Goal: Task Accomplishment & Management: Complete application form

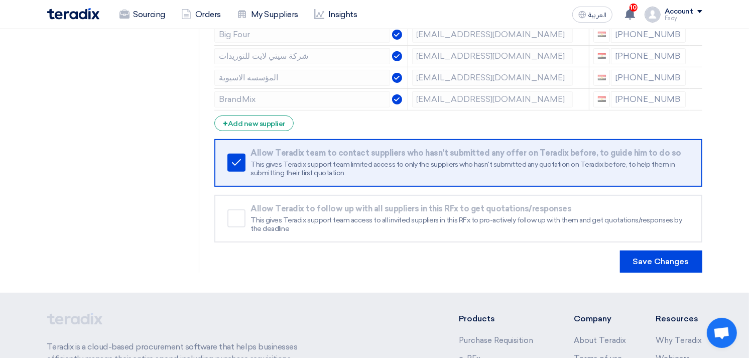
scroll to position [334, 0]
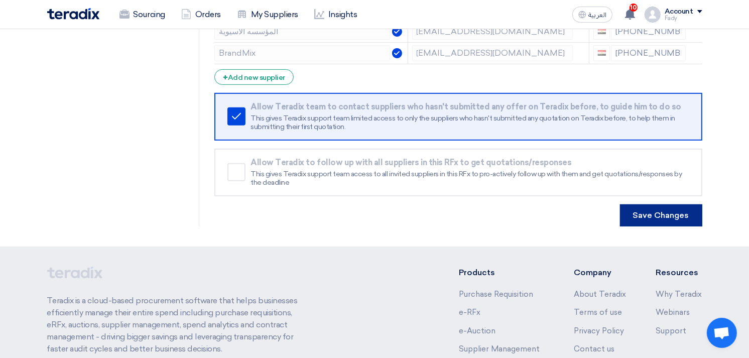
click at [653, 214] on button "Save Changes" at bounding box center [661, 215] width 82 height 22
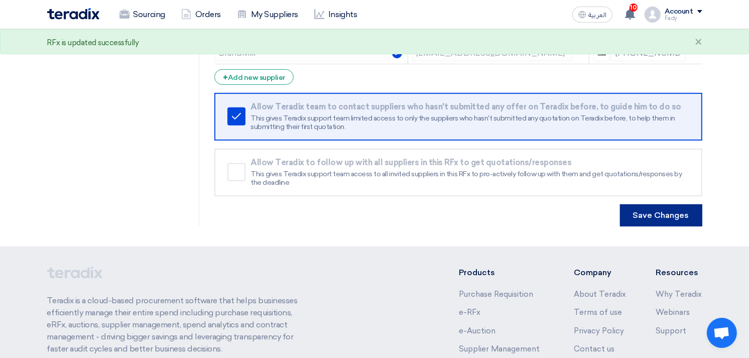
scroll to position [0, 0]
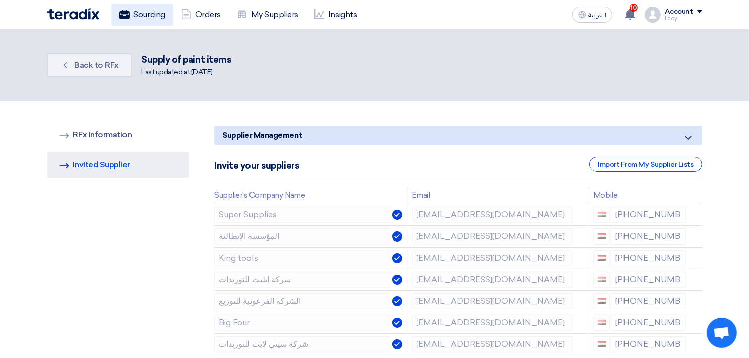
click at [143, 17] on link "Sourcing" at bounding box center [142, 15] width 62 height 22
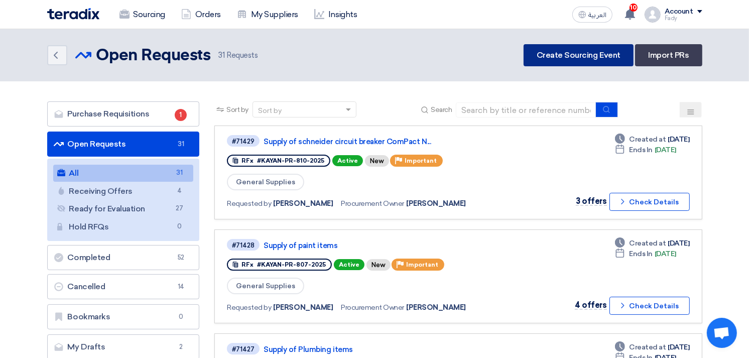
click at [557, 49] on link "Create Sourcing Event" at bounding box center [578, 55] width 110 height 22
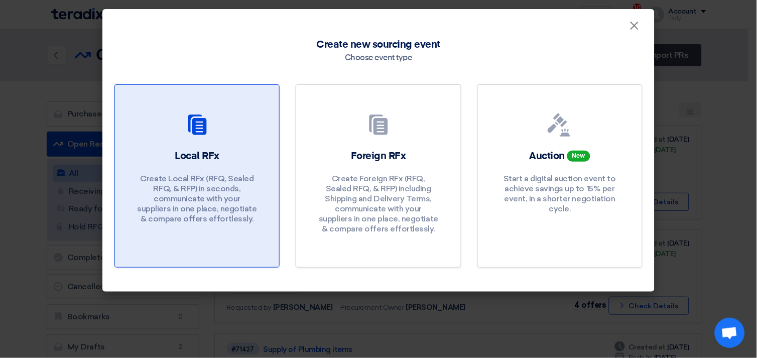
click at [214, 155] on h2 "Local RFx" at bounding box center [197, 156] width 45 height 14
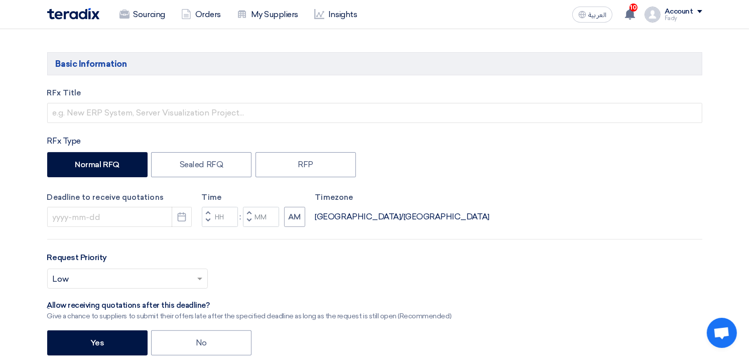
scroll to position [111, 0]
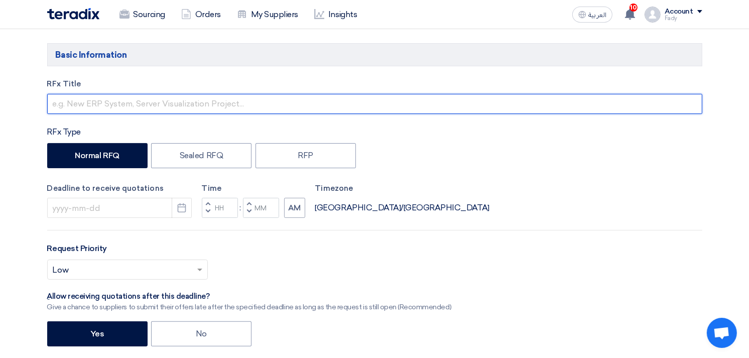
click at [151, 98] on input "text" at bounding box center [374, 104] width 655 height 20
paste input "[EMAIL_ADDRESS][DOMAIN_NAME]"
type input "[EMAIL_ADDRESS][DOMAIN_NAME]"
drag, startPoint x: 193, startPoint y: 106, endPoint x: 23, endPoint y: 83, distance: 171.7
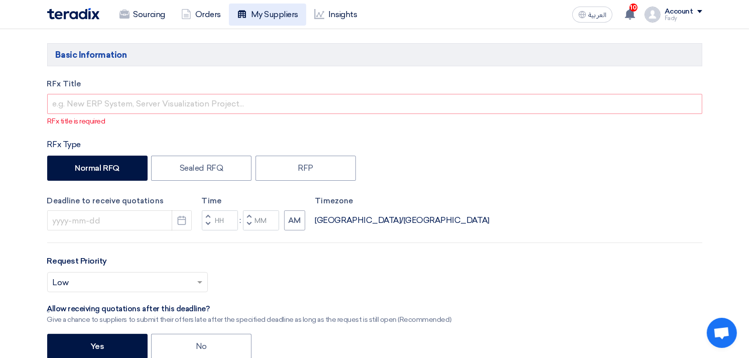
click at [284, 19] on link "My Suppliers" at bounding box center [267, 15] width 77 height 22
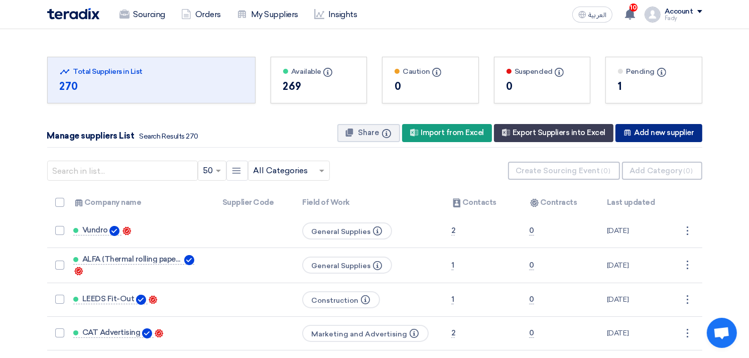
click at [671, 131] on div "New Supplier Add new supplier" at bounding box center [658, 133] width 86 height 18
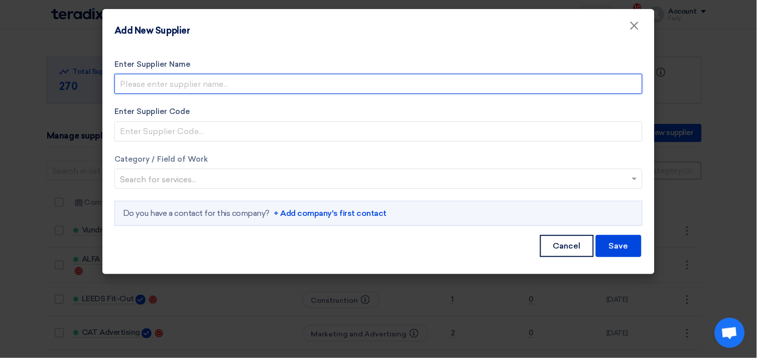
click at [190, 79] on input "Enter Supplier Name" at bounding box center [378, 84] width 528 height 20
type input "Asma Group"
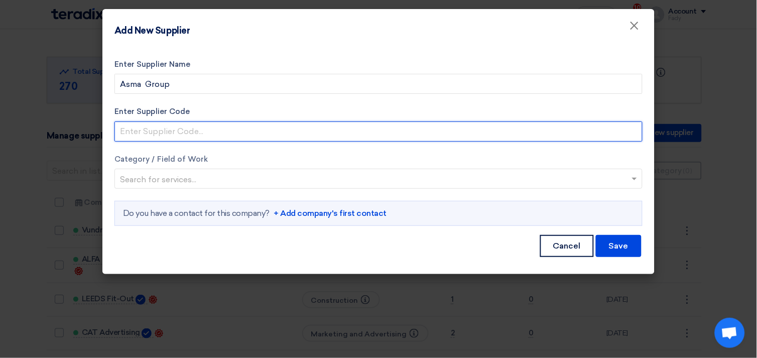
click at [185, 128] on input "Enter Supplier Code" at bounding box center [378, 131] width 528 height 20
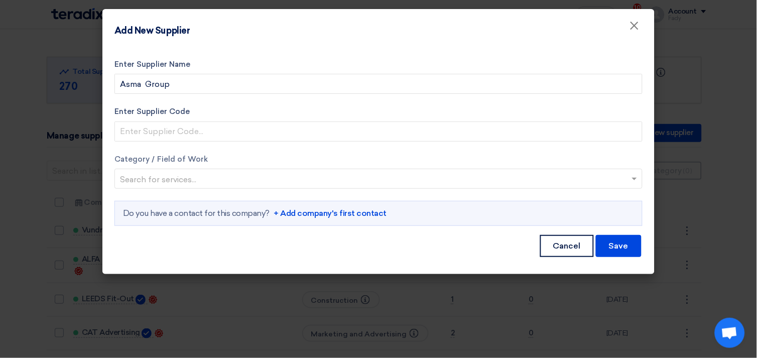
click at [427, 142] on form "Enter Supplier Name Asma Group Enter Supplier Code Category / Field of Work Sea…" at bounding box center [378, 159] width 528 height 200
click at [320, 176] on input "text" at bounding box center [373, 180] width 507 height 17
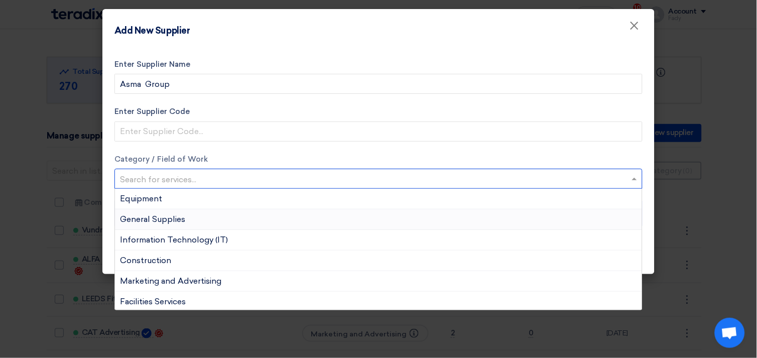
click at [162, 218] on span "General Supplies" at bounding box center [152, 219] width 65 height 10
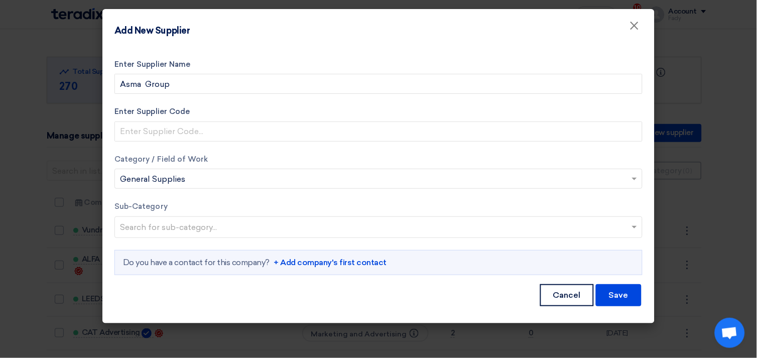
click at [161, 224] on input "text" at bounding box center [379, 228] width 519 height 17
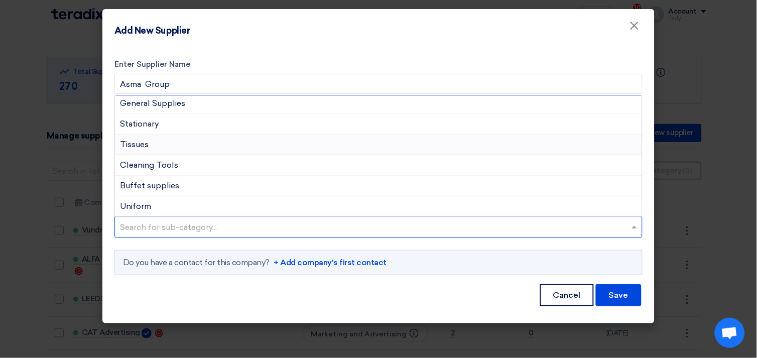
scroll to position [3, 0]
click at [179, 102] on span "General Supplies" at bounding box center [152, 103] width 65 height 10
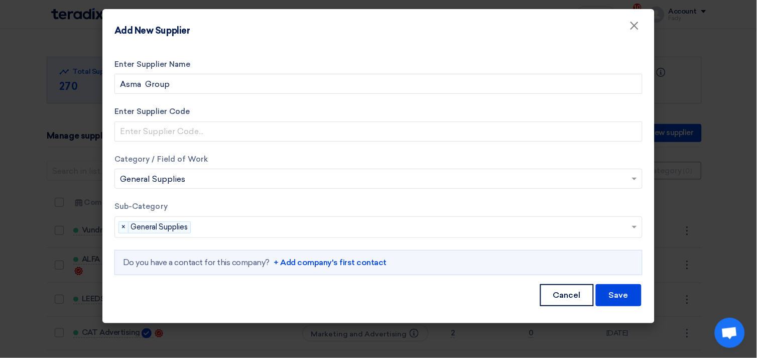
click at [337, 260] on link "+ Add company's first contact" at bounding box center [329, 262] width 113 height 12
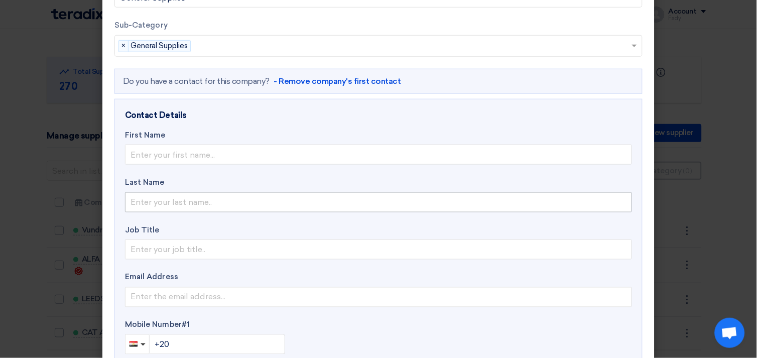
scroll to position [223, 0]
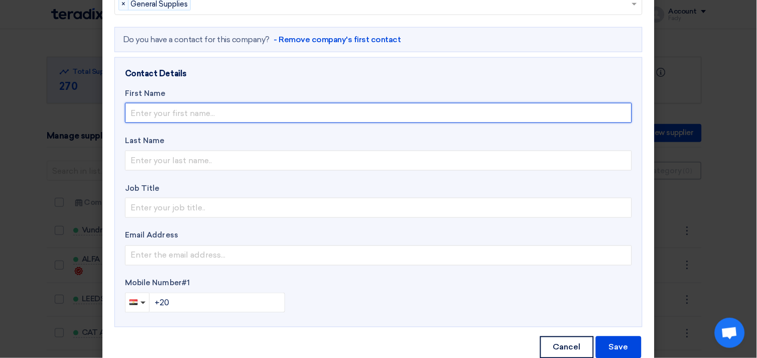
click at [186, 113] on input "text" at bounding box center [378, 113] width 507 height 20
type input "Mostafa"
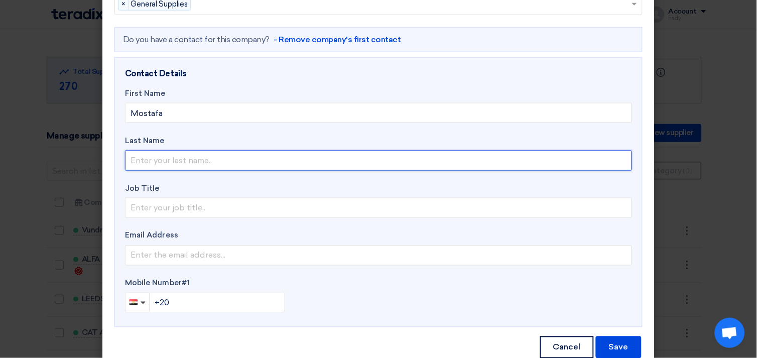
click at [127, 161] on input "text" at bounding box center [378, 161] width 507 height 20
type input "El Garhy"
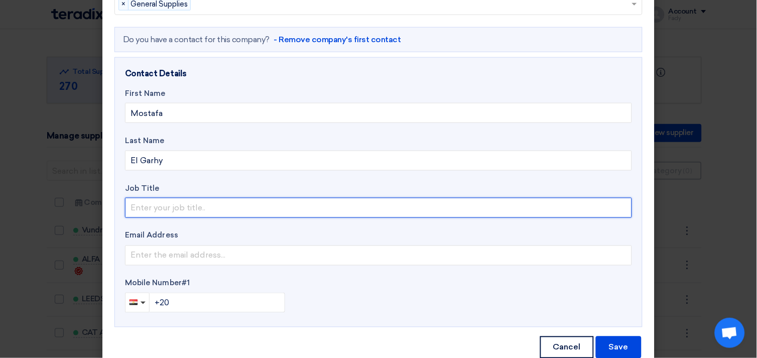
click at [177, 207] on input "text" at bounding box center [378, 208] width 507 height 20
type input "Sales Account Manager"
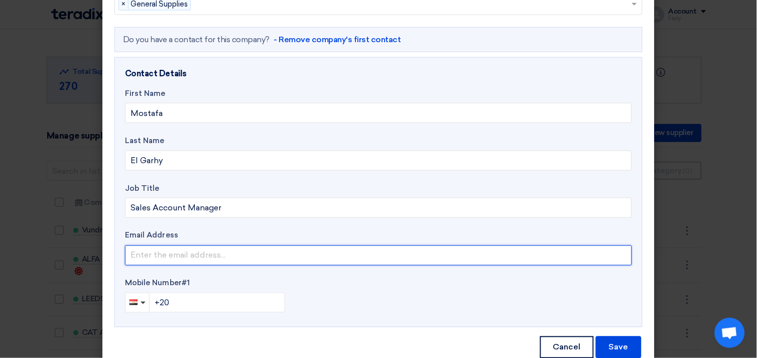
click at [220, 251] on input "email" at bounding box center [378, 255] width 507 height 20
paste input "[EMAIL_ADDRESS][DOMAIN_NAME]"
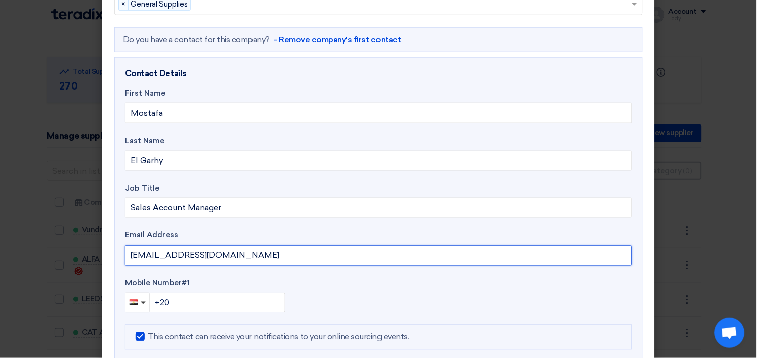
type input "[EMAIL_ADDRESS][DOMAIN_NAME]"
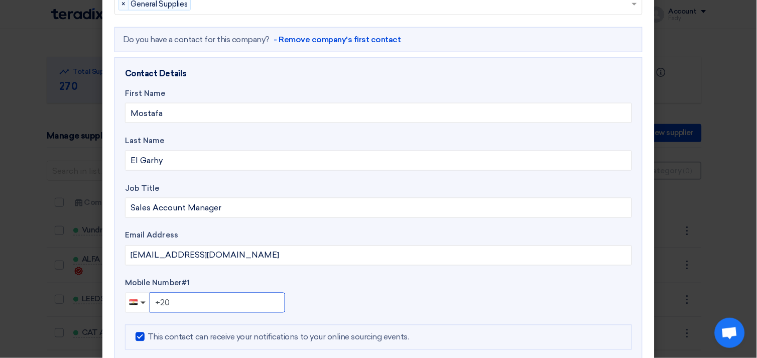
click at [201, 303] on input "+20" at bounding box center [217, 302] width 135 height 20
click at [256, 300] on input "+20" at bounding box center [217, 302] width 135 height 20
type input "[PHONE_NUMBER]"
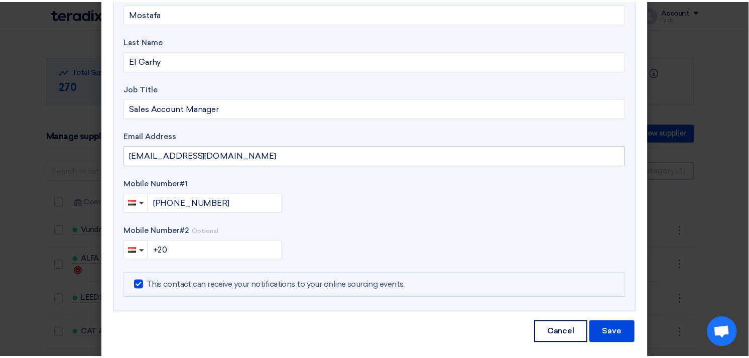
scroll to position [333, 0]
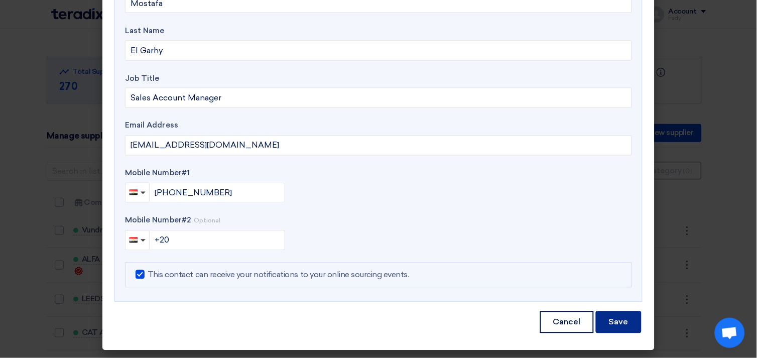
click at [619, 324] on button "Save" at bounding box center [618, 322] width 46 height 22
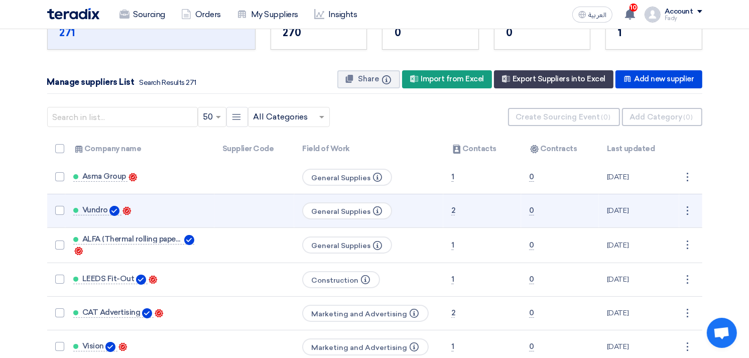
scroll to position [0, 0]
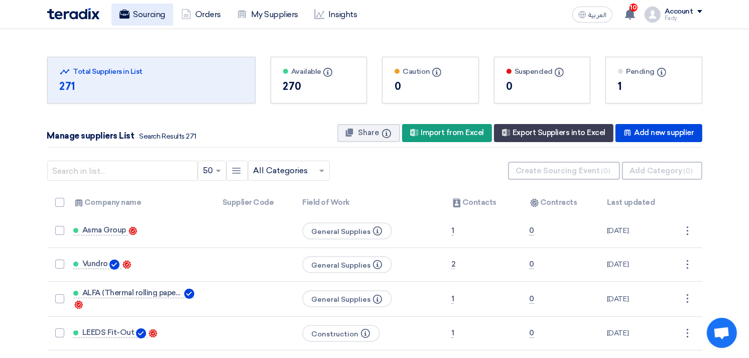
click at [145, 18] on link "Sourcing" at bounding box center [142, 15] width 62 height 22
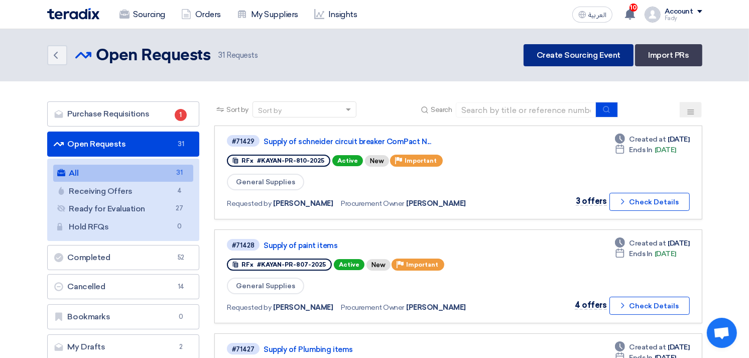
click at [562, 57] on link "Create Sourcing Event" at bounding box center [578, 55] width 110 height 22
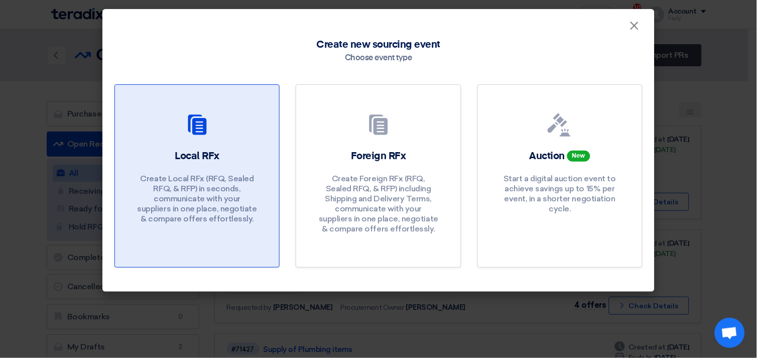
click at [193, 144] on link "Local RFx Create Local RFx (RFQ, Sealed RFQ, & RFP) in seconds, communicate wit…" at bounding box center [196, 175] width 165 height 183
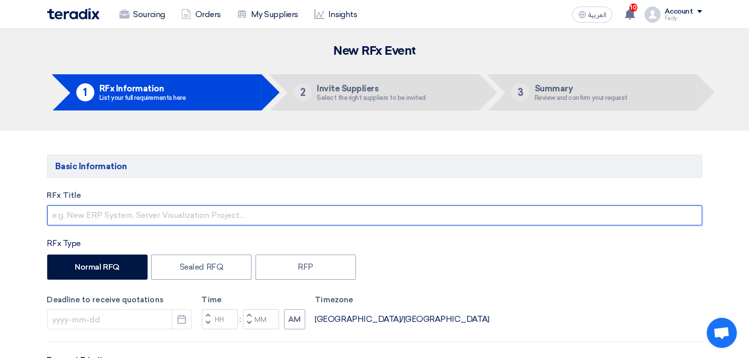
click at [188, 214] on input "text" at bounding box center [374, 215] width 655 height 20
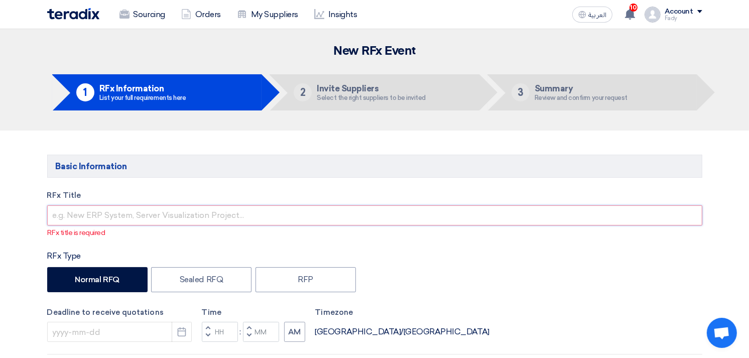
click at [289, 211] on input "text" at bounding box center [374, 215] width 655 height 20
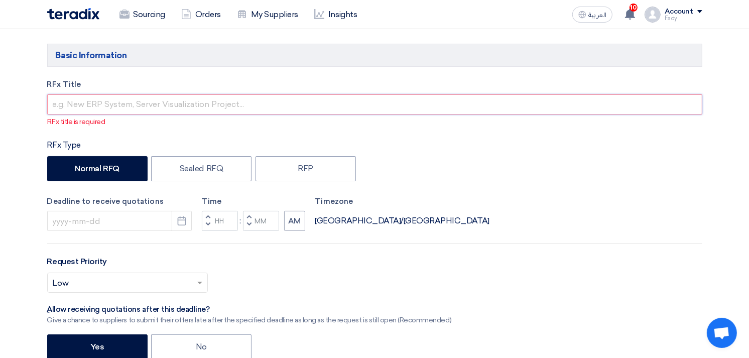
scroll to position [111, 0]
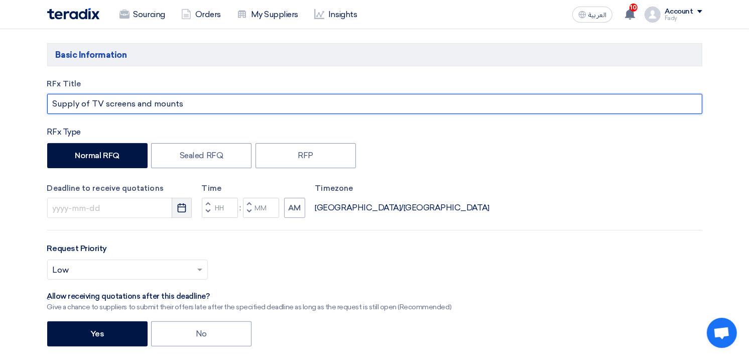
type input "Supply of TV screens and mounts"
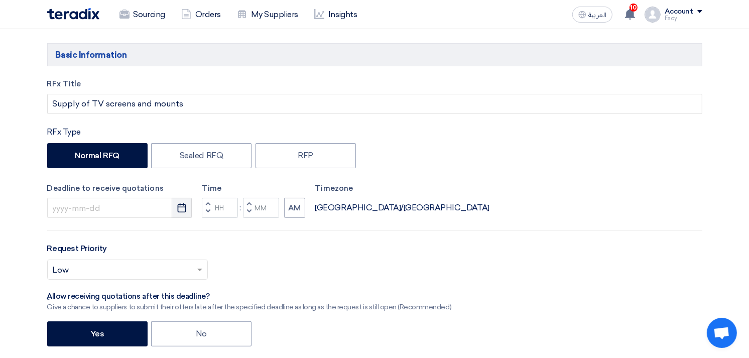
click at [179, 207] on use "button" at bounding box center [182, 207] width 9 height 9
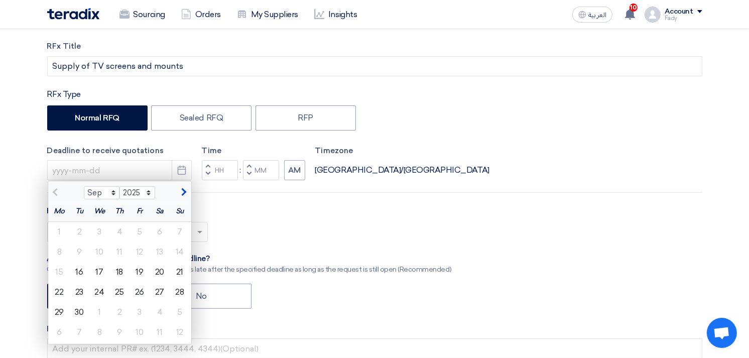
scroll to position [223, 0]
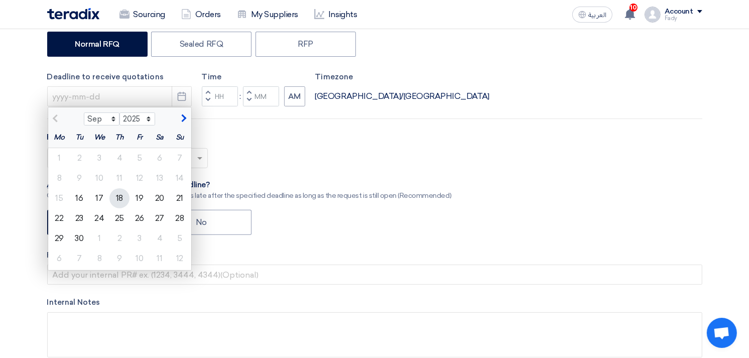
click at [121, 194] on div "18" at bounding box center [119, 198] width 20 height 20
type input "[DATE]"
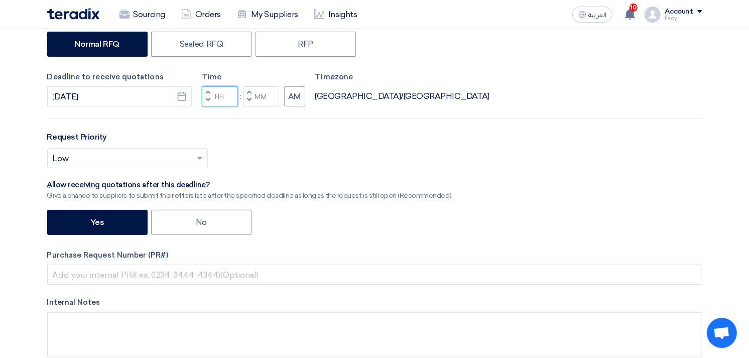
click at [220, 97] on input "Hours" at bounding box center [220, 96] width 36 height 20
type input "03"
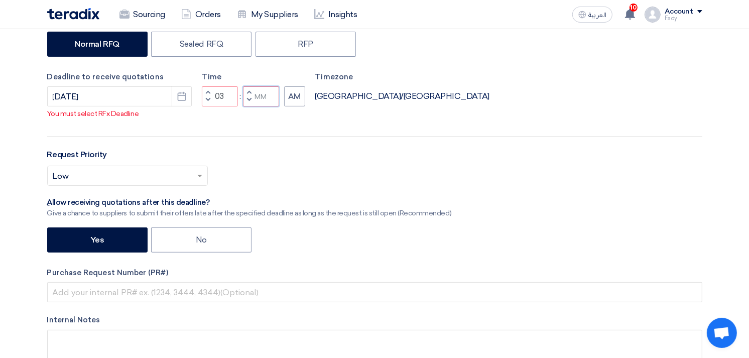
click at [263, 97] on div "Time Increment hours 03 Decrement hours : Increment minutes Decrement minutes AM" at bounding box center [253, 89] width 103 height 36
type input "00"
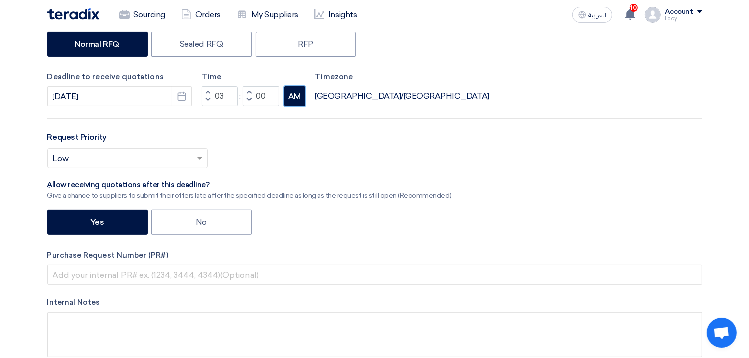
click at [287, 109] on div "RFx Title Supply of TV screens and mounts RFx Type Normal RFQ Sealed RFQ RFP De…" at bounding box center [375, 170] width 670 height 406
click at [293, 101] on button "AM" at bounding box center [294, 96] width 21 height 20
click at [193, 155] on div at bounding box center [128, 158] width 160 height 17
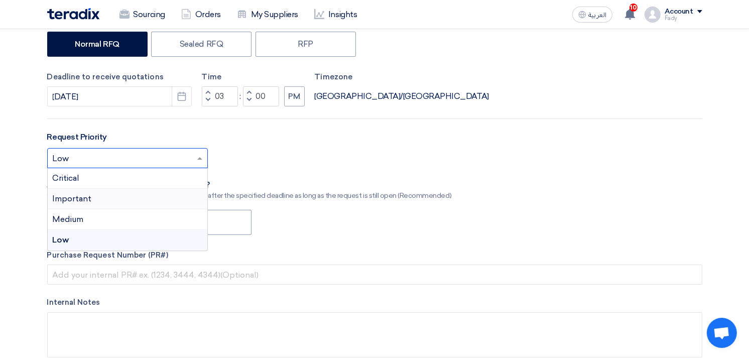
click at [82, 199] on span "Important" at bounding box center [72, 199] width 39 height 10
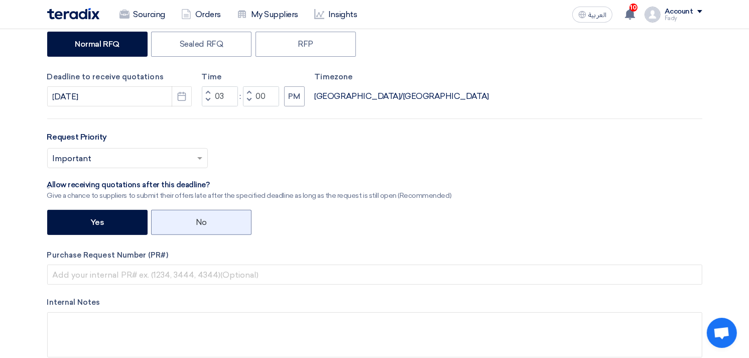
click at [211, 224] on label "No" at bounding box center [201, 222] width 100 height 25
click at [202, 224] on input "No" at bounding box center [199, 221] width 7 height 7
radio input "true"
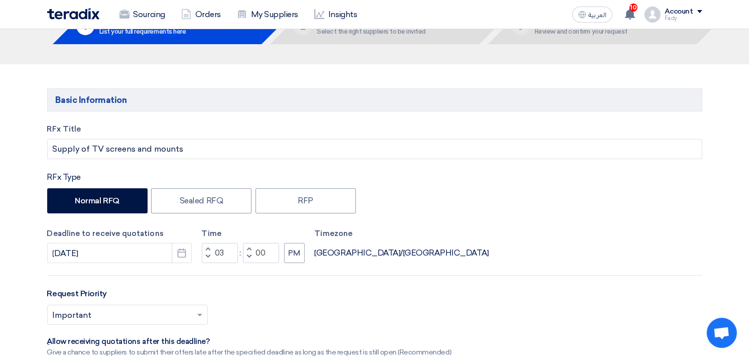
scroll to position [0, 0]
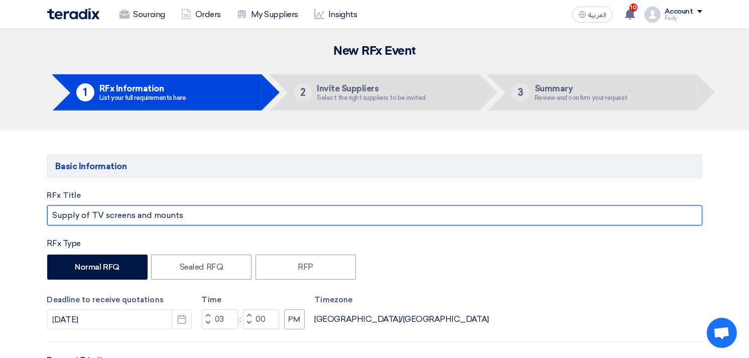
drag, startPoint x: 195, startPoint y: 217, endPoint x: 4, endPoint y: 190, distance: 192.6
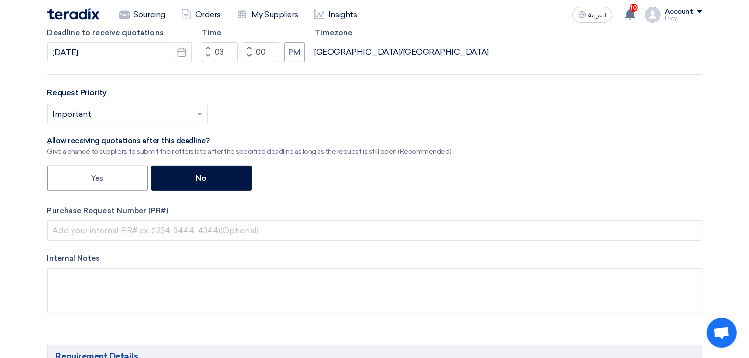
scroll to position [278, 0]
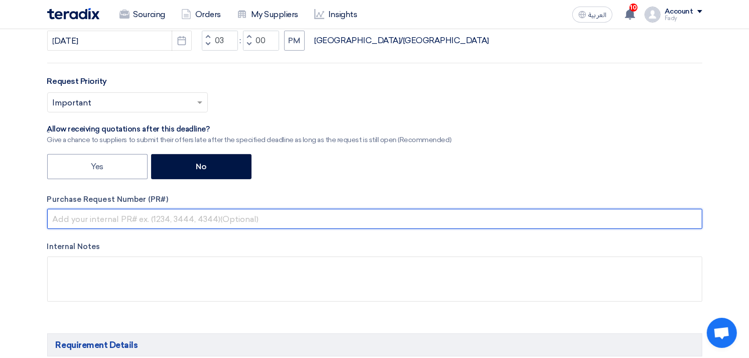
click at [159, 217] on input "text" at bounding box center [374, 219] width 655 height 20
paste input "KAYAN-PR-813-2025"
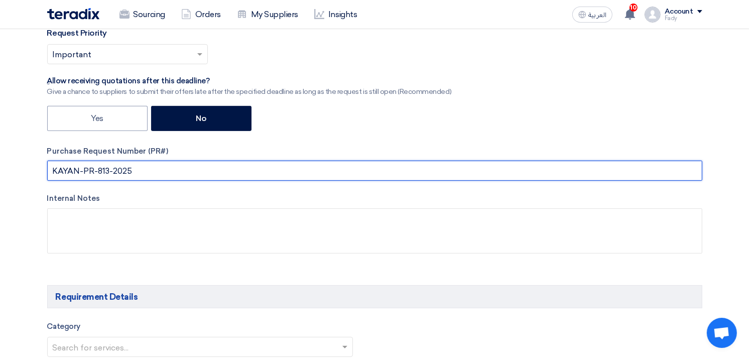
scroll to position [502, 0]
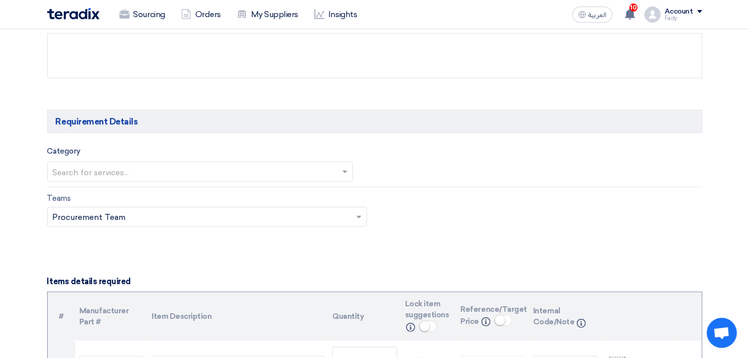
type input "KAYAN-PR-813-2025"
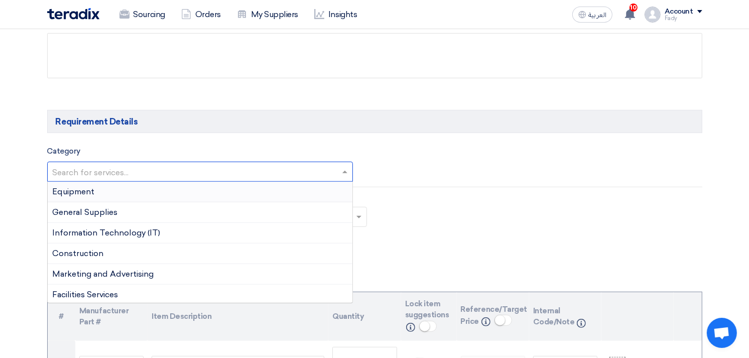
click at [165, 170] on input "text" at bounding box center [195, 173] width 285 height 17
click at [141, 211] on div "General Supplies" at bounding box center [200, 212] width 305 height 21
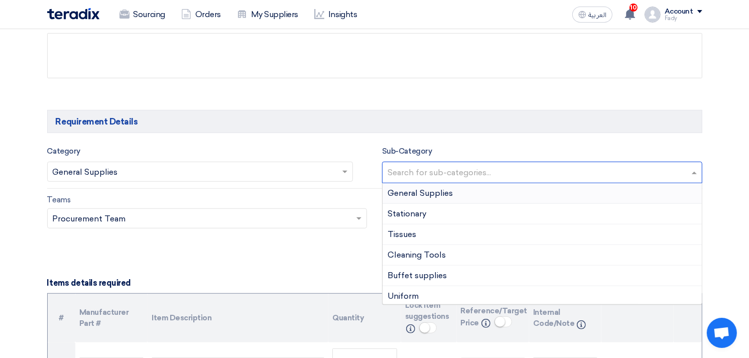
click at [506, 173] on input "text" at bounding box center [543, 173] width 312 height 17
click at [423, 196] on span "General Supplies" at bounding box center [419, 193] width 65 height 10
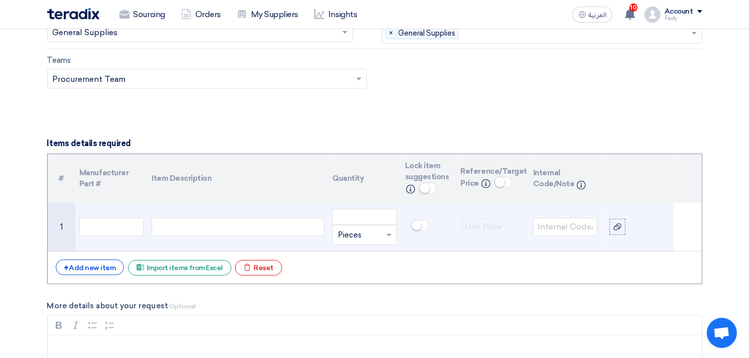
scroll to position [669, 0]
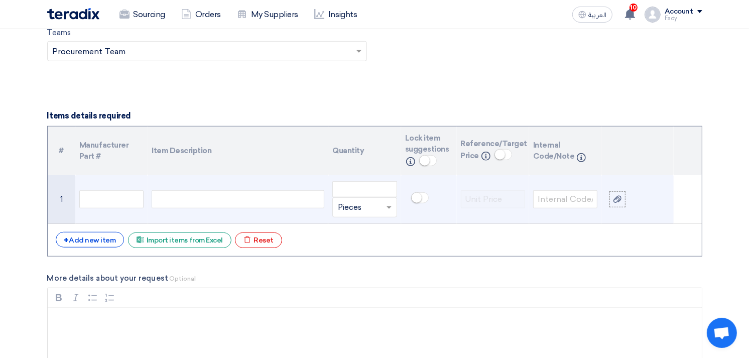
click at [241, 198] on div at bounding box center [238, 199] width 173 height 18
paste div
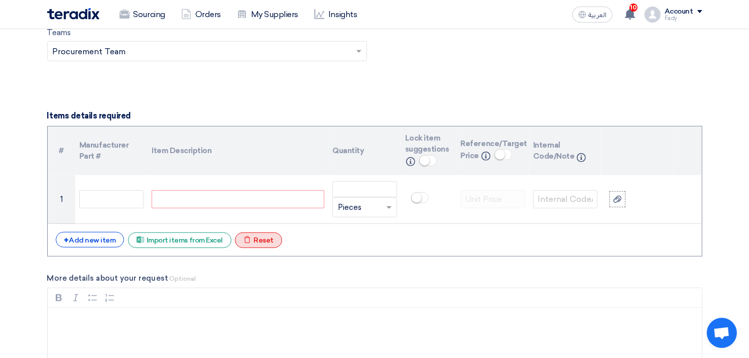
click at [262, 242] on div "Excel file Reset" at bounding box center [258, 240] width 47 height 16
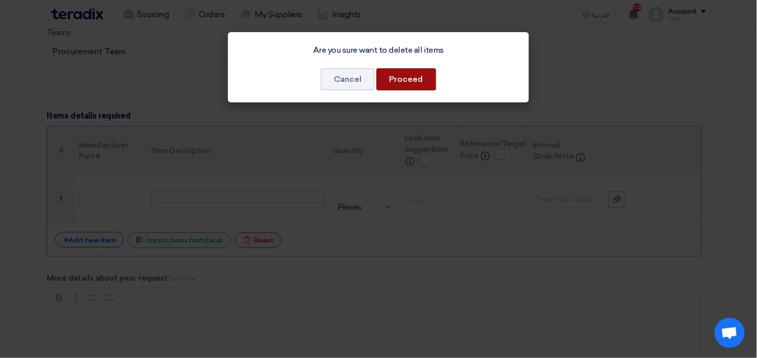
click at [402, 79] on button "Proceed" at bounding box center [406, 79] width 60 height 22
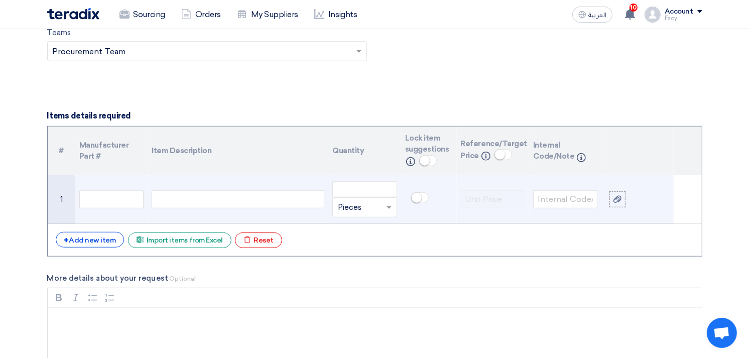
click at [221, 200] on div at bounding box center [238, 199] width 173 height 18
paste div
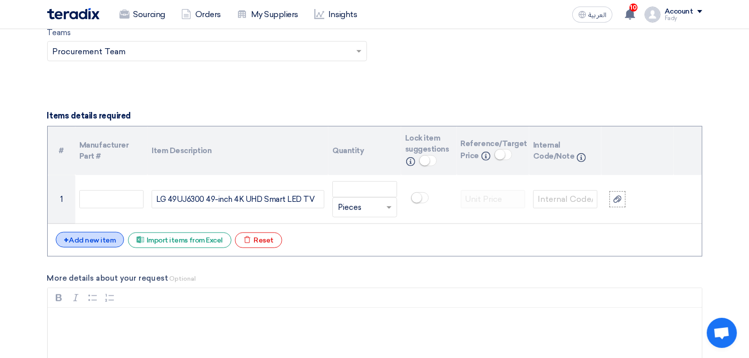
click at [101, 239] on div "+ Add new item" at bounding box center [90, 240] width 69 height 16
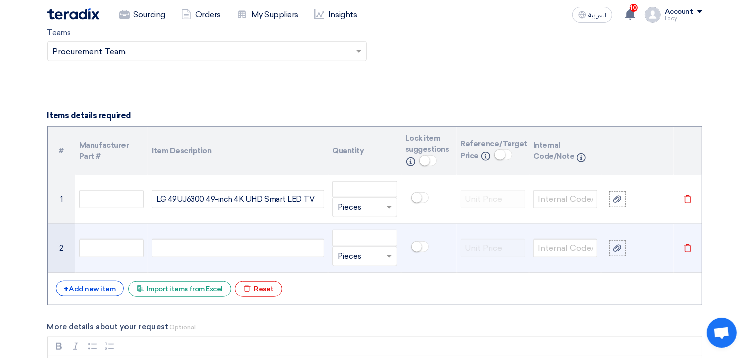
click at [183, 248] on div at bounding box center [238, 248] width 173 height 18
paste div
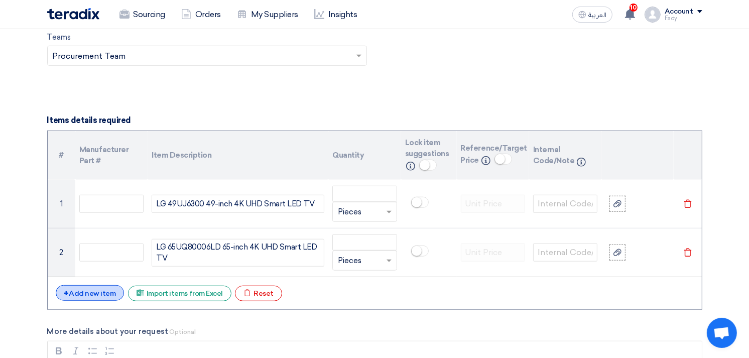
click at [88, 291] on div "+ Add new item" at bounding box center [90, 293] width 69 height 16
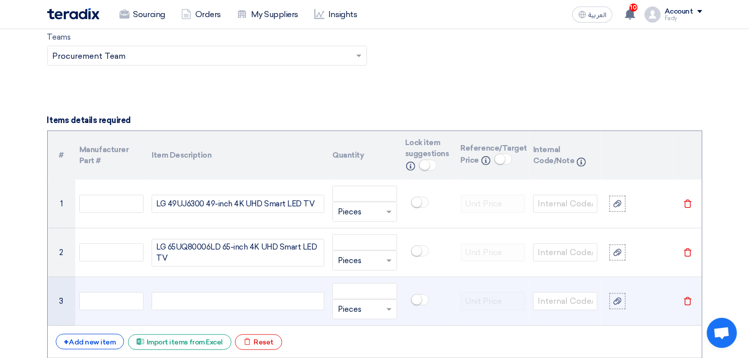
click at [245, 300] on div at bounding box center [238, 301] width 173 height 18
paste div
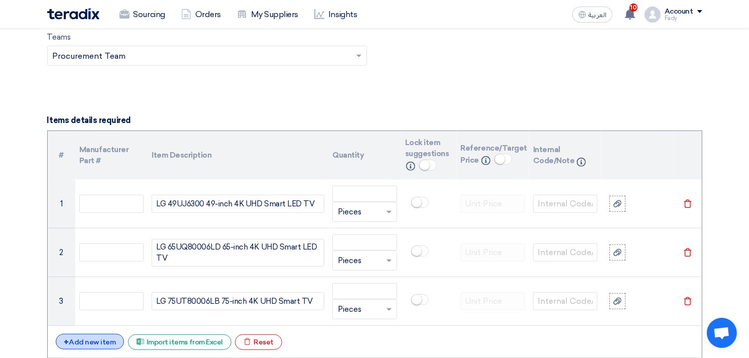
click at [103, 341] on div "+ Add new item" at bounding box center [90, 342] width 69 height 16
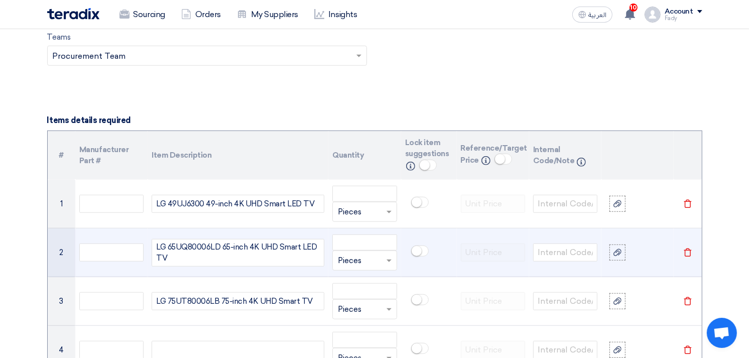
scroll to position [776, 0]
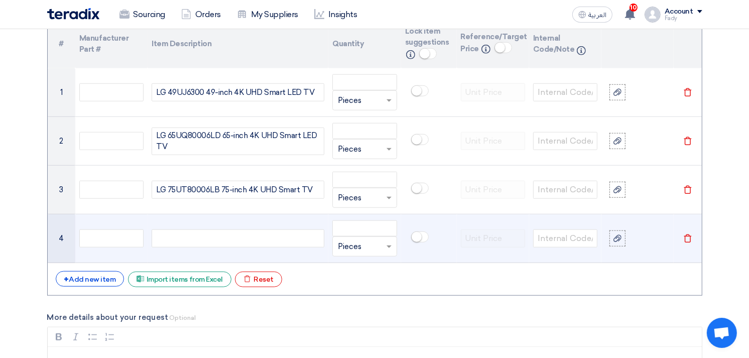
click at [195, 234] on div at bounding box center [238, 238] width 173 height 18
paste div
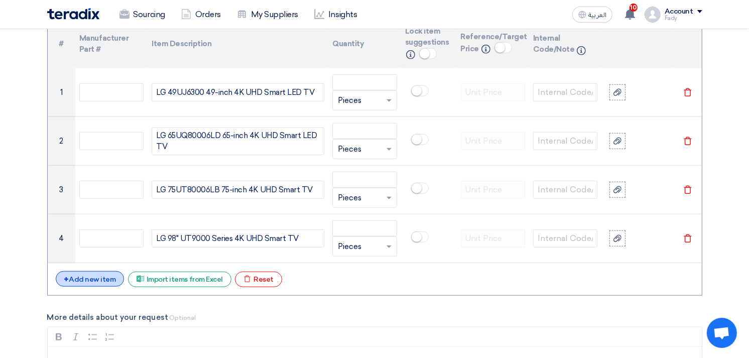
click at [91, 281] on div "+ Add new item" at bounding box center [90, 279] width 69 height 16
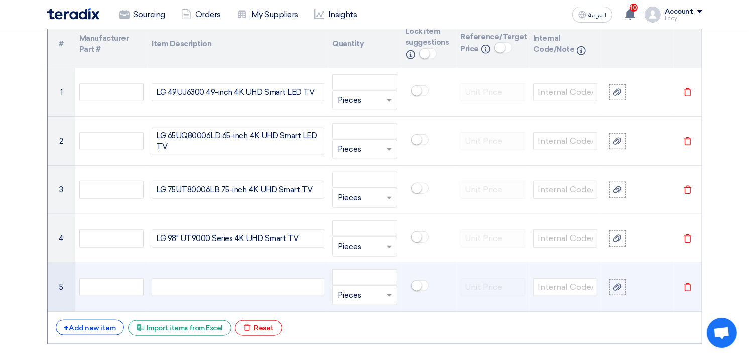
click at [212, 302] on td at bounding box center [237, 287] width 181 height 49
click at [209, 293] on div at bounding box center [238, 287] width 173 height 18
paste div
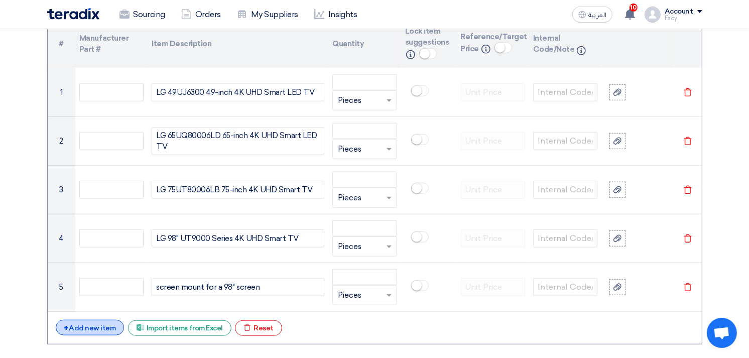
click at [92, 327] on div "+ Add new item" at bounding box center [90, 328] width 69 height 16
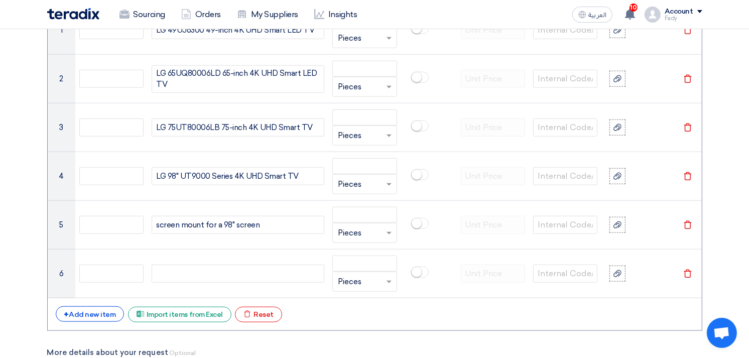
scroll to position [887, 0]
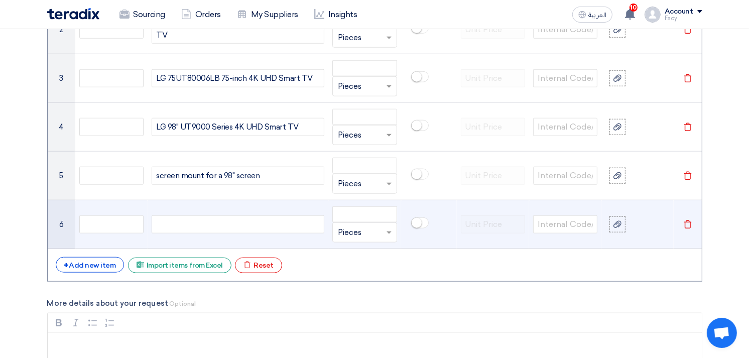
click at [182, 226] on div at bounding box center [238, 224] width 173 height 18
paste div
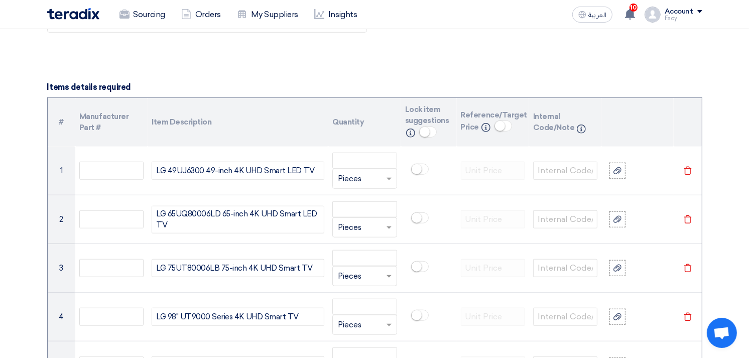
scroll to position [664, 0]
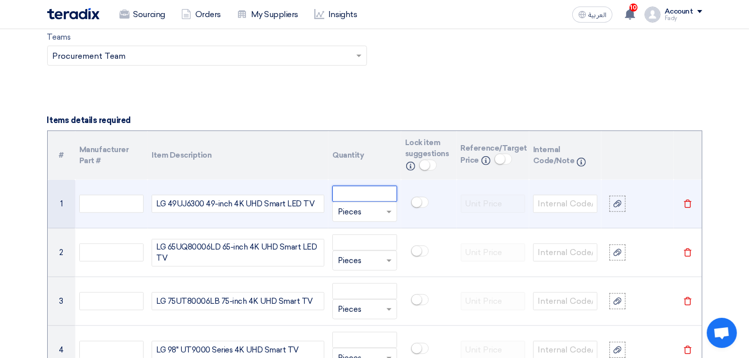
click at [357, 196] on input "number" at bounding box center [364, 194] width 64 height 16
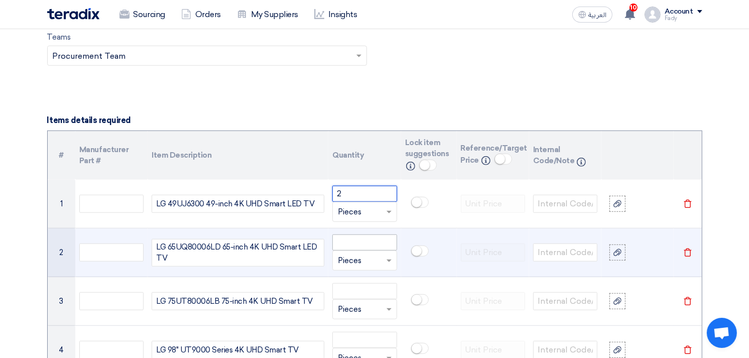
type input "2"
click at [379, 243] on input "number" at bounding box center [364, 242] width 64 height 16
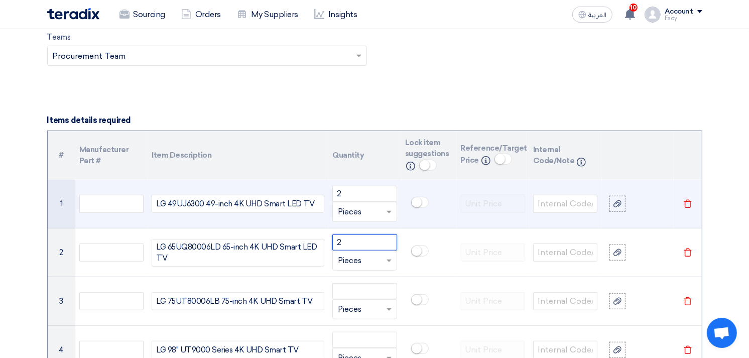
type input "2"
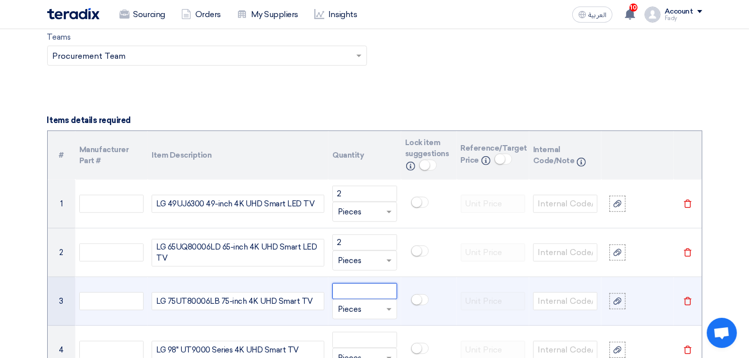
click at [350, 289] on input "number" at bounding box center [364, 291] width 64 height 16
type input "16"
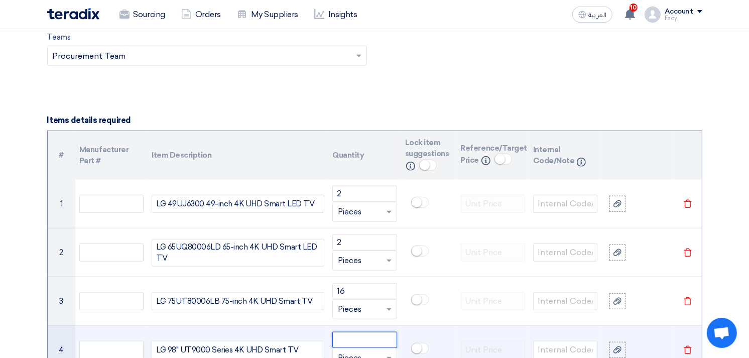
click at [361, 339] on input "number" at bounding box center [364, 340] width 64 height 16
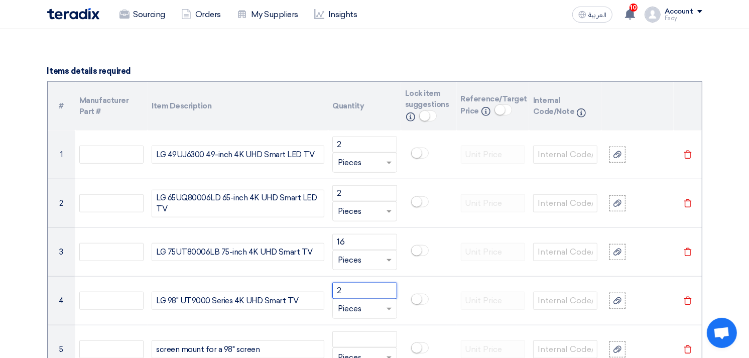
scroll to position [776, 0]
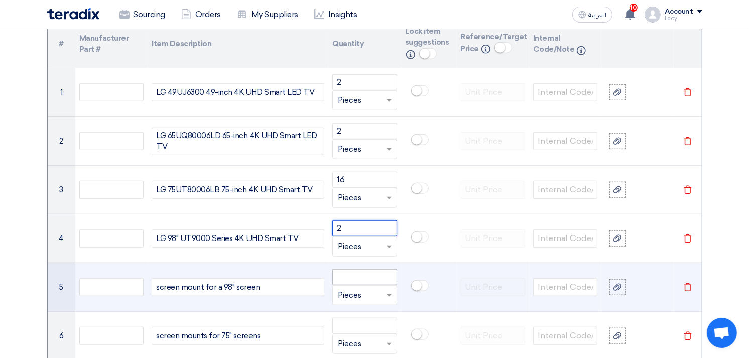
type input "2"
click at [353, 273] on input "number" at bounding box center [364, 277] width 64 height 16
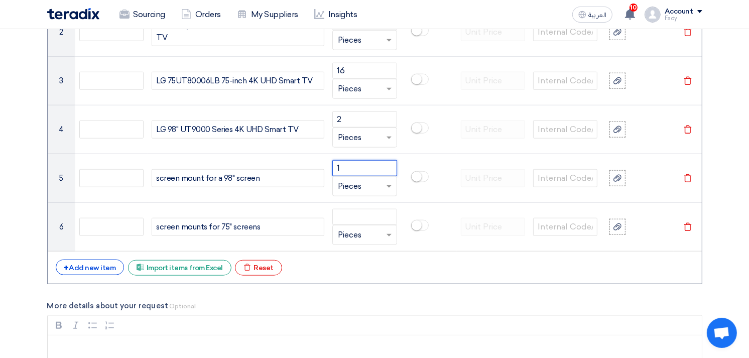
scroll to position [887, 0]
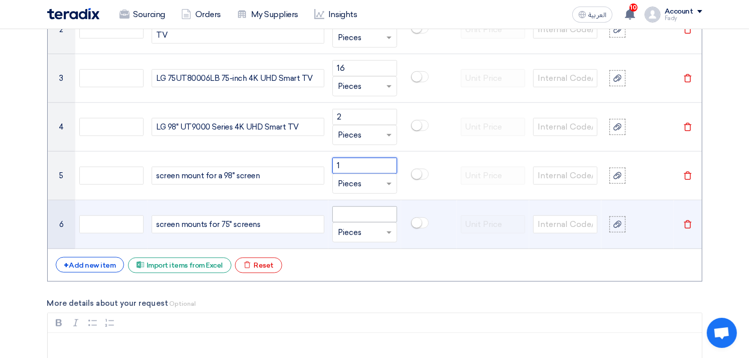
type input "1"
click at [350, 213] on input "number" at bounding box center [364, 214] width 64 height 16
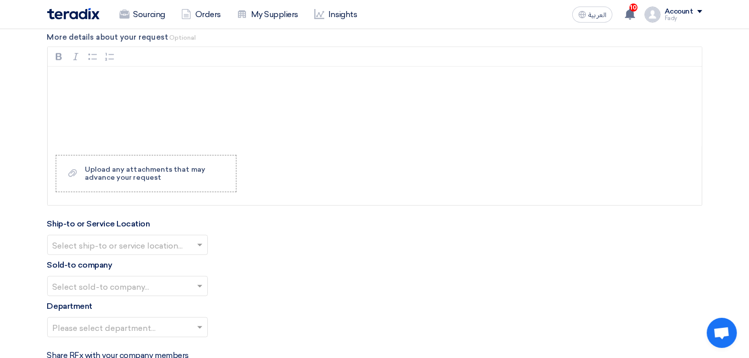
scroll to position [1166, 0]
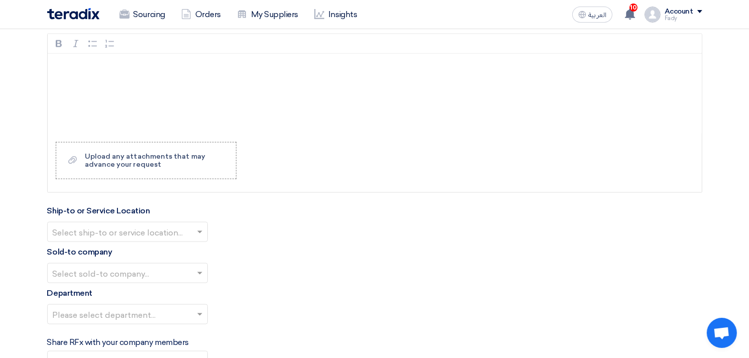
type input "6"
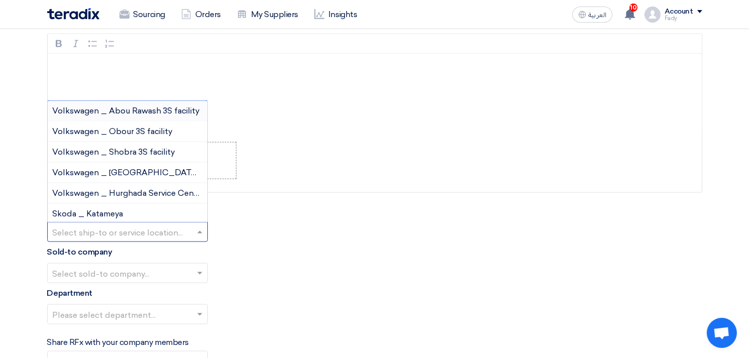
click at [112, 229] on input "text" at bounding box center [122, 233] width 139 height 17
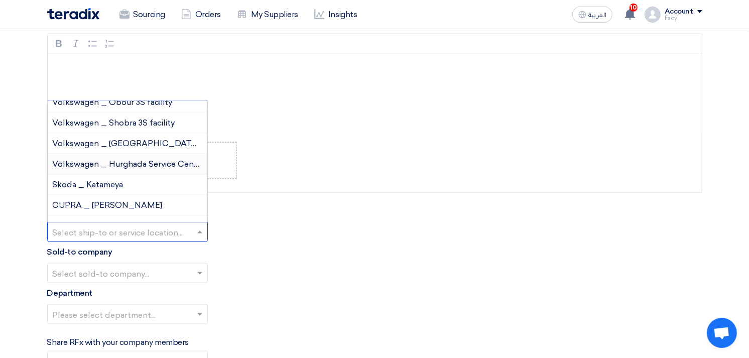
scroll to position [56, 0]
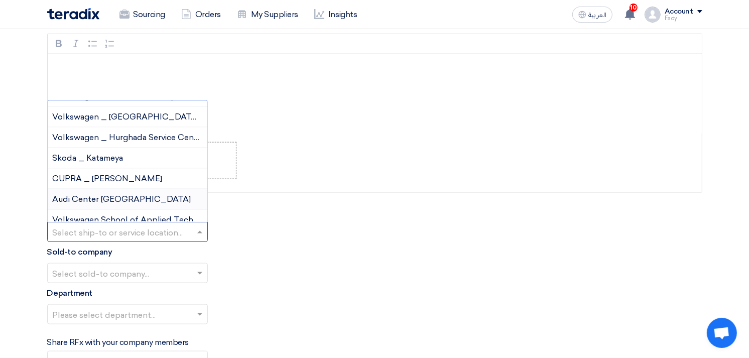
click at [122, 196] on div "Audi Center [GEOGRAPHIC_DATA]" at bounding box center [128, 199] width 160 height 21
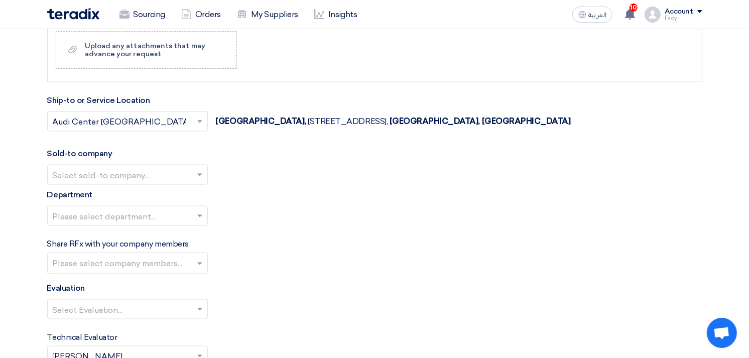
scroll to position [1277, 0]
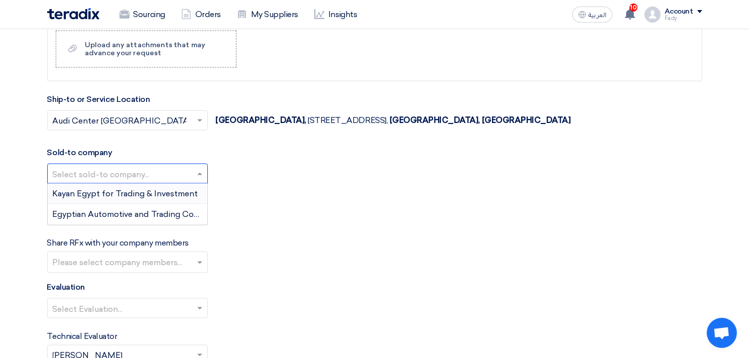
click at [111, 174] on input "text" at bounding box center [122, 175] width 139 height 17
click at [116, 212] on span "Egyptian Automotive and Trading Company" at bounding box center [136, 214] width 167 height 10
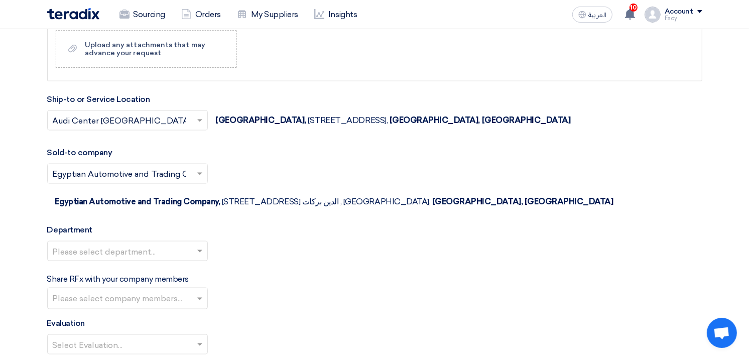
click at [113, 244] on input "text" at bounding box center [122, 252] width 139 height 17
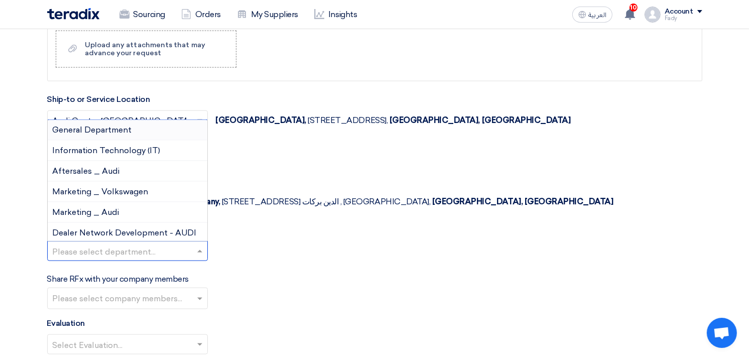
click at [97, 125] on span "General Department" at bounding box center [92, 130] width 79 height 10
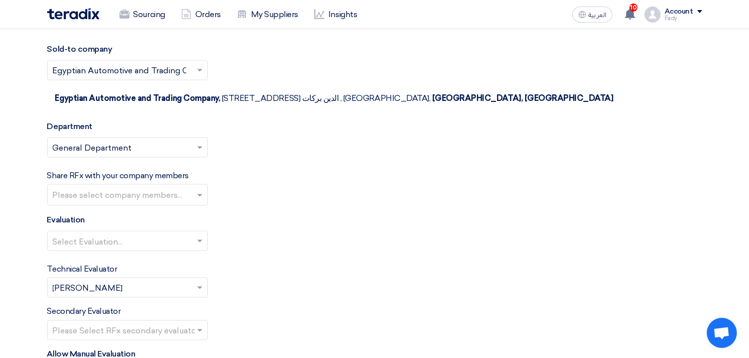
scroll to position [1389, 0]
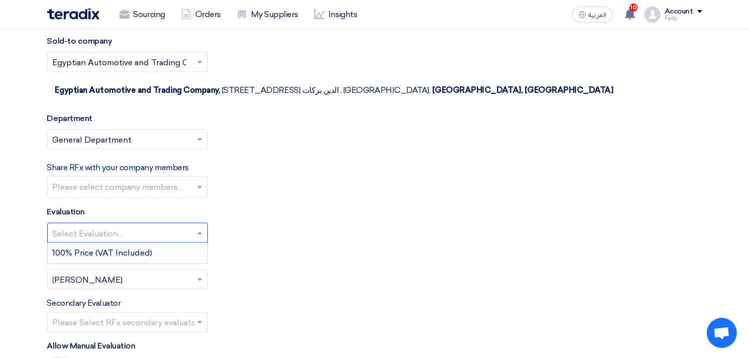
click at [90, 226] on input "text" at bounding box center [122, 234] width 139 height 17
click at [94, 243] on div "100% Price (VAT Included)" at bounding box center [128, 253] width 160 height 20
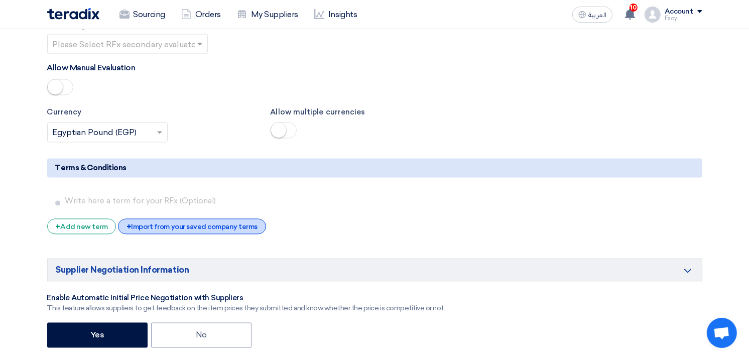
scroll to position [1668, 0]
click at [139, 218] on div "+ Import from your saved company terms" at bounding box center [192, 226] width 148 height 16
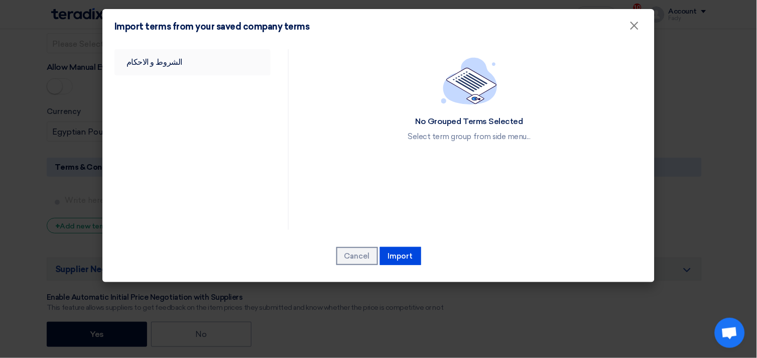
click at [153, 57] on link "الشروط و الاحكام" at bounding box center [192, 62] width 156 height 26
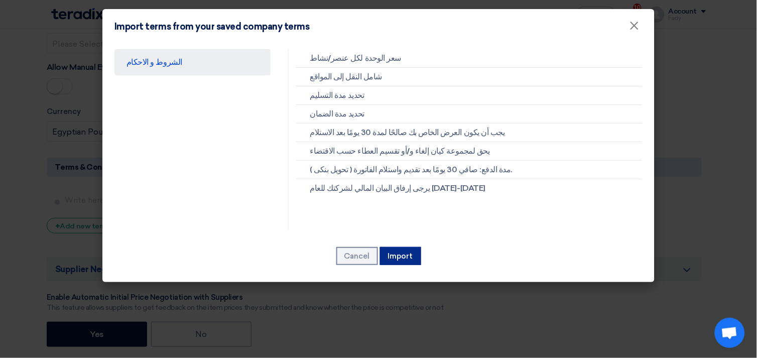
click at [399, 255] on button "Import" at bounding box center [400, 256] width 41 height 18
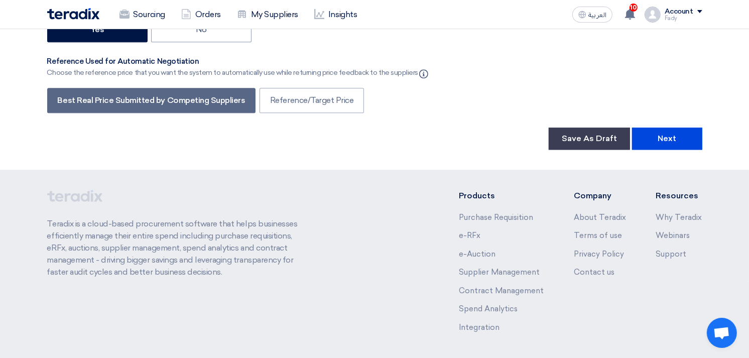
scroll to position [2155, 0]
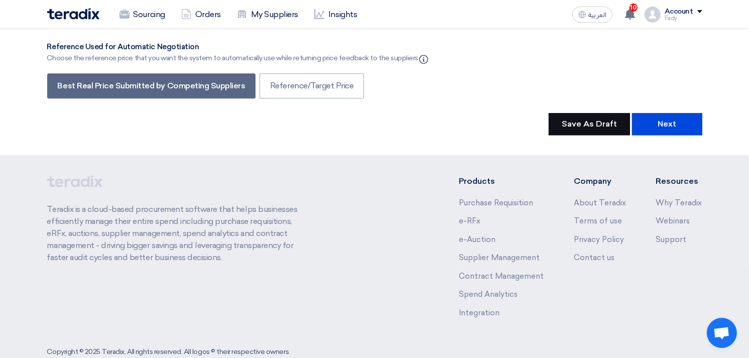
click at [602, 113] on button "Save As Draft" at bounding box center [588, 124] width 81 height 22
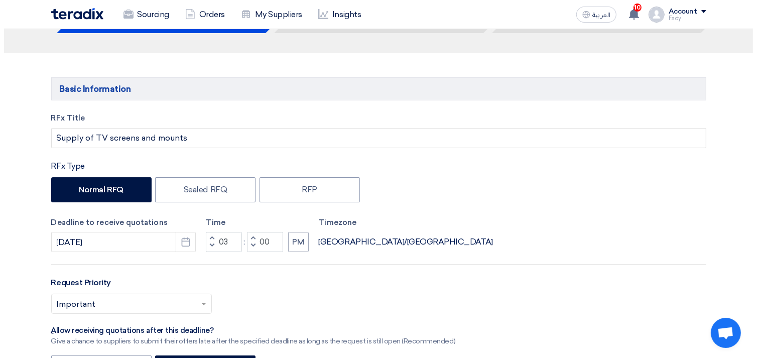
scroll to position [0, 0]
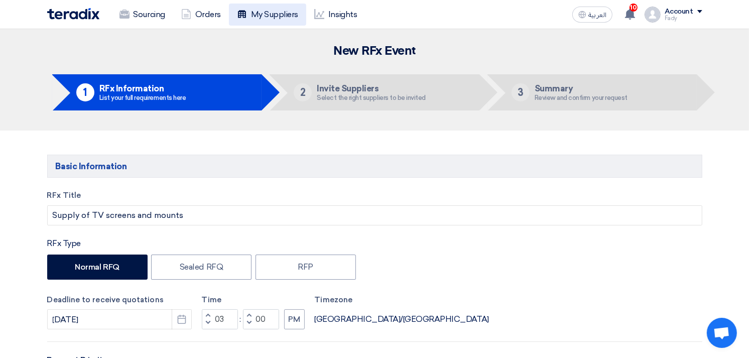
click at [266, 13] on link "My Suppliers" at bounding box center [267, 15] width 77 height 22
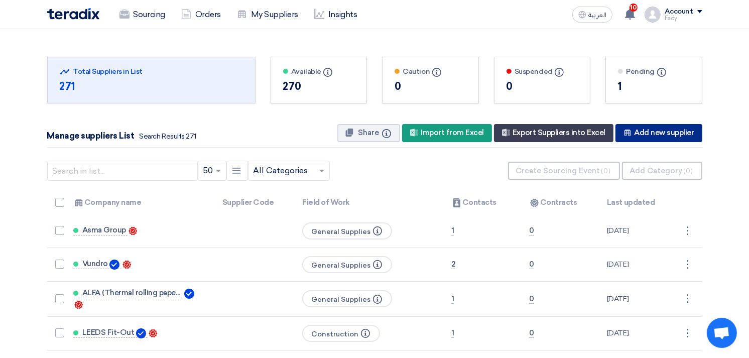
click at [663, 133] on div "New Supplier Add new supplier" at bounding box center [658, 133] width 86 height 18
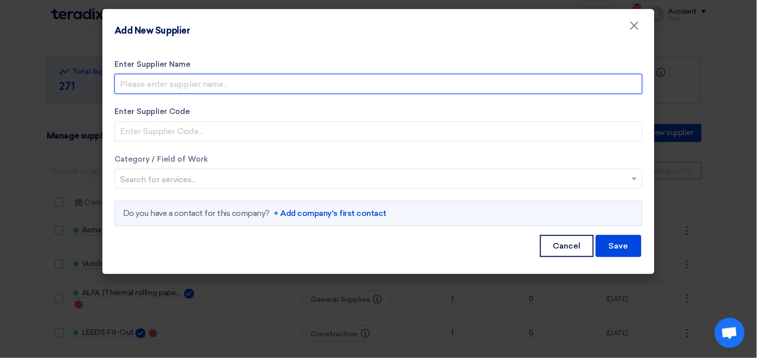
click at [214, 82] on input "Enter Supplier Name" at bounding box center [378, 84] width 528 height 20
type input "/"
type input "LG"
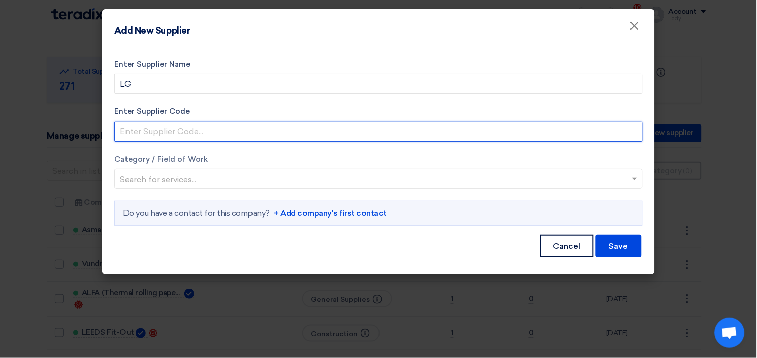
click at [170, 129] on input "Enter Supplier Code" at bounding box center [378, 131] width 528 height 20
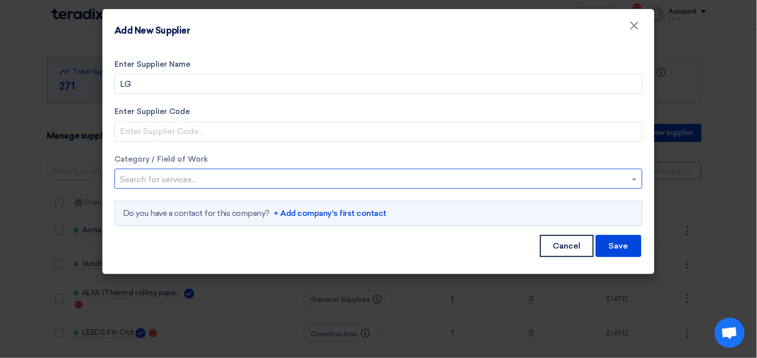
click at [120, 177] on input "text" at bounding box center [373, 180] width 507 height 17
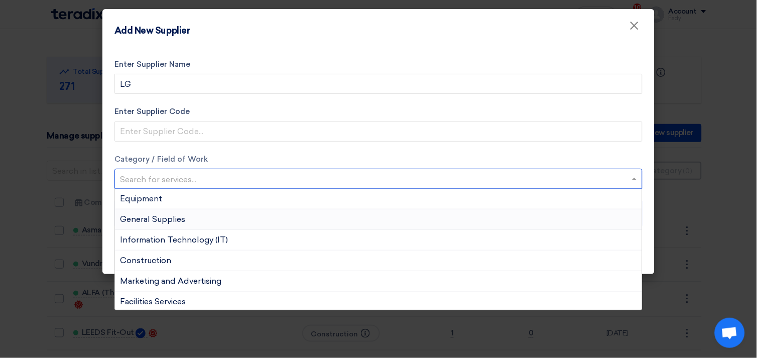
click at [156, 219] on span "General Supplies" at bounding box center [152, 219] width 65 height 10
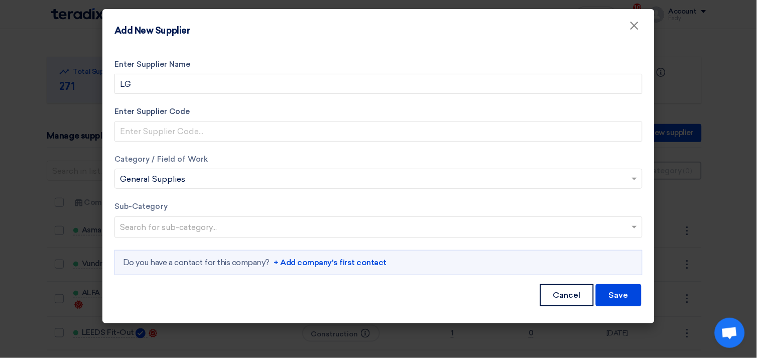
click at [157, 228] on input "text" at bounding box center [379, 228] width 519 height 17
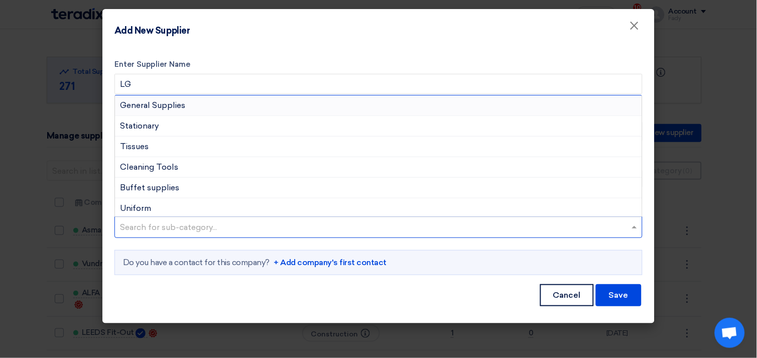
click at [147, 103] on span "General Supplies" at bounding box center [152, 105] width 65 height 10
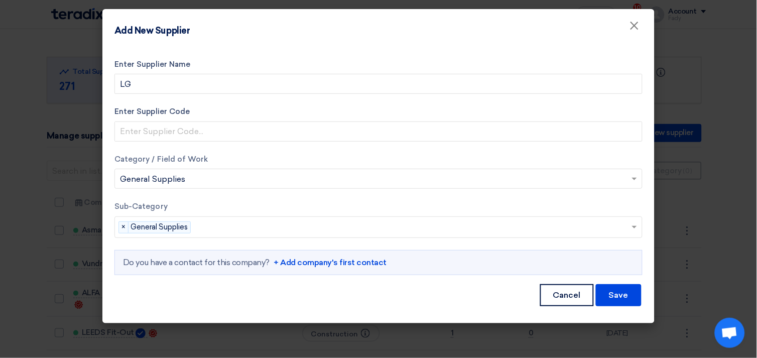
click at [325, 253] on div "Do you have a contact for this company? + Add company's first contact" at bounding box center [378, 262] width 528 height 25
click at [330, 260] on link "+ Add company's first contact" at bounding box center [329, 262] width 113 height 12
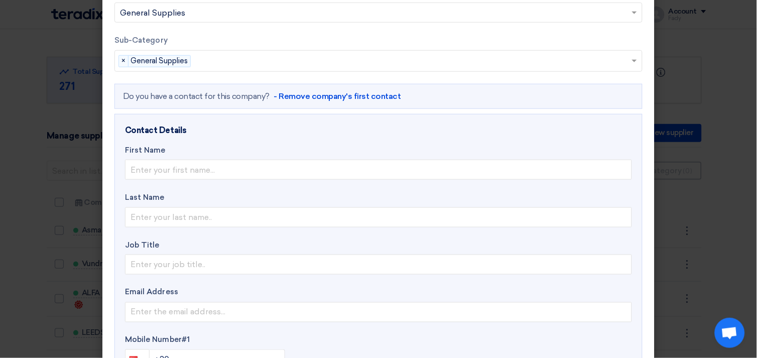
scroll to position [167, 0]
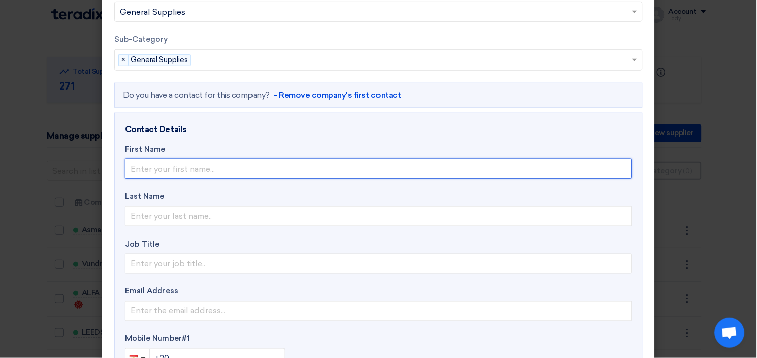
click at [168, 166] on input "text" at bounding box center [378, 169] width 507 height 20
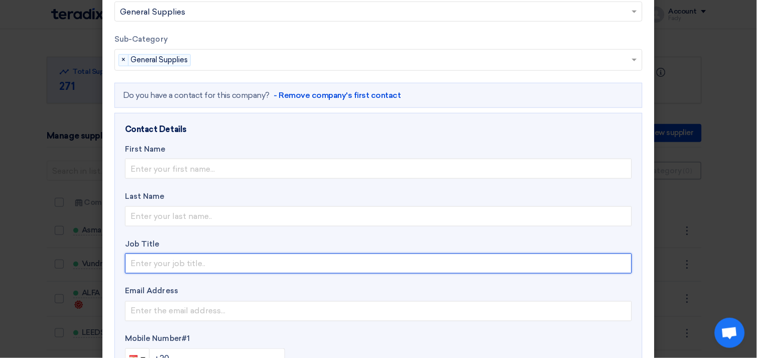
click at [351, 264] on input "text" at bounding box center [378, 263] width 507 height 20
type input "Account Manger"
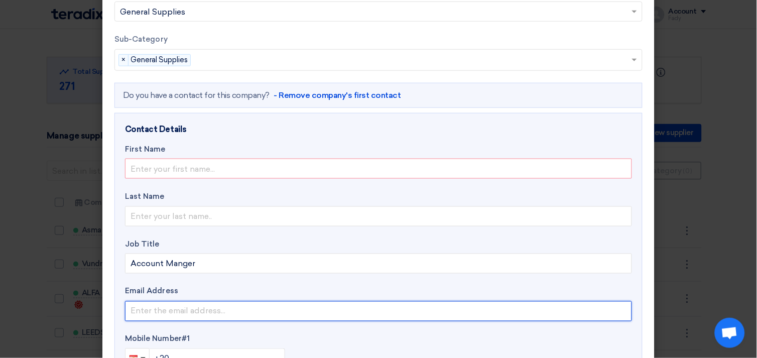
drag, startPoint x: 193, startPoint y: 314, endPoint x: 194, endPoint y: 309, distance: 5.0
click at [193, 314] on input "email" at bounding box center [378, 311] width 507 height 20
click at [202, 310] on input "email" at bounding box center [378, 311] width 507 height 20
paste input "[EMAIL_ADDRESS][DOMAIN_NAME]"
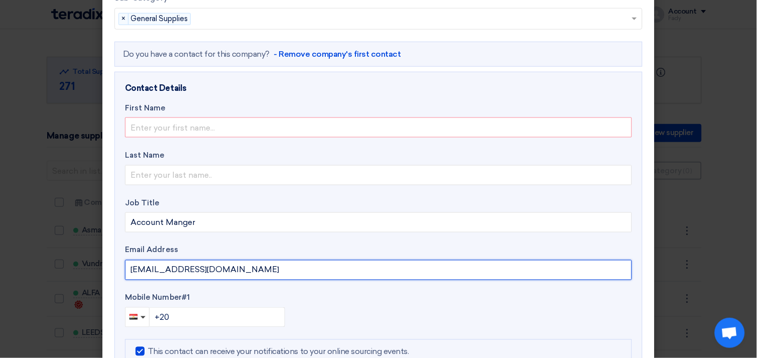
scroll to position [278, 0]
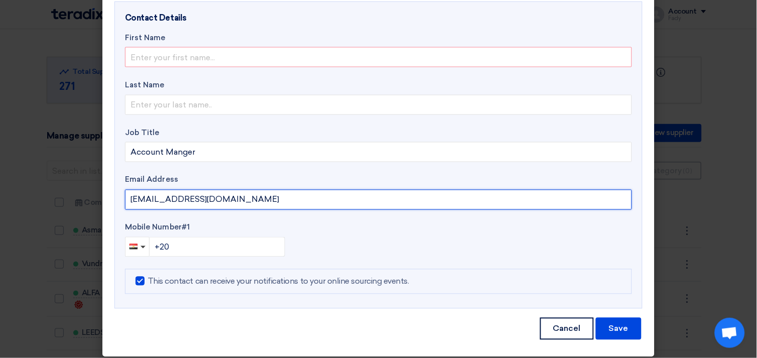
type input "[EMAIL_ADDRESS][DOMAIN_NAME]"
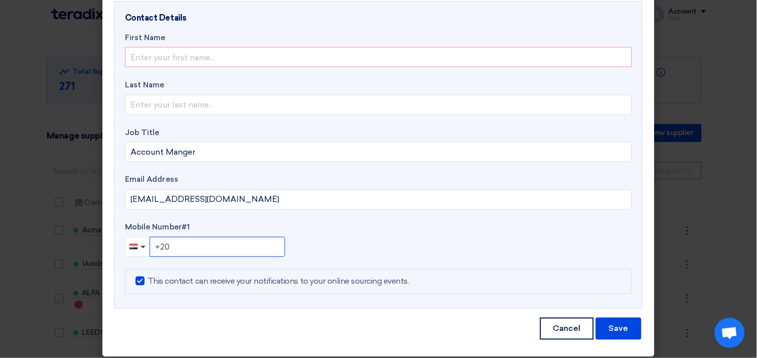
click at [211, 249] on input "+20" at bounding box center [217, 247] width 135 height 20
type input "[PHONE_NUMBER]"
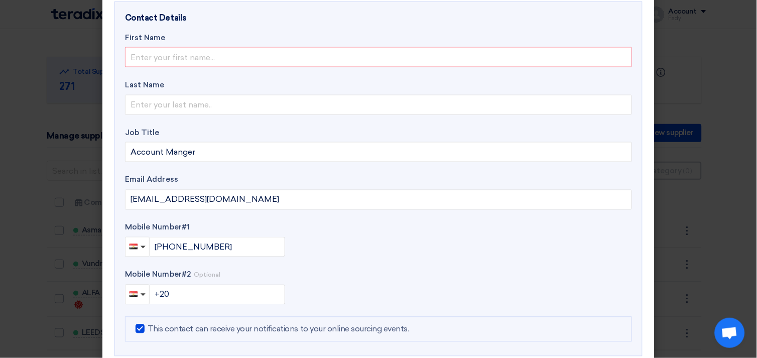
scroll to position [223, 0]
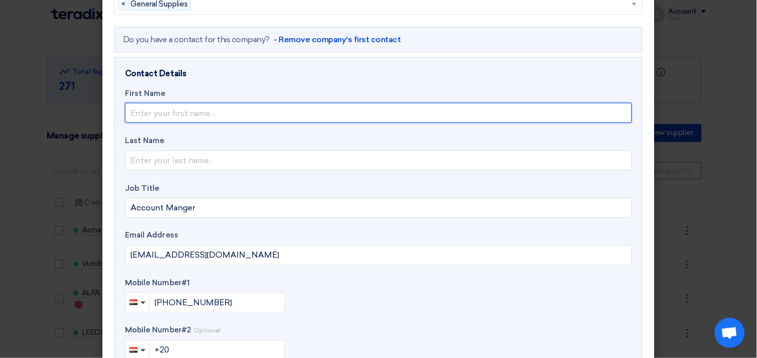
click at [163, 114] on input "text" at bounding box center [378, 113] width 507 height 20
type input "Menna"
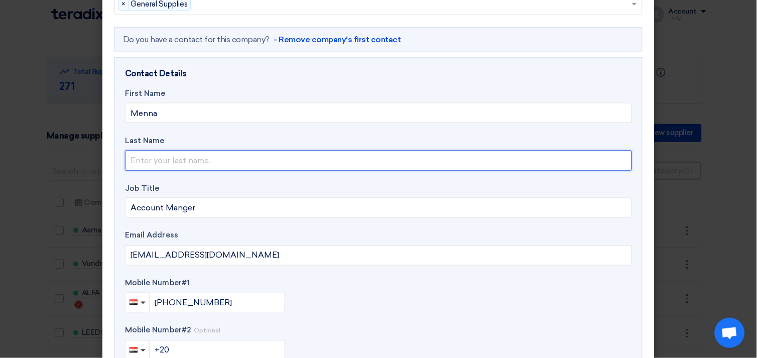
click at [174, 160] on input "text" at bounding box center [378, 161] width 507 height 20
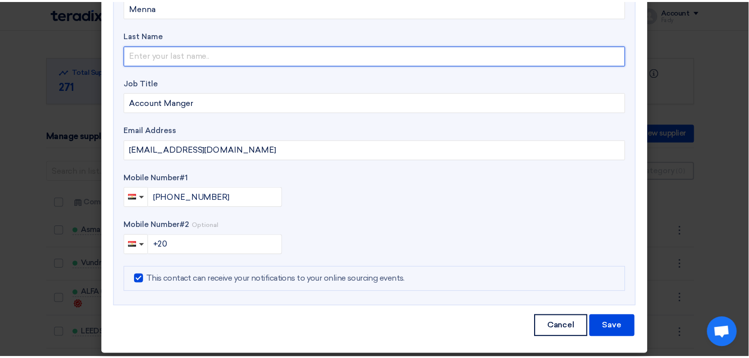
scroll to position [333, 0]
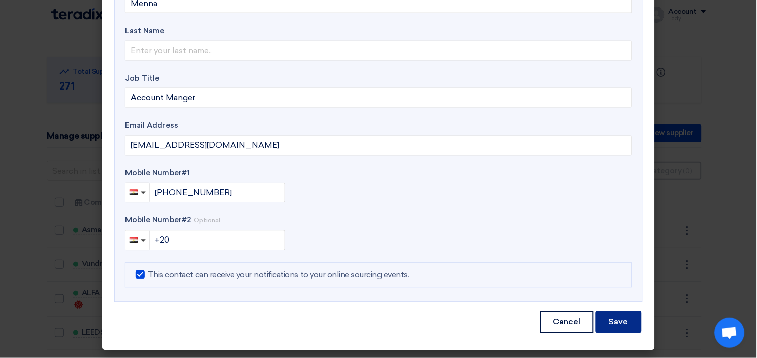
click at [623, 316] on button "Save" at bounding box center [618, 322] width 46 height 22
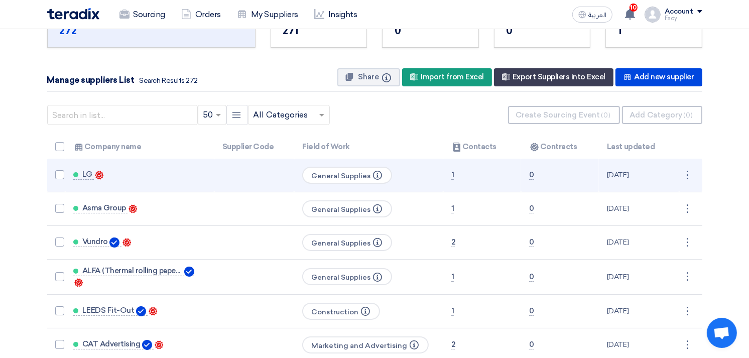
scroll to position [0, 0]
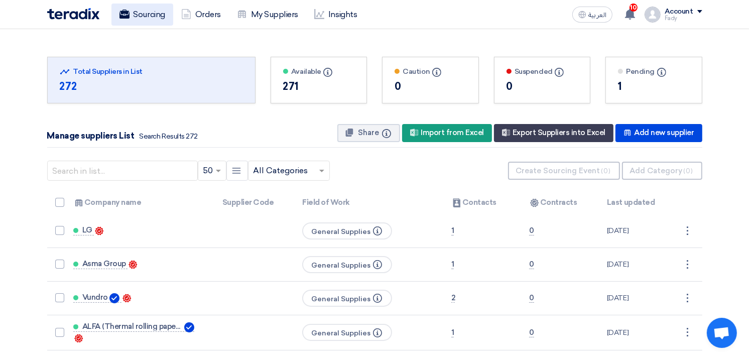
click at [164, 16] on link "Sourcing" at bounding box center [142, 15] width 62 height 22
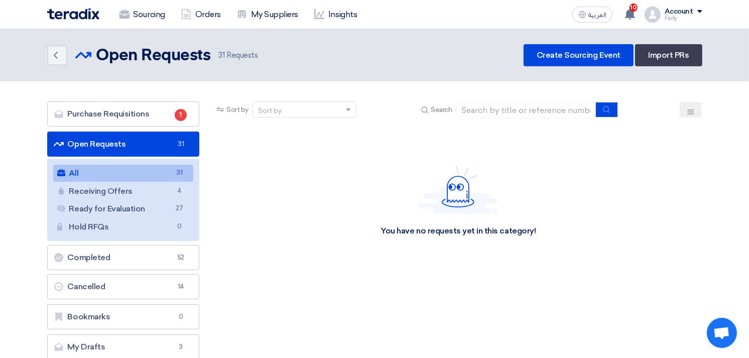
click at [118, 169] on link "All All 31" at bounding box center [123, 173] width 140 height 17
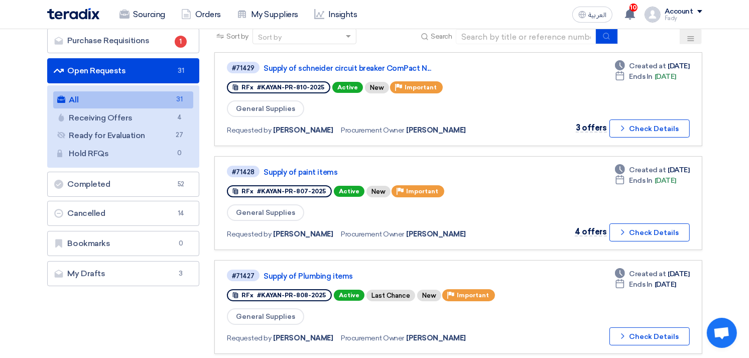
scroll to position [167, 0]
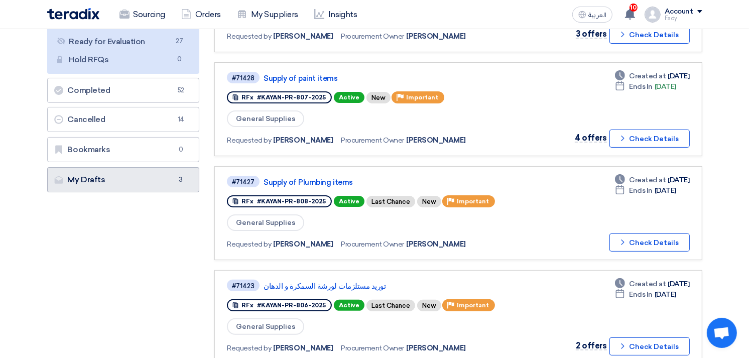
click at [117, 173] on link "My Drafts My Drafts 3" at bounding box center [123, 179] width 153 height 25
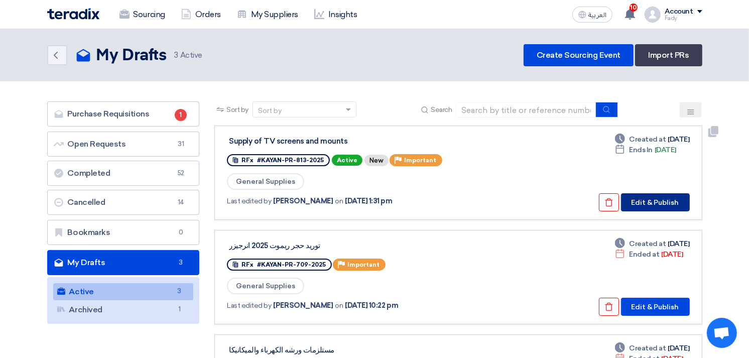
click at [642, 202] on button "Edit & Publish" at bounding box center [655, 202] width 69 height 18
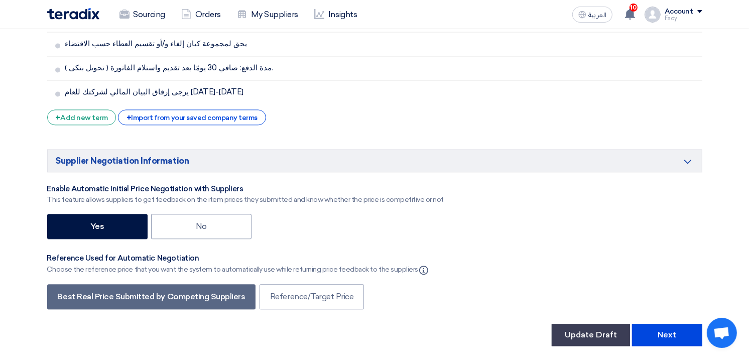
scroll to position [1951, 0]
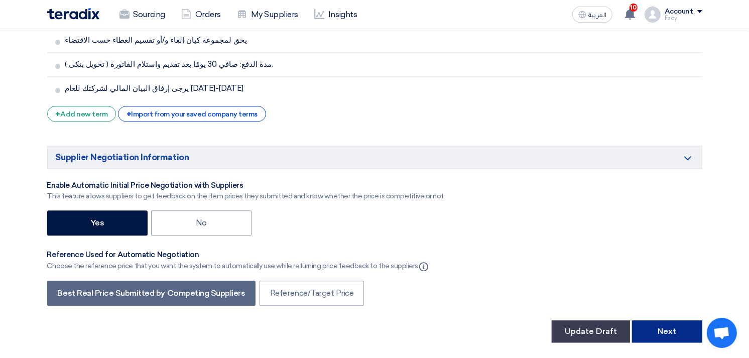
click at [674, 320] on button "Next" at bounding box center [667, 331] width 70 height 22
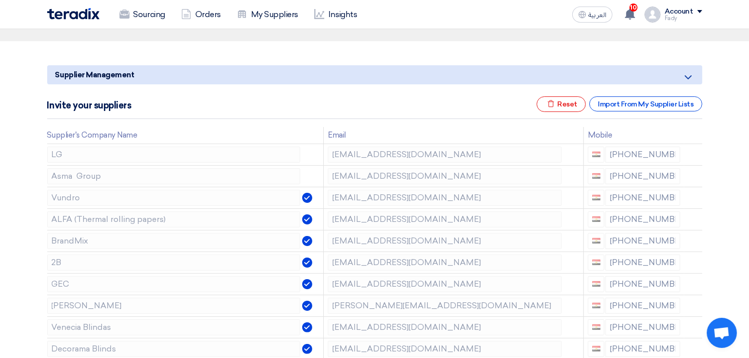
scroll to position [111, 0]
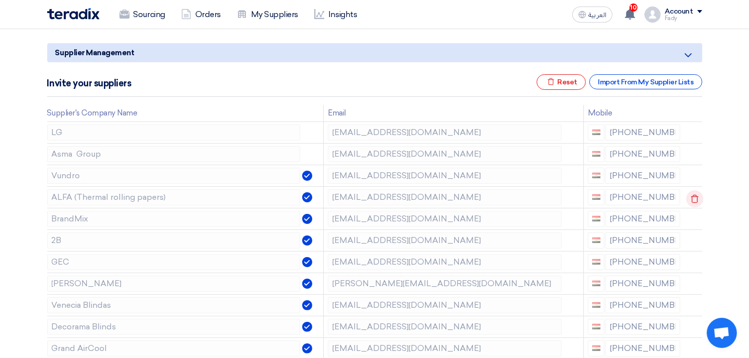
click at [693, 199] on icon at bounding box center [694, 198] width 17 height 17
click at [693, 239] on use at bounding box center [694, 241] width 8 height 9
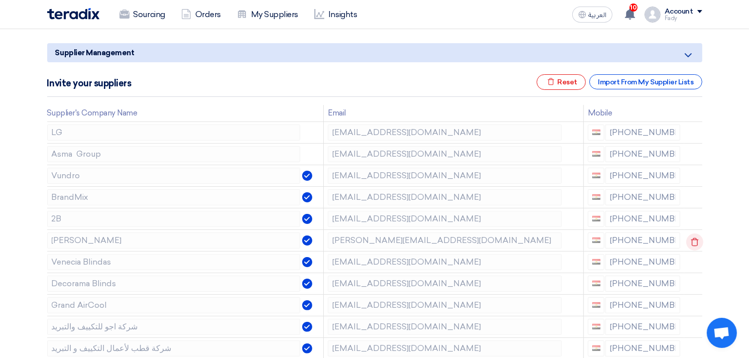
click at [694, 239] on use at bounding box center [694, 241] width 8 height 9
click at [0, 0] on use at bounding box center [0, 0] width 0 height 0
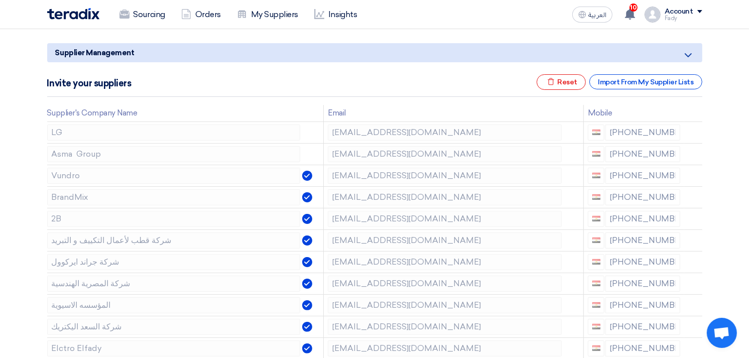
click at [0, 0] on use at bounding box center [0, 0] width 0 height 0
click at [691, 239] on use at bounding box center [694, 241] width 8 height 9
click at [0, 0] on use at bounding box center [0, 0] width 0 height 0
click at [693, 218] on icon at bounding box center [694, 220] width 17 height 17
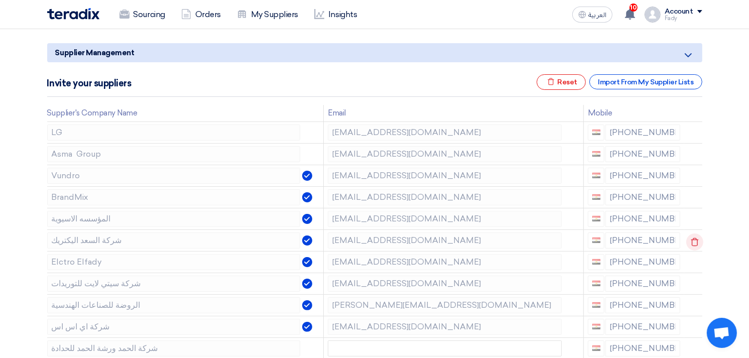
click at [693, 238] on icon at bounding box center [694, 241] width 17 height 17
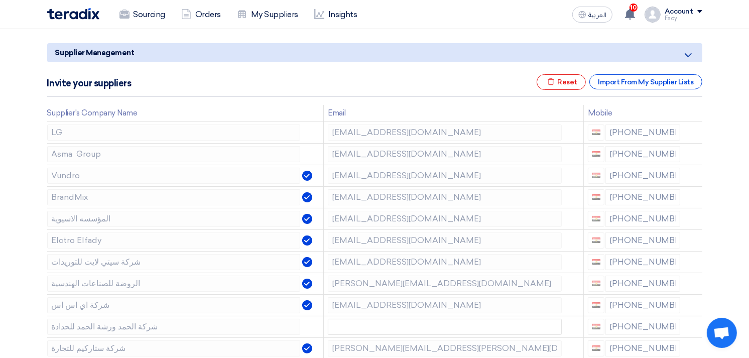
click at [0, 0] on icon at bounding box center [0, 0] width 0 height 0
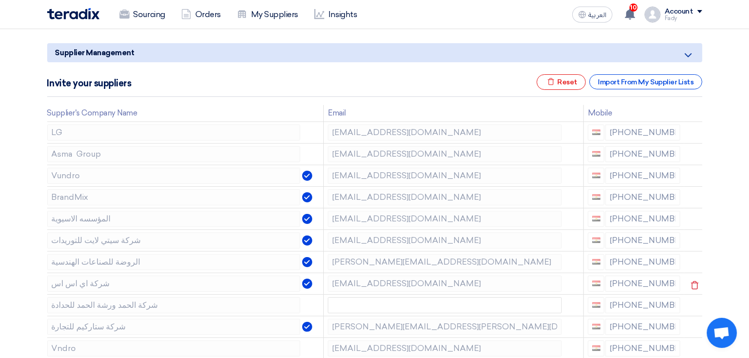
click at [0, 0] on use at bounding box center [0, 0] width 0 height 0
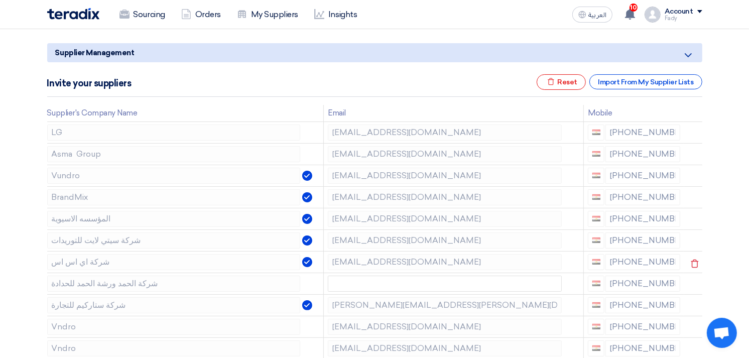
click at [692, 261] on use at bounding box center [694, 263] width 8 height 9
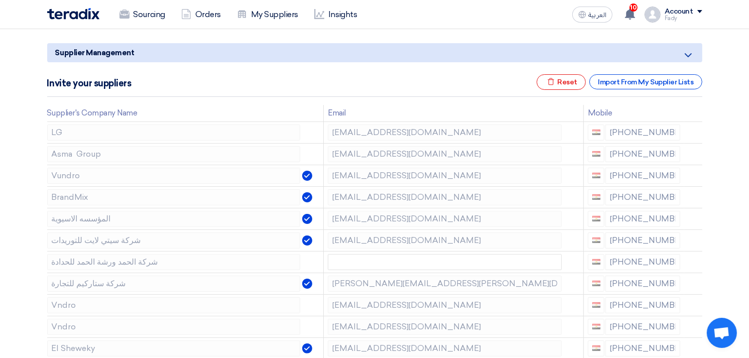
click at [0, 0] on use at bounding box center [0, 0] width 0 height 0
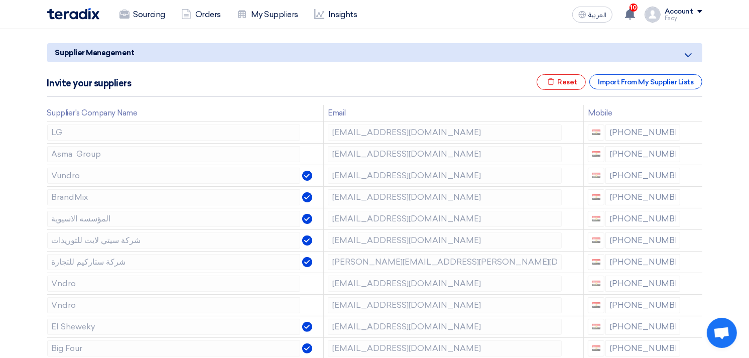
click at [0, 0] on use at bounding box center [0, 0] width 0 height 0
click at [690, 283] on use at bounding box center [694, 284] width 8 height 9
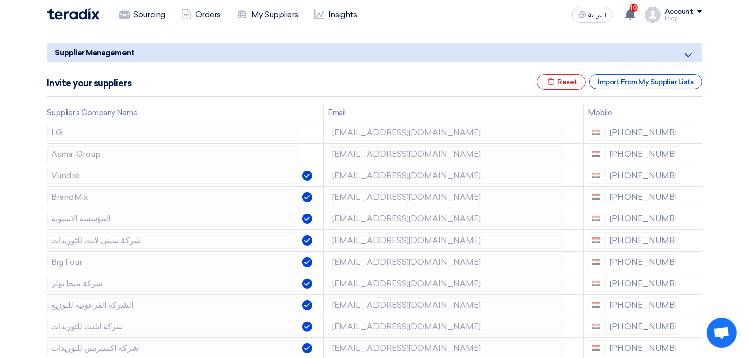
click at [0, 0] on use at bounding box center [0, 0] width 0 height 0
click at [691, 305] on icon at bounding box center [694, 306] width 17 height 17
click at [0, 0] on icon at bounding box center [0, 0] width 0 height 0
click at [693, 306] on icon at bounding box center [694, 306] width 17 height 17
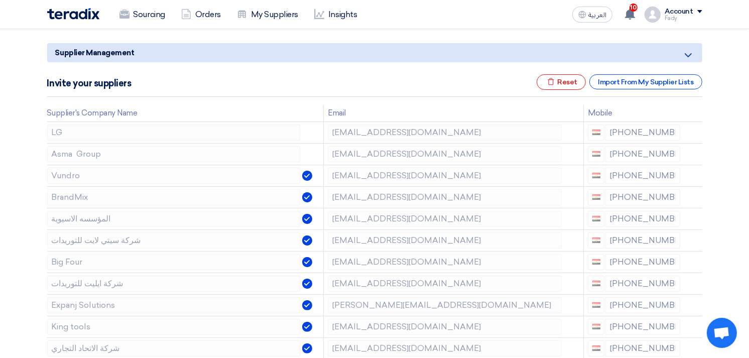
click at [0, 0] on icon at bounding box center [0, 0] width 0 height 0
click at [691, 305] on icon at bounding box center [694, 306] width 17 height 17
click at [0, 0] on icon at bounding box center [0, 0] width 0 height 0
click at [693, 325] on use at bounding box center [694, 328] width 8 height 9
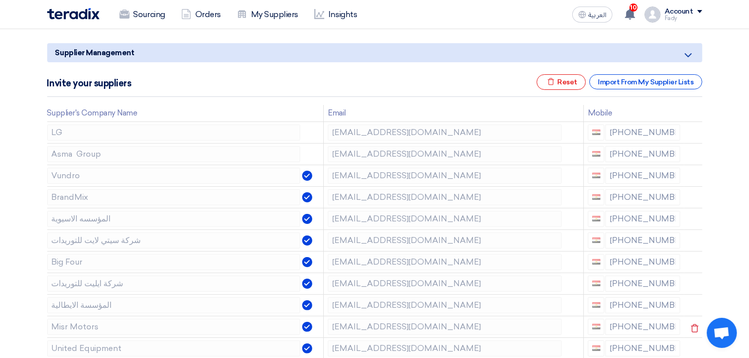
click at [693, 325] on use at bounding box center [694, 328] width 8 height 9
click at [692, 325] on icon at bounding box center [694, 328] width 17 height 17
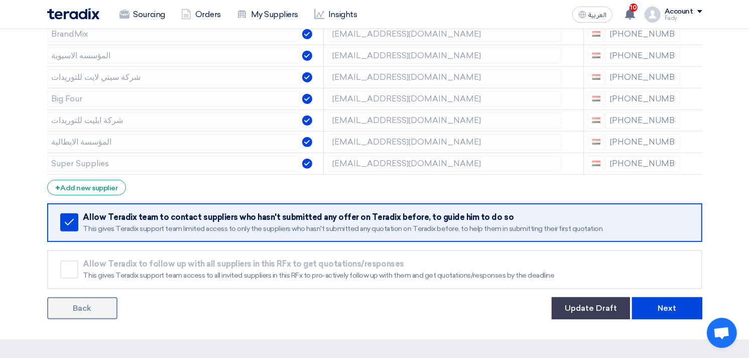
scroll to position [278, 0]
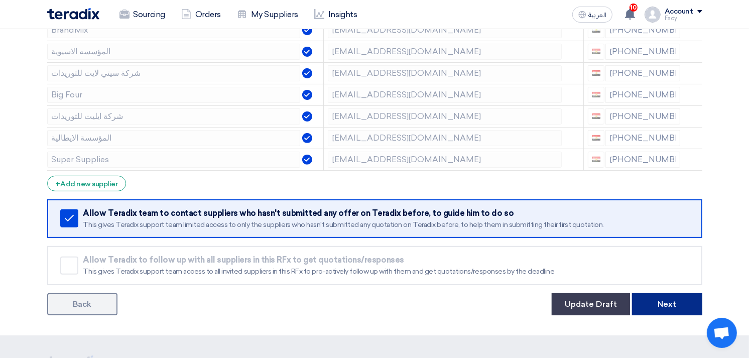
click at [675, 300] on button "Next" at bounding box center [667, 304] width 70 height 22
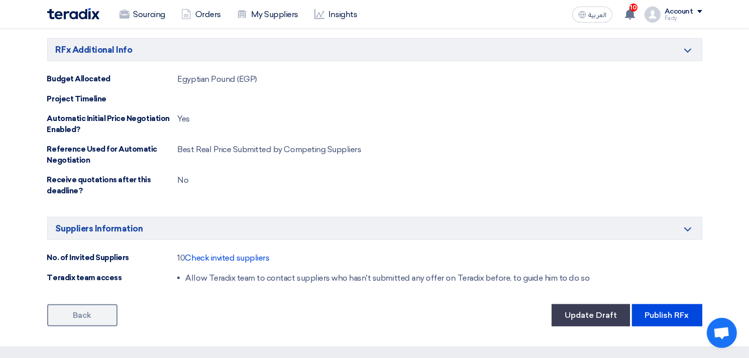
scroll to position [780, 0]
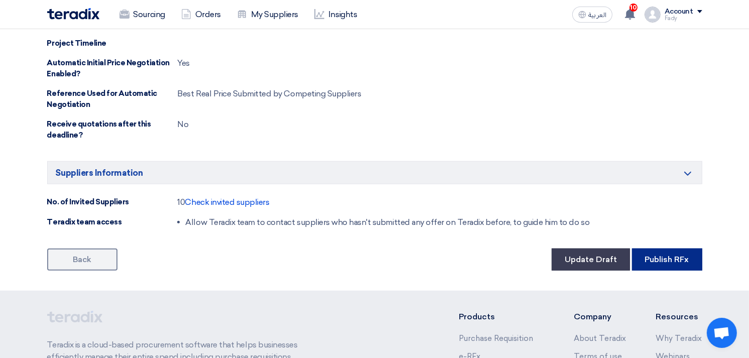
click at [683, 261] on button "Publish RFx" at bounding box center [667, 259] width 70 height 22
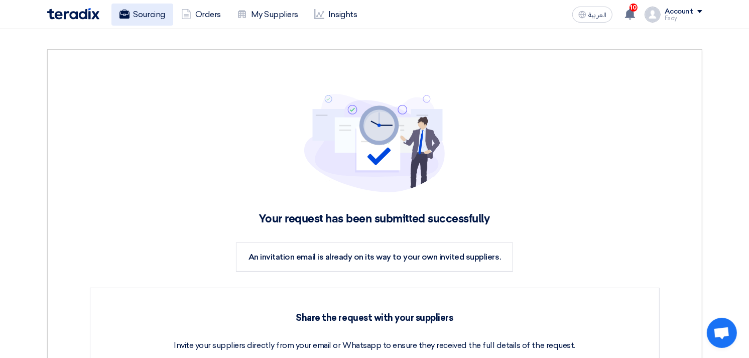
click at [139, 11] on link "Sourcing" at bounding box center [142, 15] width 62 height 22
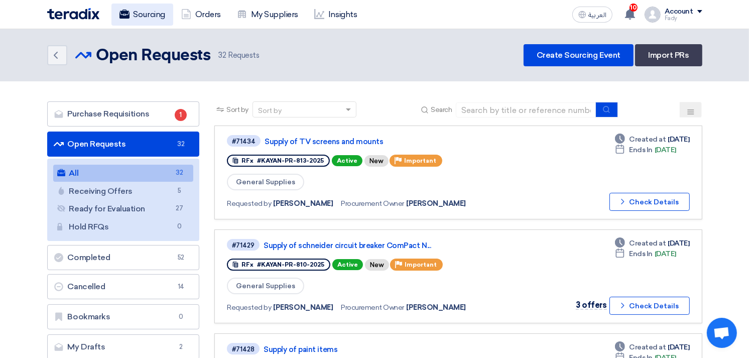
click at [147, 16] on link "Sourcing" at bounding box center [142, 15] width 62 height 22
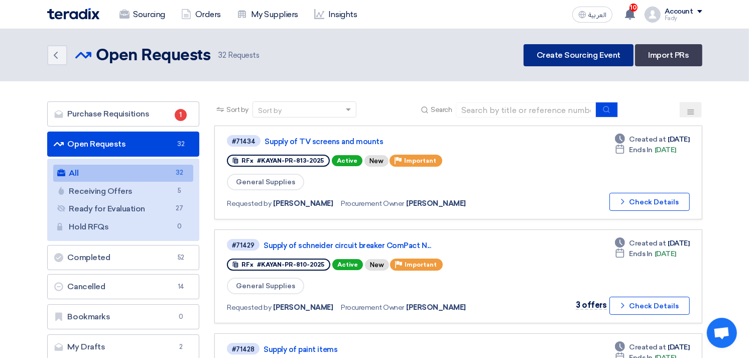
click at [570, 53] on link "Create Sourcing Event" at bounding box center [578, 55] width 110 height 22
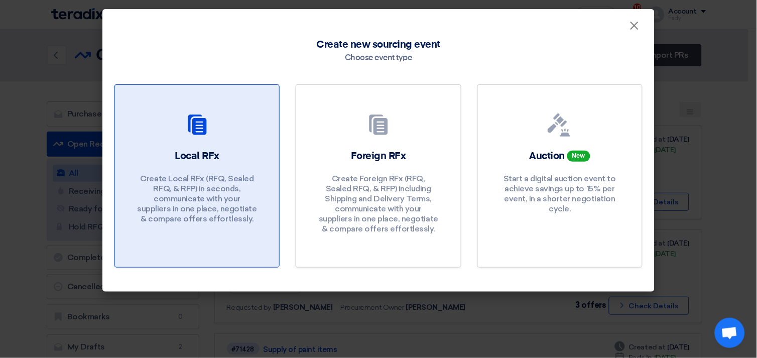
click at [231, 160] on div "Local RFx Create Local RFx (RFQ, Sealed RFQ, & RFP) in seconds, communicate wit…" at bounding box center [197, 189] width 140 height 80
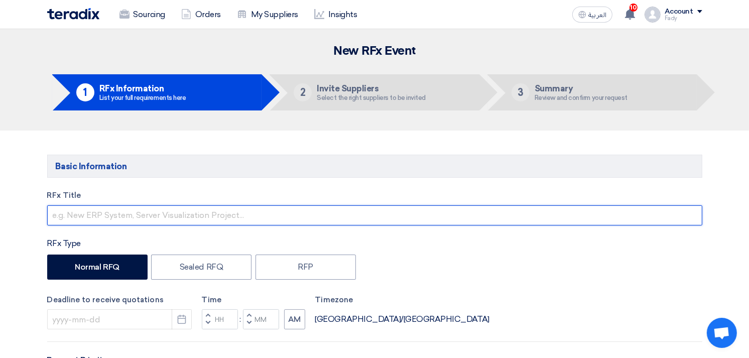
click at [232, 212] on input "text" at bounding box center [374, 215] width 655 height 20
click at [161, 218] on input "Supply of [PERSON_NAME] CAT 6 boxes" at bounding box center [374, 215] width 655 height 20
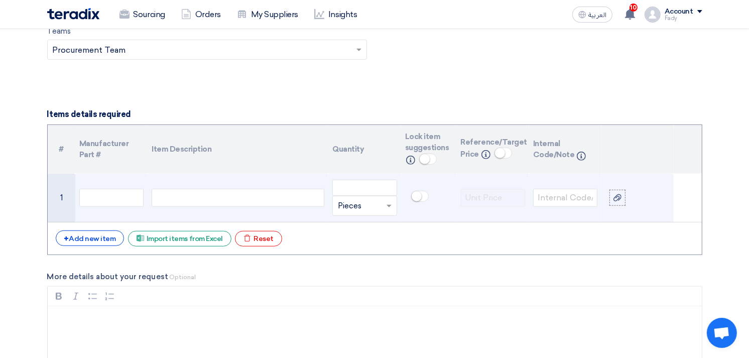
scroll to position [780, 0]
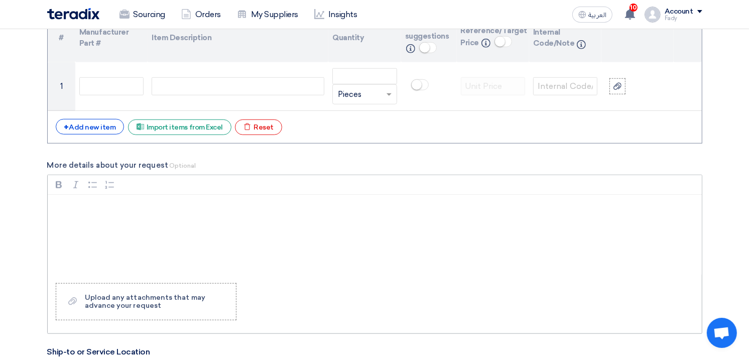
type input "Supply of Legrand CAT 6 cables"
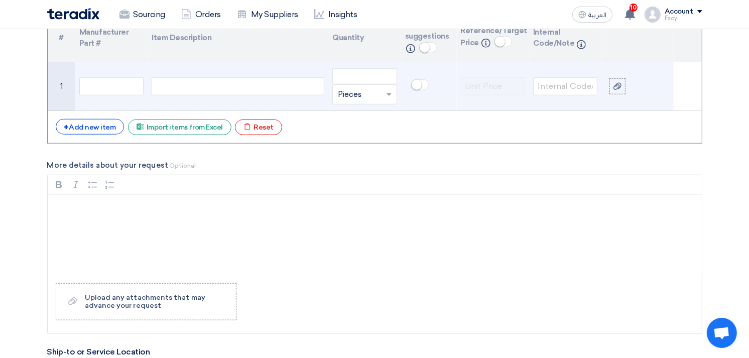
click at [241, 87] on div at bounding box center [238, 86] width 173 height 18
paste div
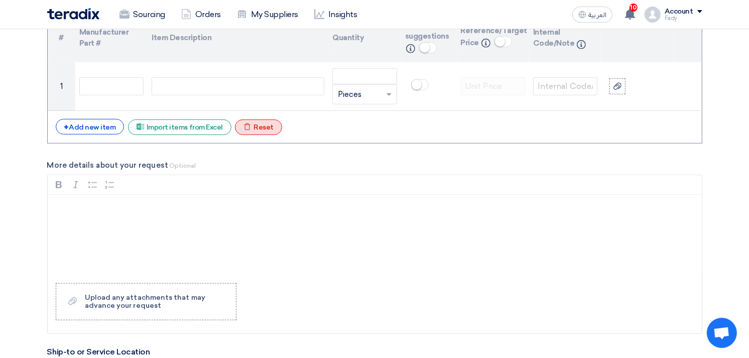
click at [249, 129] on div "Excel file Reset" at bounding box center [258, 127] width 47 height 16
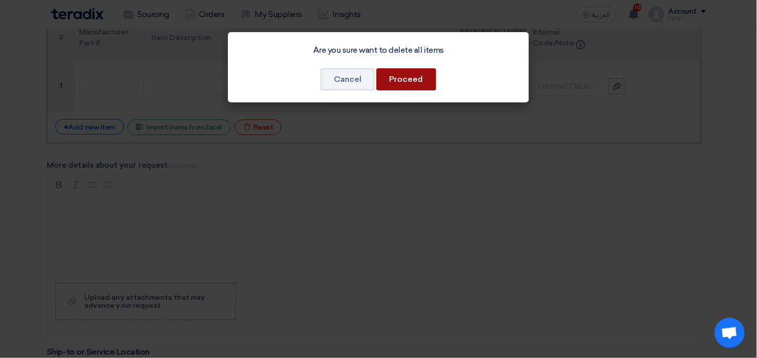
click at [408, 80] on button "Proceed" at bounding box center [406, 79] width 60 height 22
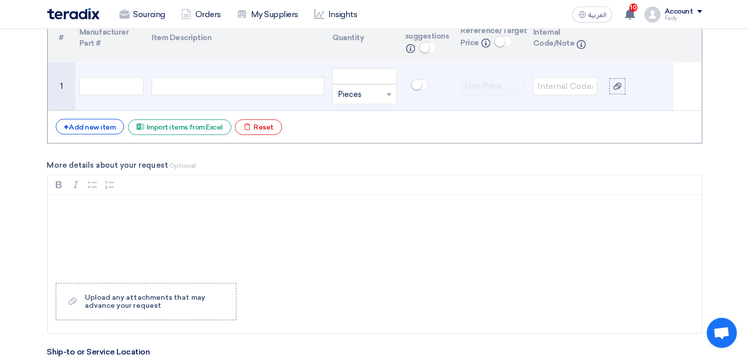
click at [232, 84] on div at bounding box center [238, 86] width 173 height 18
click at [219, 83] on div at bounding box center [238, 86] width 173 height 18
paste div
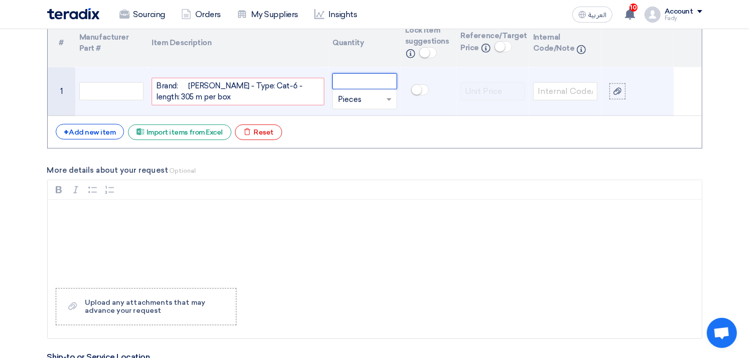
click at [354, 74] on input "number" at bounding box center [364, 81] width 64 height 16
type input "100"
click at [385, 101] on span at bounding box center [390, 100] width 13 height 12
click at [360, 139] on div "Box" at bounding box center [364, 139] width 63 height 20
click at [422, 52] on small at bounding box center [424, 53] width 10 height 10
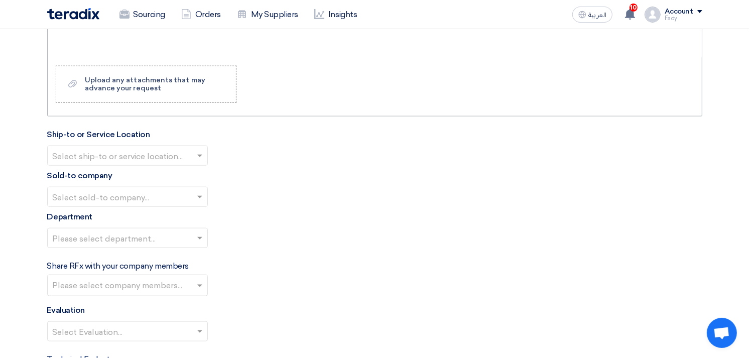
scroll to position [998, 0]
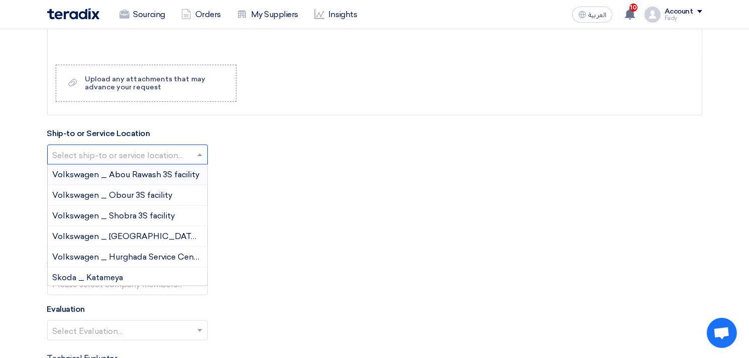
click at [126, 153] on input "text" at bounding box center [122, 155] width 139 height 17
click at [126, 197] on span "Volkswagen _ Obour 3S facility" at bounding box center [113, 195] width 120 height 10
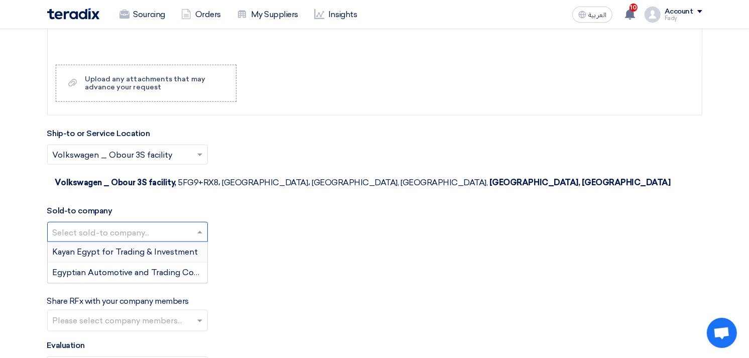
click at [123, 225] on input "text" at bounding box center [122, 233] width 139 height 17
click at [134, 267] on span "Egyptian Automotive and Trading Company" at bounding box center [136, 272] width 167 height 10
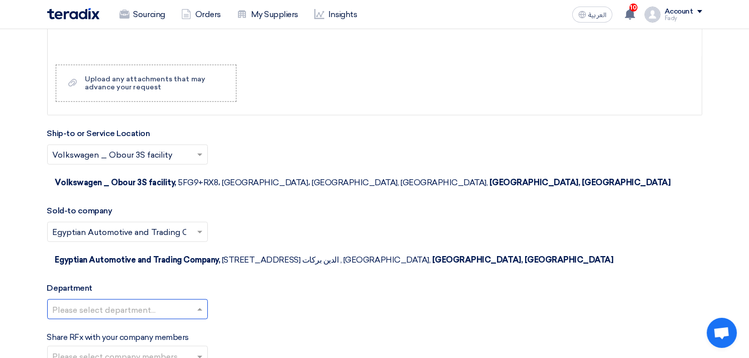
click at [131, 302] on input "text" at bounding box center [122, 310] width 139 height 17
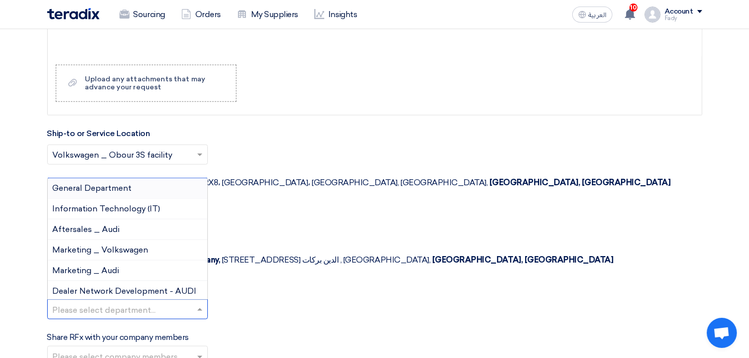
click at [94, 178] on div "General Department" at bounding box center [128, 188] width 160 height 21
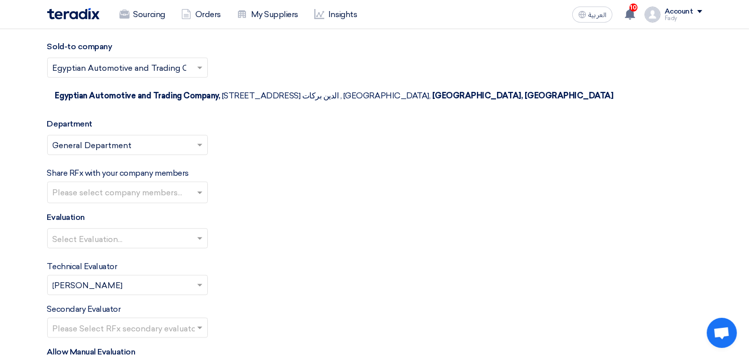
scroll to position [1165, 0]
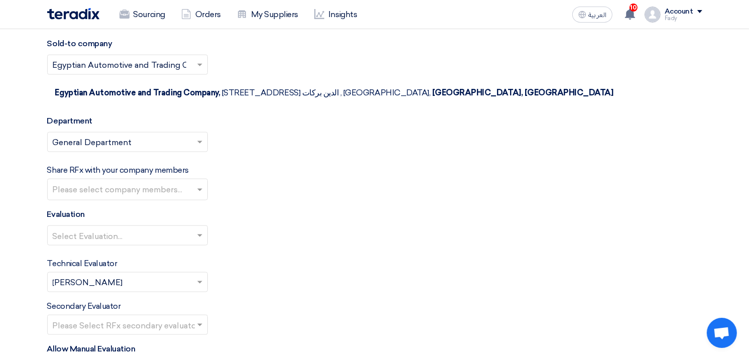
click at [118, 225] on div "Select Evaluation..." at bounding box center [127, 235] width 161 height 20
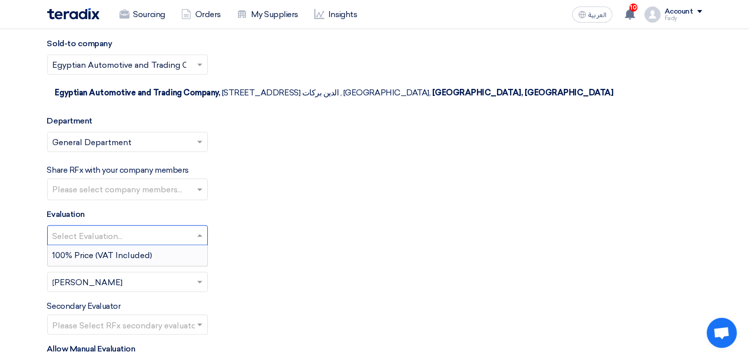
click at [114, 250] on span "100% Price (VAT Included)" at bounding box center [103, 255] width 100 height 10
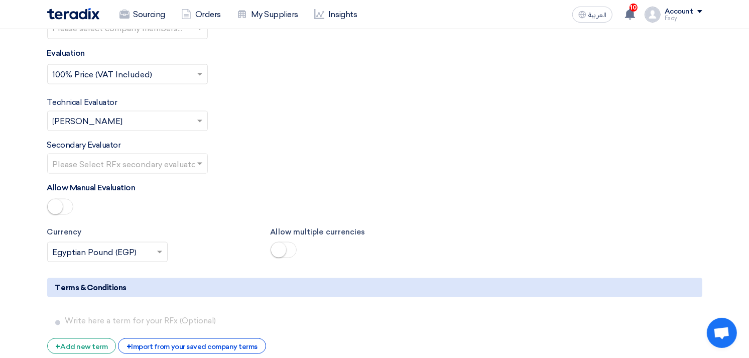
scroll to position [1332, 0]
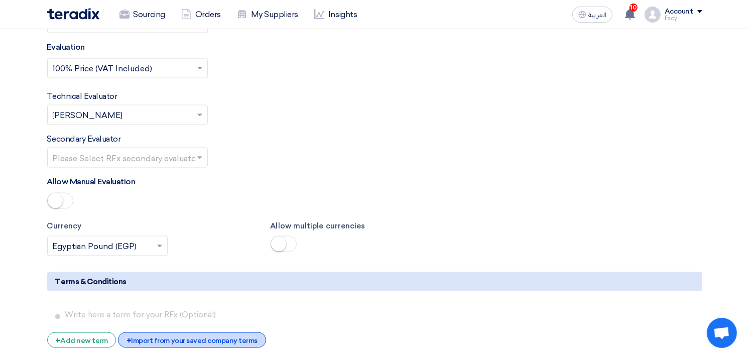
click at [215, 332] on div "+ Import from your saved company terms" at bounding box center [192, 340] width 148 height 16
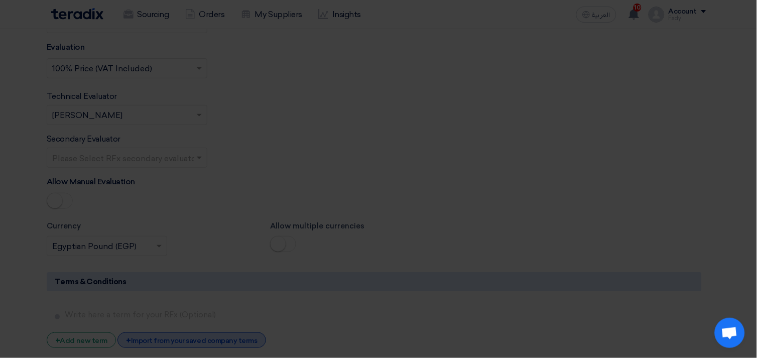
click at [223, 286] on modal-container "Import terms from your saved company terms × الشروط و الاحكام No Grouped Terms …" at bounding box center [378, 179] width 757 height 358
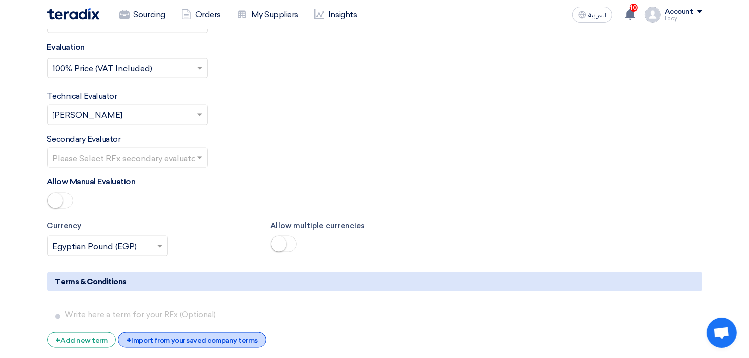
click at [235, 332] on div "+ Import from your saved company terms" at bounding box center [192, 340] width 148 height 16
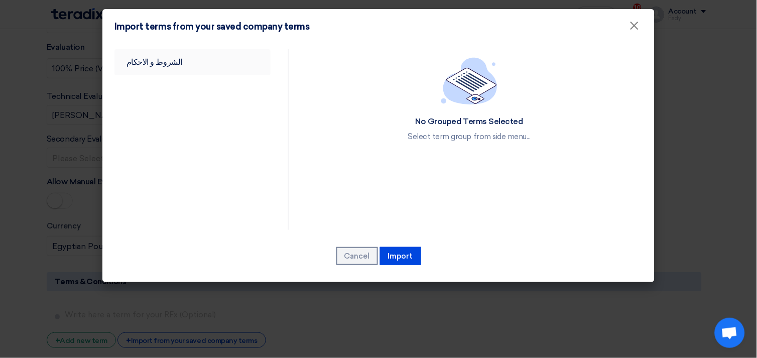
click at [150, 58] on link "الشروط و الاحكام" at bounding box center [192, 62] width 156 height 26
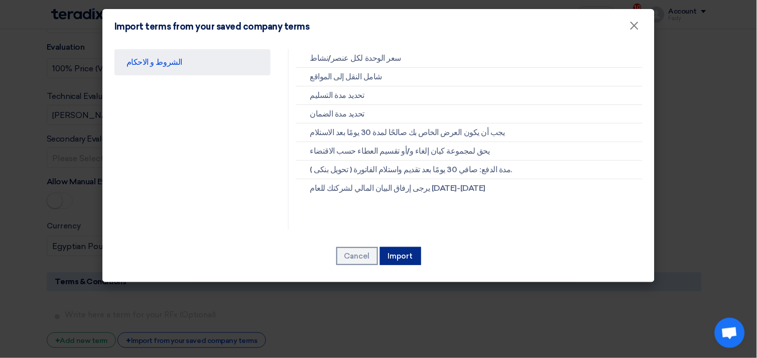
click at [404, 257] on button "Import" at bounding box center [400, 256] width 41 height 18
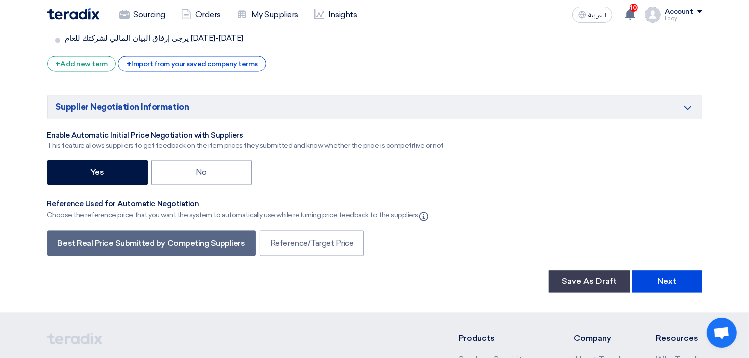
scroll to position [1778, 0]
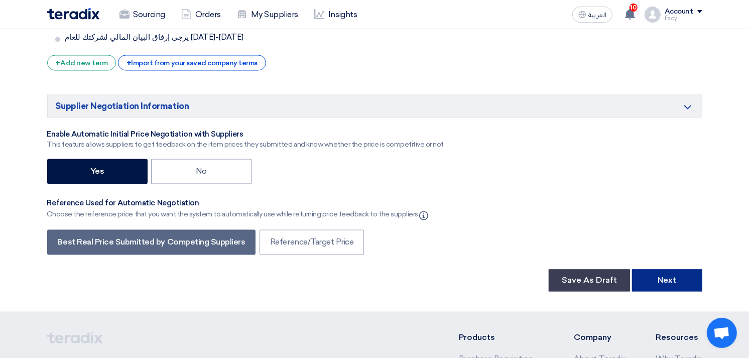
click at [672, 269] on button "Next" at bounding box center [667, 280] width 70 height 22
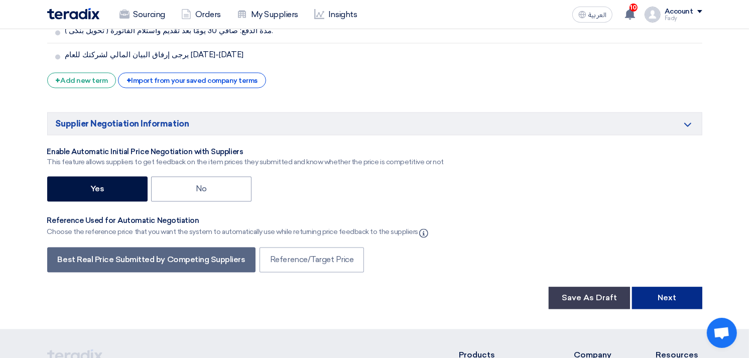
scroll to position [151, 0]
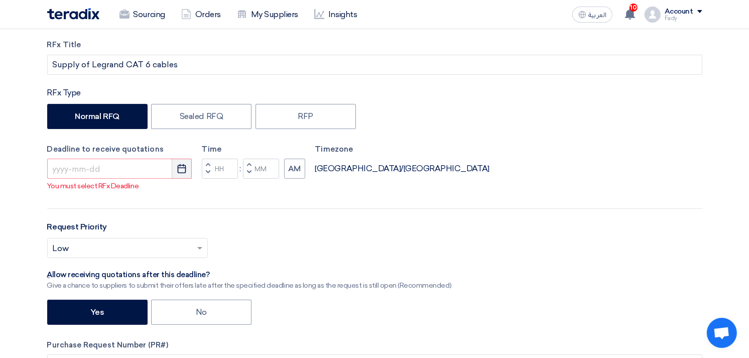
click at [182, 168] on use "button" at bounding box center [182, 168] width 9 height 9
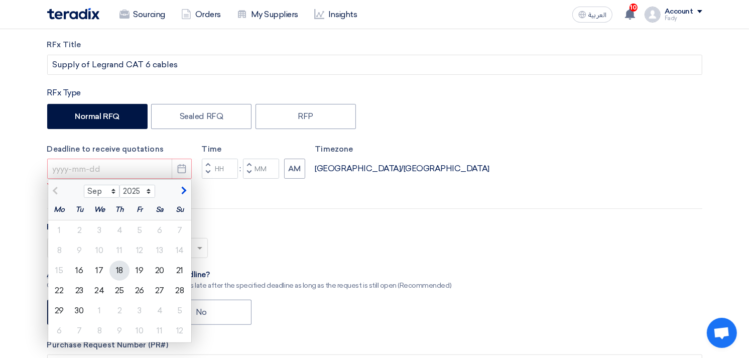
click at [122, 269] on div "18" at bounding box center [119, 270] width 20 height 20
type input "[DATE]"
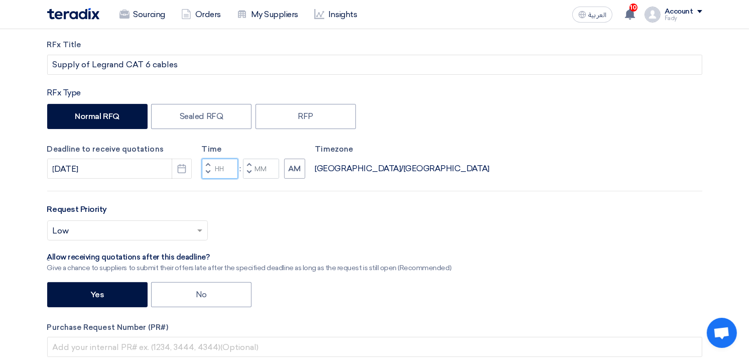
click at [223, 163] on input "Hours" at bounding box center [220, 169] width 36 height 20
type input "03"
click at [267, 171] on input "Minutes" at bounding box center [261, 169] width 36 height 20
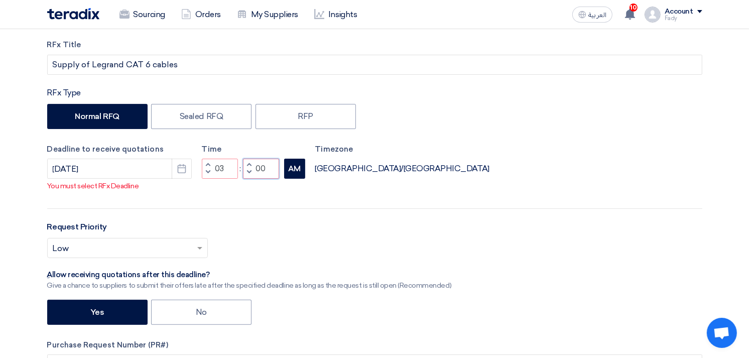
type input "00"
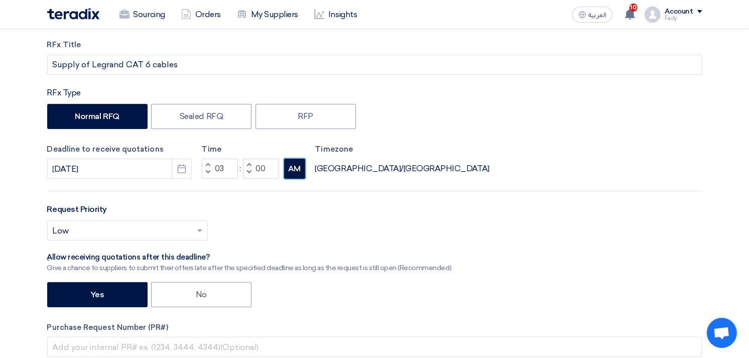
click at [292, 181] on div "RFx Title Supply of [PERSON_NAME] CAT 6 cables RFx Type Normal RFQ Sealed RFQ R…" at bounding box center [375, 242] width 670 height 406
click at [295, 169] on button "AM" at bounding box center [294, 169] width 21 height 20
click at [196, 228] on span at bounding box center [201, 230] width 13 height 12
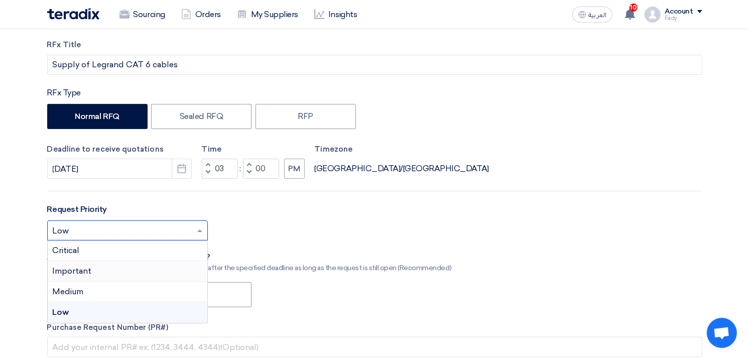
click at [103, 269] on div "Important" at bounding box center [128, 271] width 160 height 21
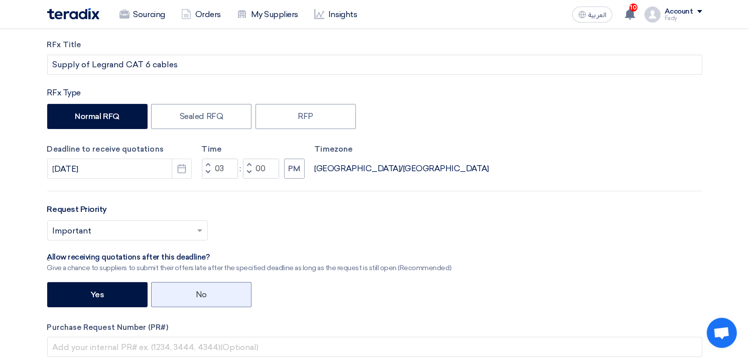
click at [206, 292] on label "No" at bounding box center [201, 294] width 100 height 25
click at [202, 292] on input "No" at bounding box center [199, 293] width 7 height 7
radio input "true"
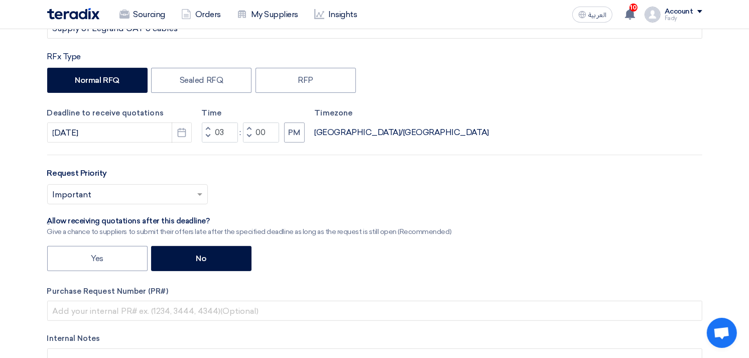
scroll to position [206, 0]
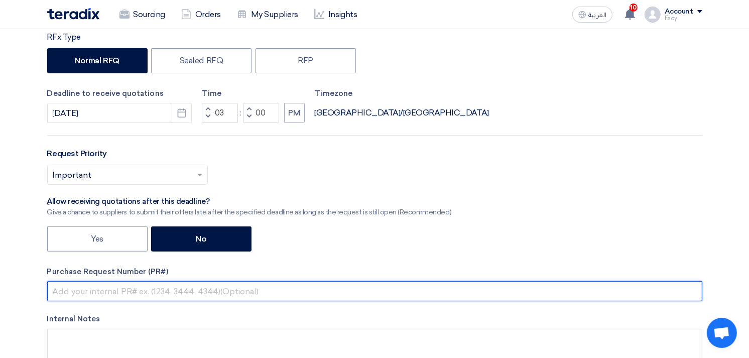
click at [114, 297] on input "text" at bounding box center [374, 291] width 655 height 20
paste input "KAYAN-PR-814-2025"
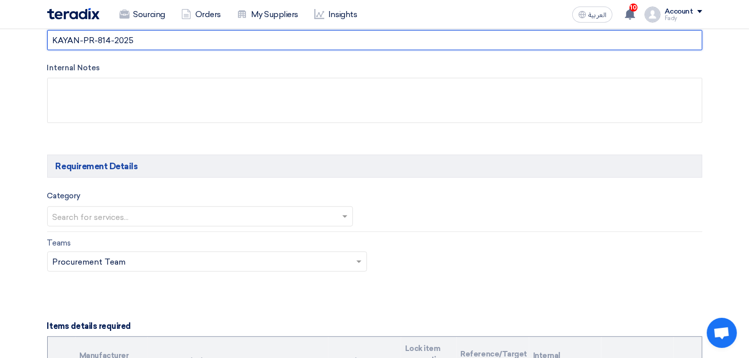
scroll to position [485, 0]
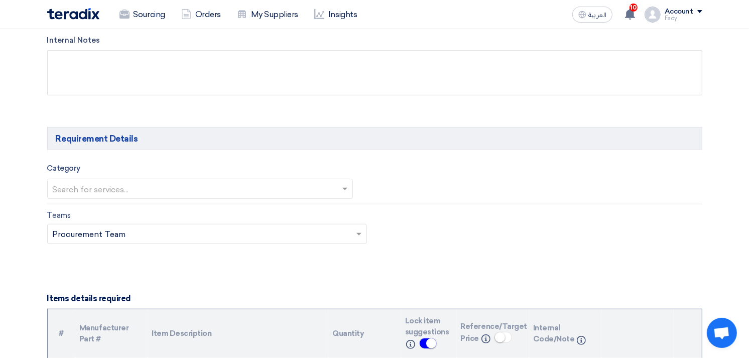
type input "KAYAN-PR-814-2025"
click at [152, 187] on input "text" at bounding box center [195, 190] width 285 height 17
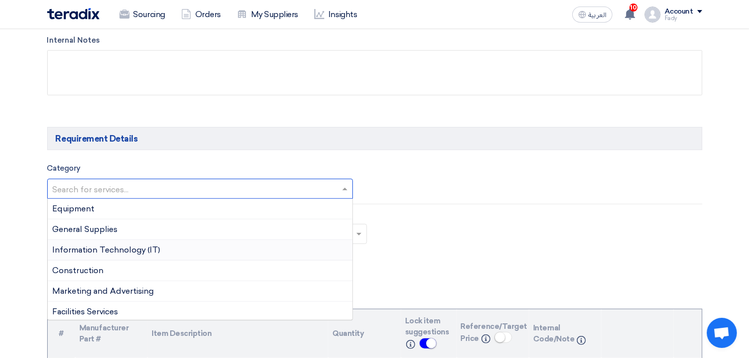
click at [148, 247] on span "Information Technology (IT)" at bounding box center [107, 250] width 108 height 10
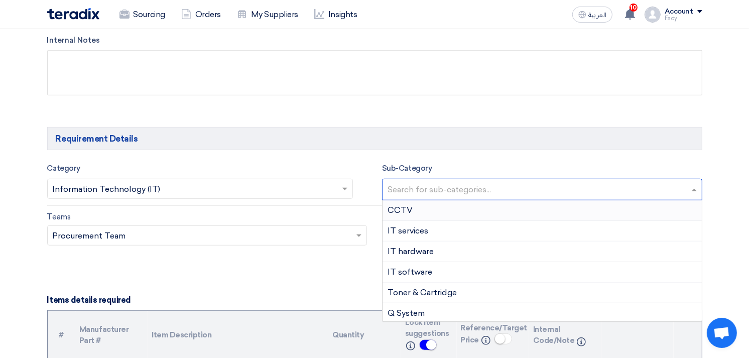
click at [437, 190] on input "text" at bounding box center [543, 190] width 312 height 17
click at [429, 234] on div "IT services" at bounding box center [541, 231] width 319 height 21
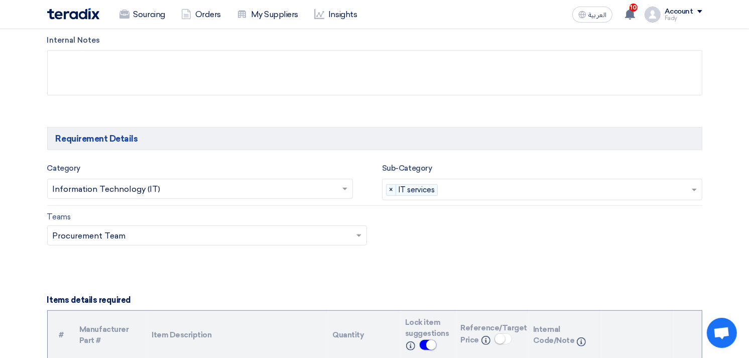
click at [527, 183] on input "text" at bounding box center [565, 190] width 249 height 17
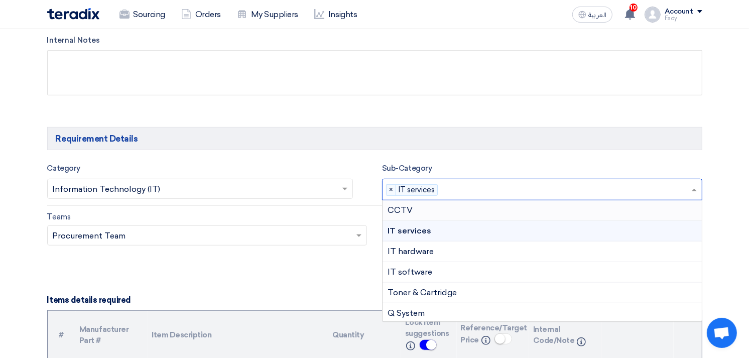
click at [428, 213] on div "CCTV" at bounding box center [541, 210] width 319 height 21
click at [548, 189] on input "text" at bounding box center [586, 190] width 208 height 17
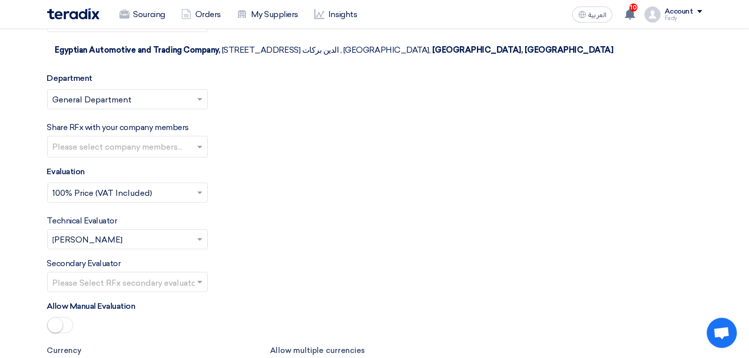
scroll to position [1154, 0]
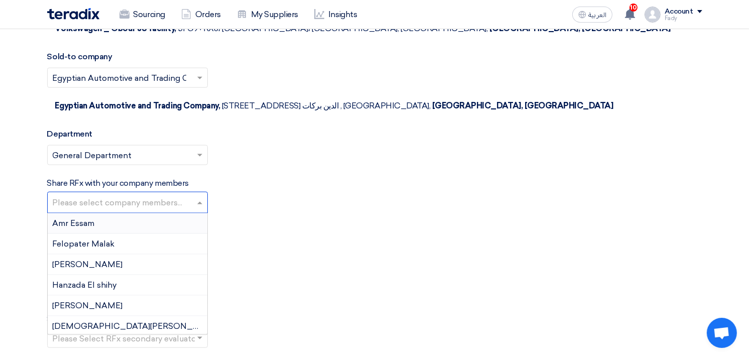
click at [142, 195] on input "text" at bounding box center [129, 203] width 152 height 17
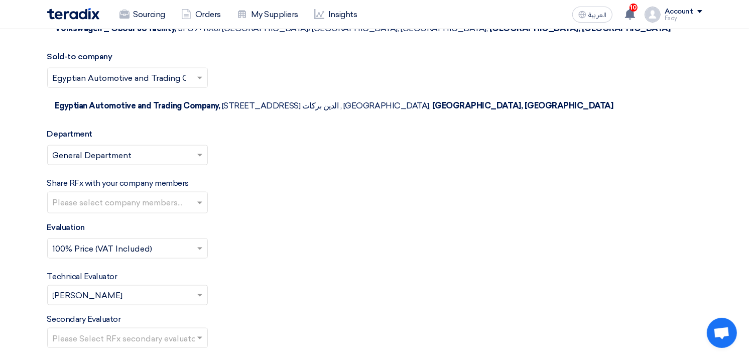
click at [153, 241] on input "text" at bounding box center [122, 249] width 139 height 17
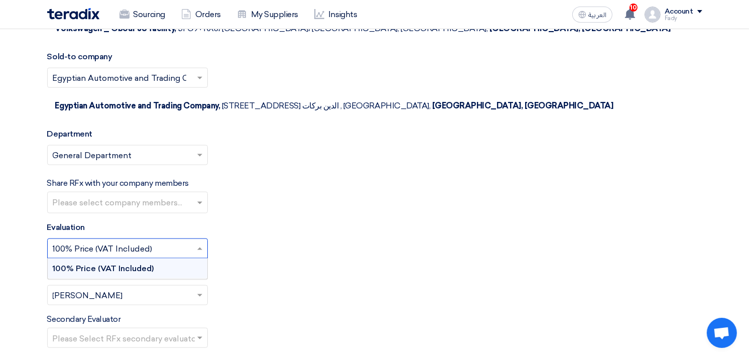
click at [136, 263] on span "100% Price (VAT Included)" at bounding box center [103, 268] width 101 height 10
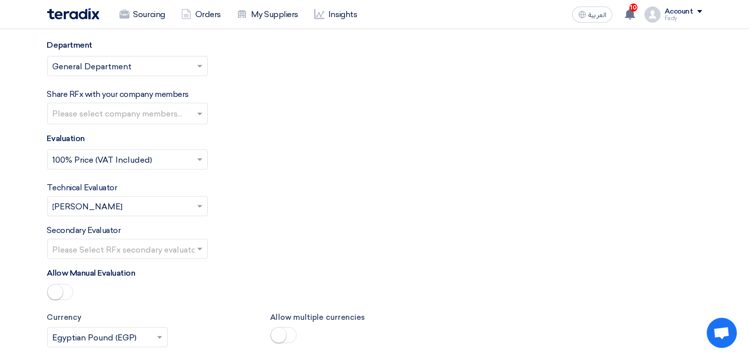
scroll to position [1265, 0]
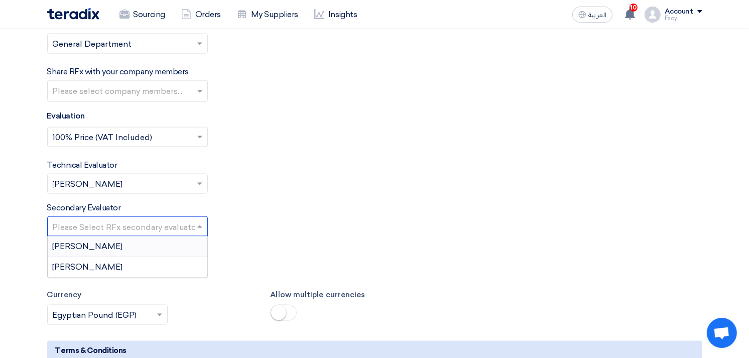
click at [136, 219] on input "text" at bounding box center [122, 227] width 139 height 17
click at [341, 159] on div "Technical Evaluator Please Select RFx evaluator... × [PERSON_NAME] ×" at bounding box center [374, 176] width 655 height 35
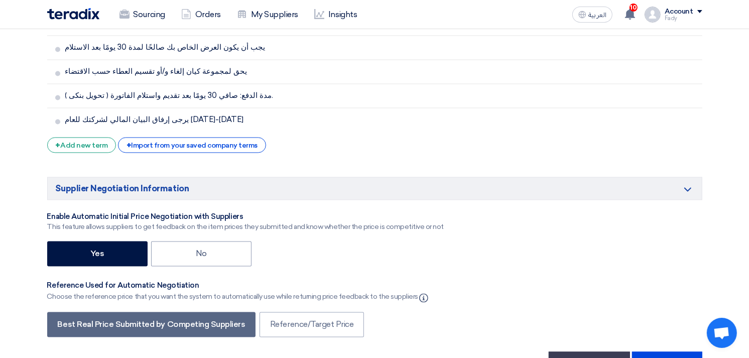
scroll to position [1767, 0]
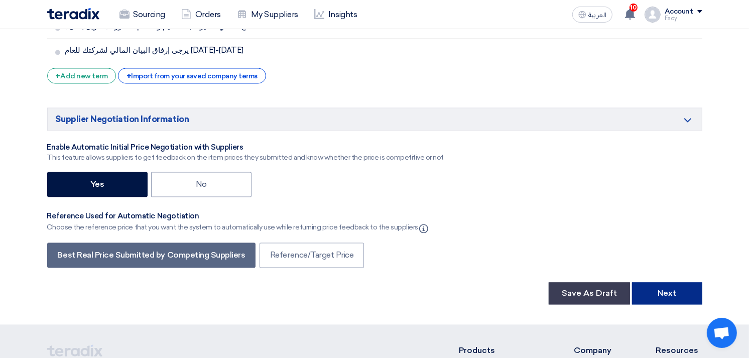
click at [685, 282] on button "Next" at bounding box center [667, 293] width 70 height 22
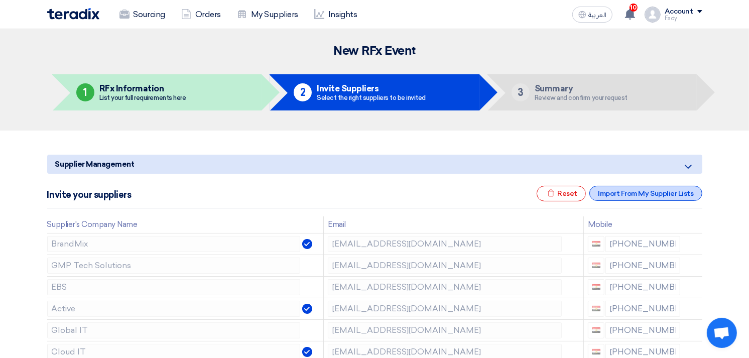
click at [654, 188] on div "Import From My Supplier Lists" at bounding box center [645, 193] width 112 height 15
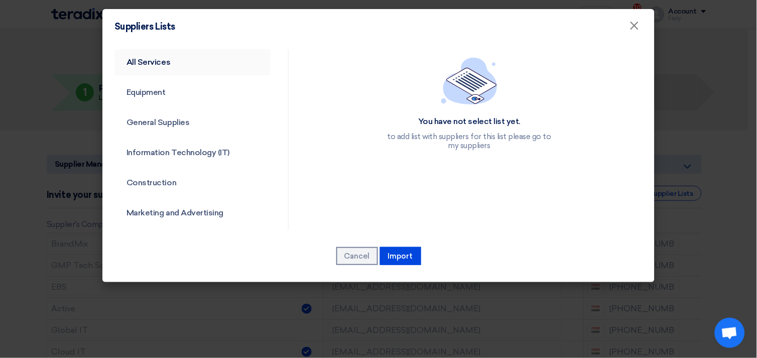
click at [168, 57] on link "All Services" at bounding box center [192, 62] width 156 height 26
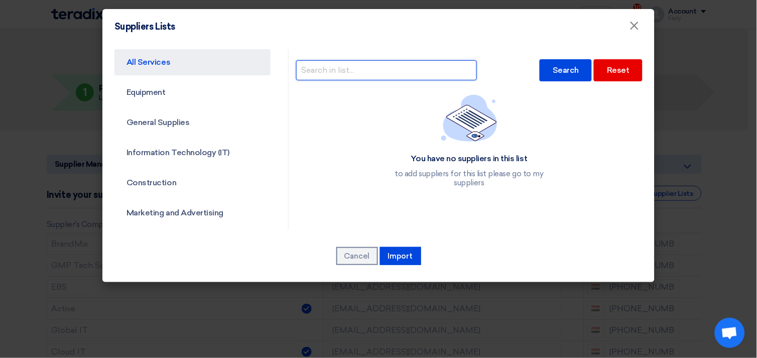
click at [379, 72] on input "text" at bounding box center [386, 70] width 181 height 20
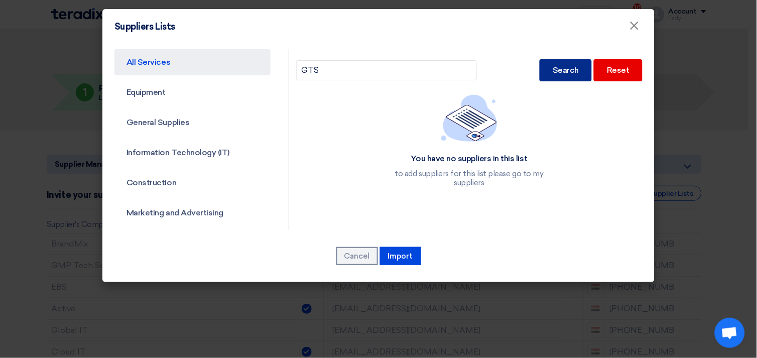
click at [557, 59] on div "Search" at bounding box center [565, 70] width 52 height 22
click at [563, 69] on div "Search" at bounding box center [565, 70] width 52 height 22
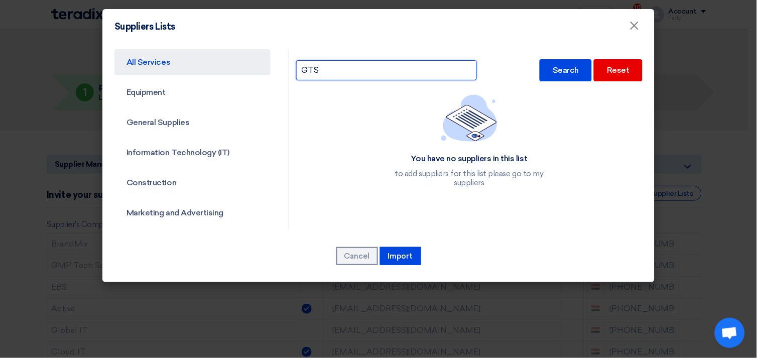
click at [309, 71] on input "GTS" at bounding box center [386, 70] width 181 height 20
paste input "UNITED"
type input "UNITED"
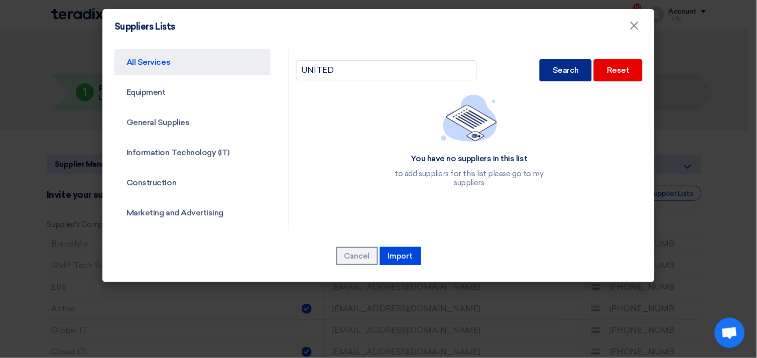
click at [561, 72] on div "Search" at bounding box center [565, 70] width 52 height 22
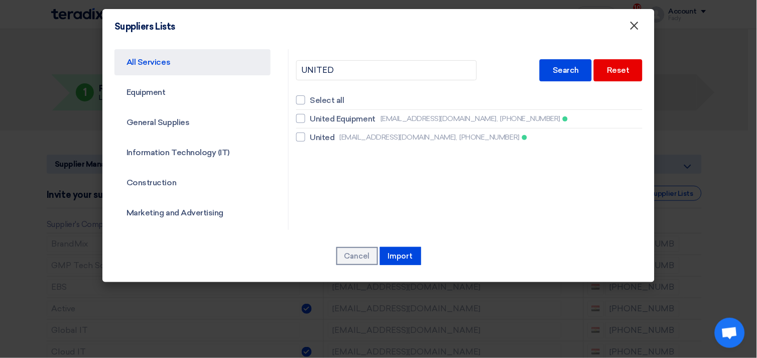
click at [637, 25] on span "×" at bounding box center [634, 28] width 10 height 20
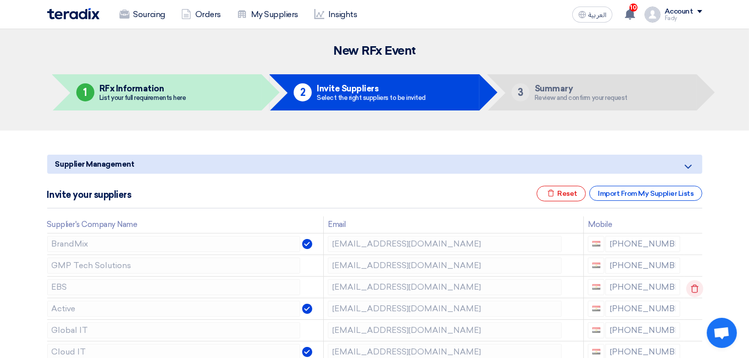
click at [690, 288] on use at bounding box center [694, 288] width 8 height 9
click at [692, 263] on icon at bounding box center [694, 266] width 17 height 17
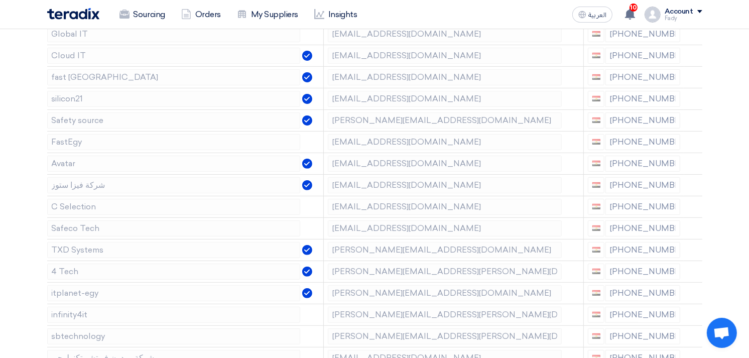
scroll to position [278, 0]
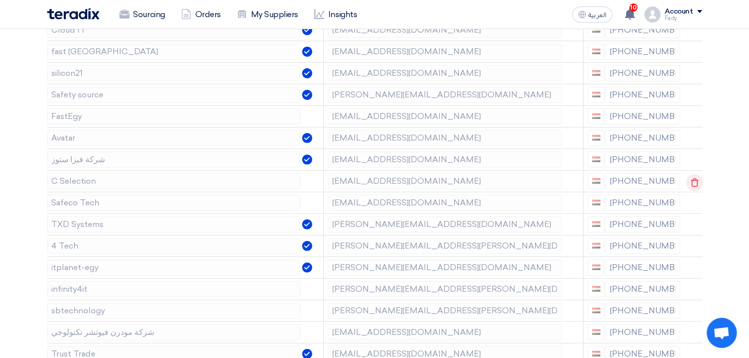
click at [691, 182] on icon at bounding box center [694, 182] width 17 height 17
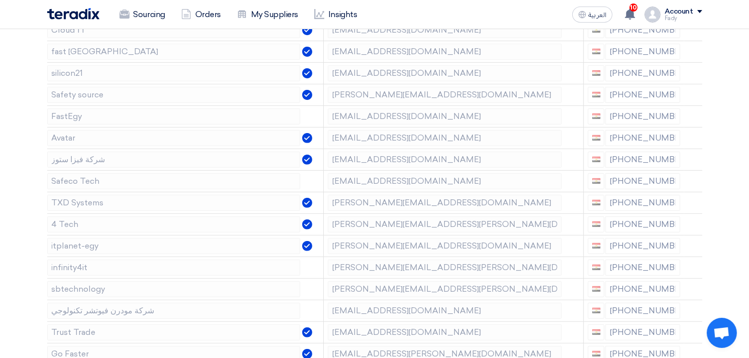
click at [0, 0] on icon at bounding box center [0, 0] width 0 height 0
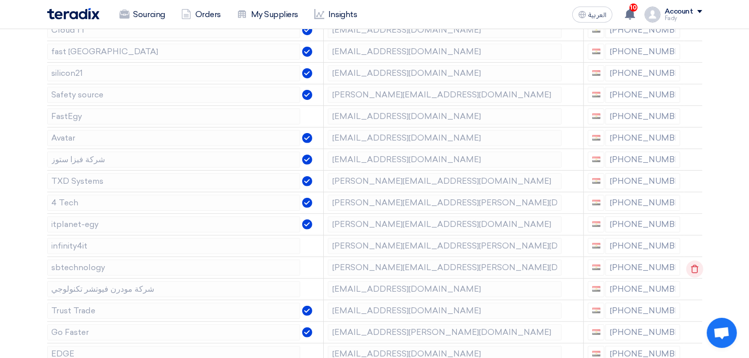
click at [690, 267] on icon at bounding box center [694, 268] width 17 height 17
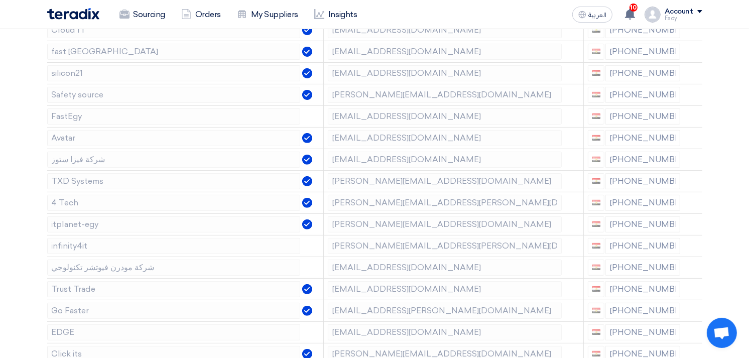
click at [0, 0] on icon at bounding box center [0, 0] width 0 height 0
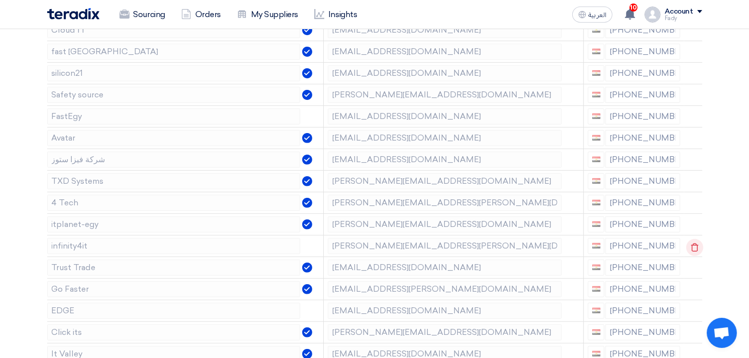
click at [690, 246] on use at bounding box center [694, 247] width 8 height 9
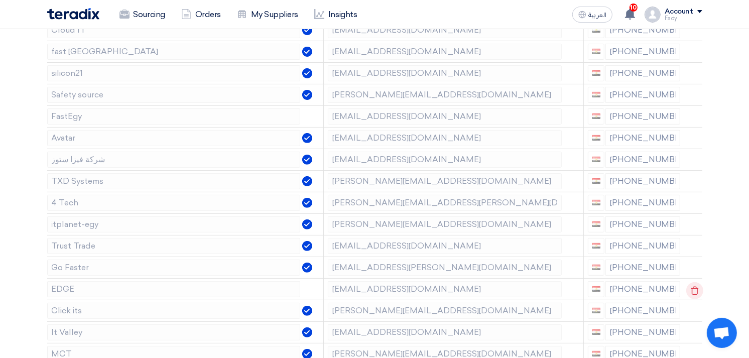
click at [691, 287] on use at bounding box center [694, 290] width 8 height 9
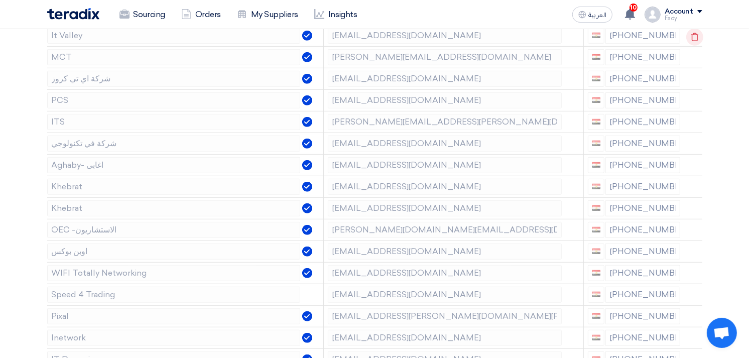
scroll to position [557, 0]
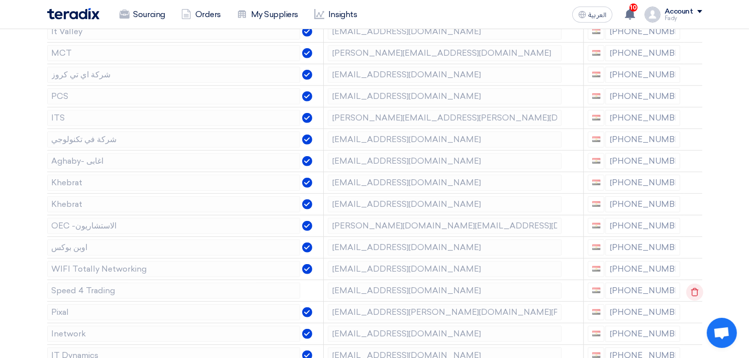
click at [694, 292] on icon at bounding box center [694, 291] width 17 height 17
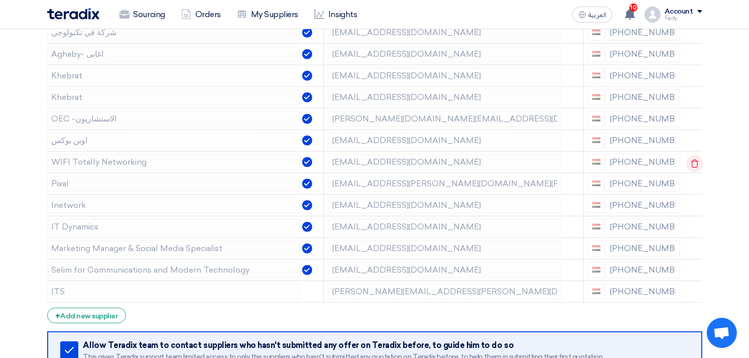
scroll to position [669, 0]
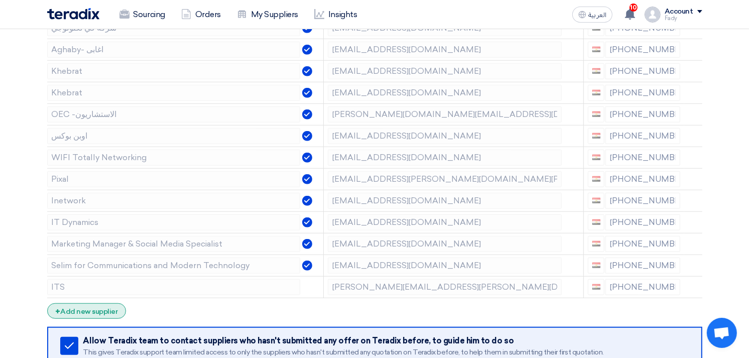
click at [106, 310] on div "+ Add new supplier" at bounding box center [86, 311] width 79 height 16
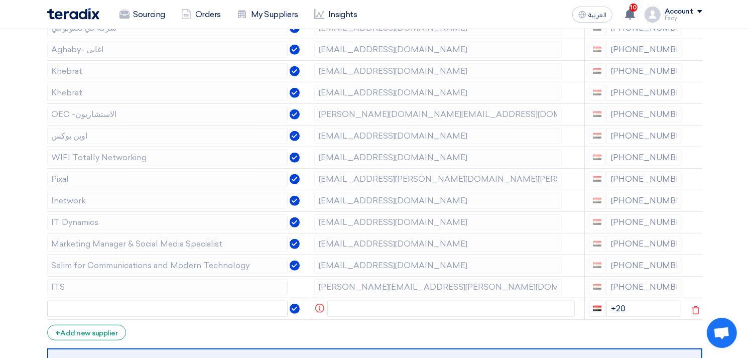
scroll to position [780, 0]
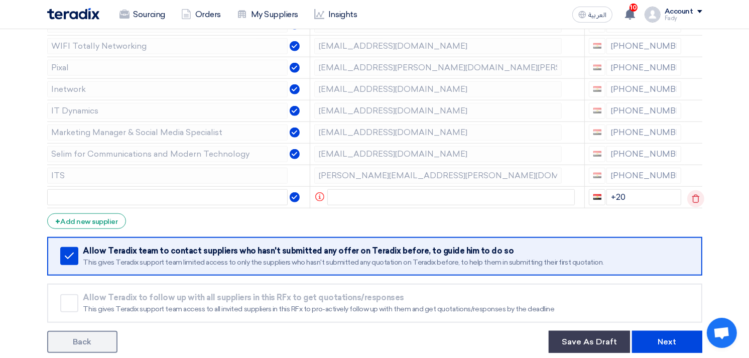
click at [698, 199] on icon at bounding box center [695, 198] width 17 height 17
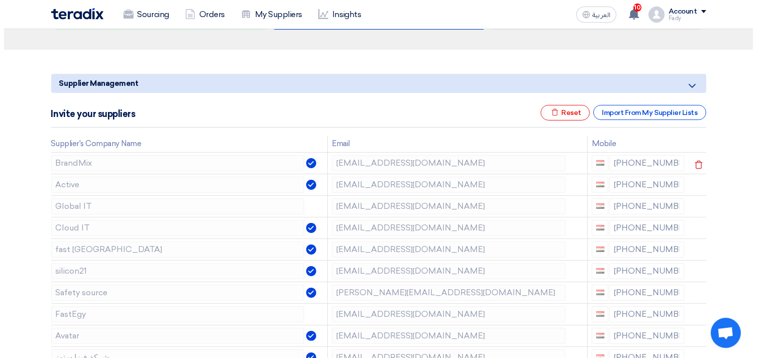
scroll to position [0, 0]
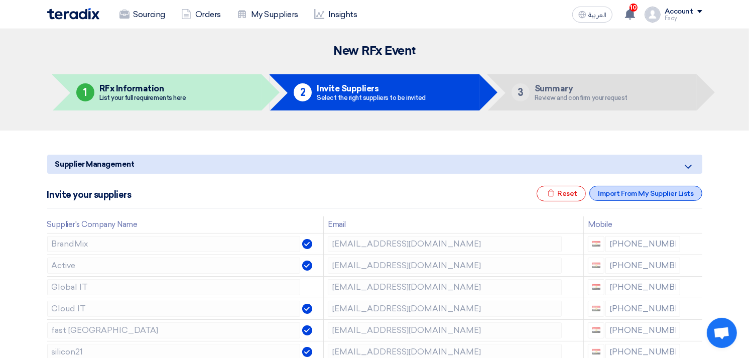
click at [661, 195] on div "Import From My Supplier Lists" at bounding box center [645, 193] width 112 height 15
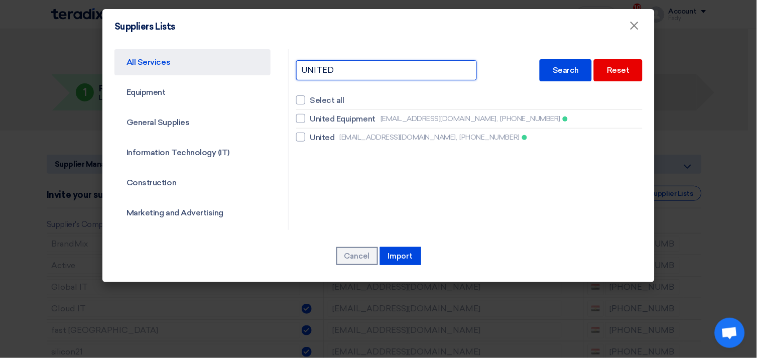
click at [304, 62] on input "UNITED" at bounding box center [386, 70] width 181 height 20
click at [310, 63] on input "UNITED" at bounding box center [386, 70] width 181 height 20
click at [311, 63] on input "UNITED" at bounding box center [386, 70] width 181 height 20
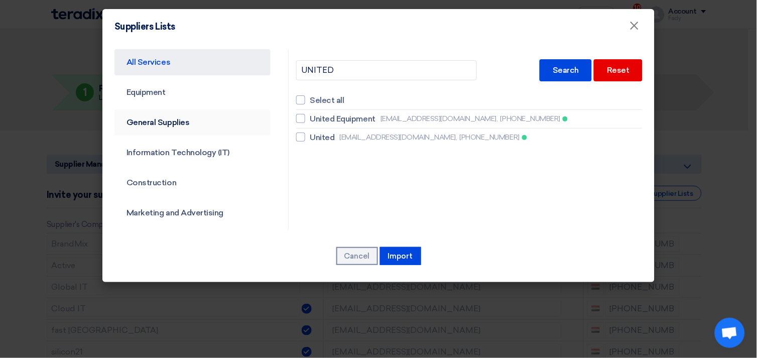
click at [169, 117] on link "General Supplies" at bounding box center [192, 122] width 156 height 26
click at [169, 119] on link "General Supplies" at bounding box center [192, 122] width 156 height 26
click at [167, 125] on link "General Supplies" at bounding box center [192, 122] width 156 height 26
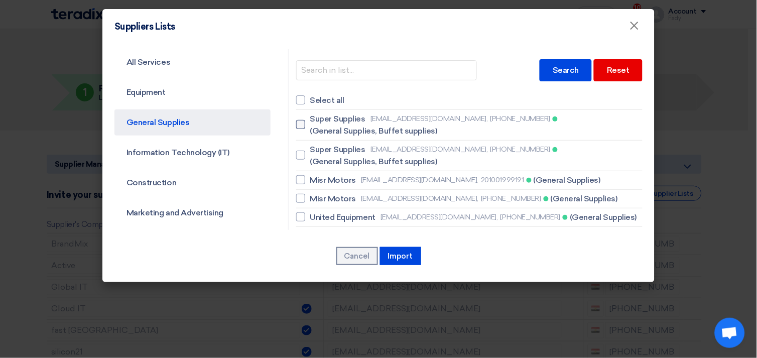
click at [297, 124] on div at bounding box center [300, 124] width 9 height 9
click at [310, 124] on input "Super Supplies [EMAIL_ADDRESS][DOMAIN_NAME], [PHONE_NUMBER] (General Supplies, …" at bounding box center [313, 124] width 7 height 7
checkbox input "true"
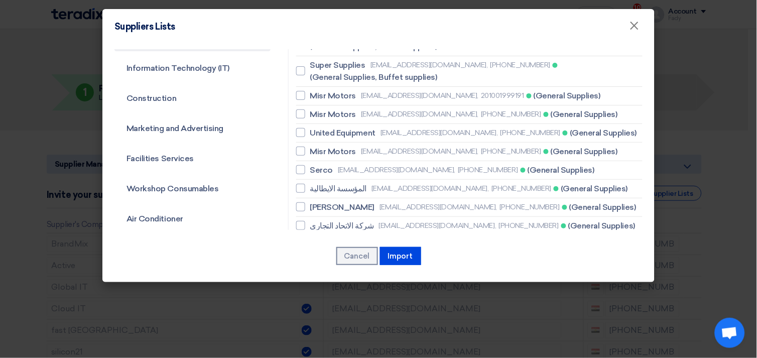
scroll to position [111, 0]
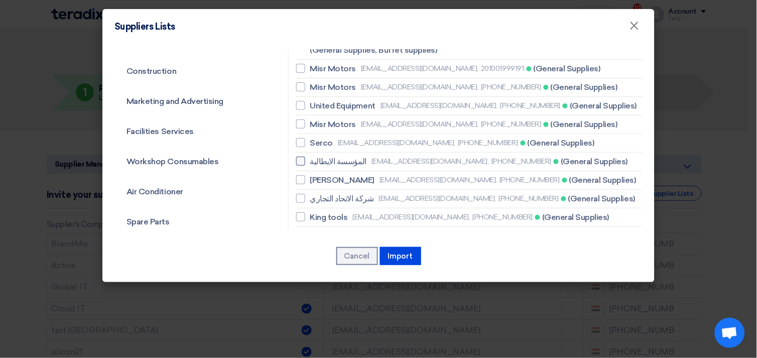
click at [296, 161] on div at bounding box center [300, 161] width 9 height 9
click at [310, 161] on input "المؤسسة الايطالية [EMAIL_ADDRESS][DOMAIN_NAME], [PHONE_NUMBER] (General Supplie…" at bounding box center [313, 161] width 7 height 7
checkbox input "true"
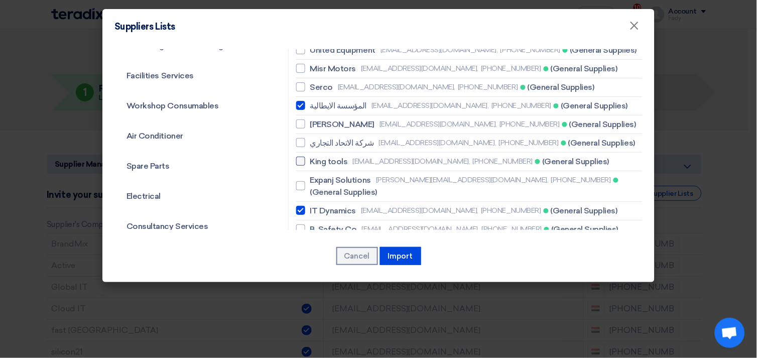
click at [298, 164] on div at bounding box center [300, 161] width 9 height 9
click at [310, 164] on input "King tools [EMAIL_ADDRESS][DOMAIN_NAME], [PHONE_NUMBER] (General Supplies)" at bounding box center [313, 161] width 7 height 7
checkbox input "true"
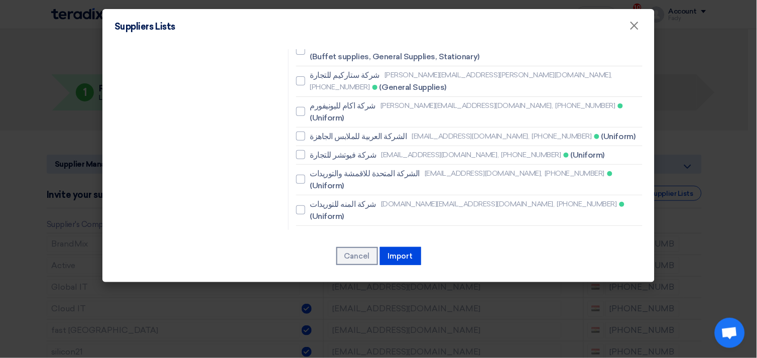
scroll to position [1003, 0]
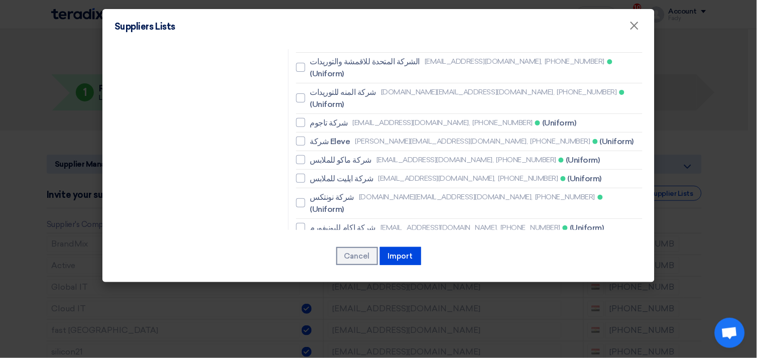
click at [296, 340] on div at bounding box center [300, 344] width 9 height 9
click at [310, 341] on input "شركة سيتي لايت للتوريدات , [PHONE_NUMBER] (General Supplies)" at bounding box center [313, 344] width 7 height 7
checkbox input "false"
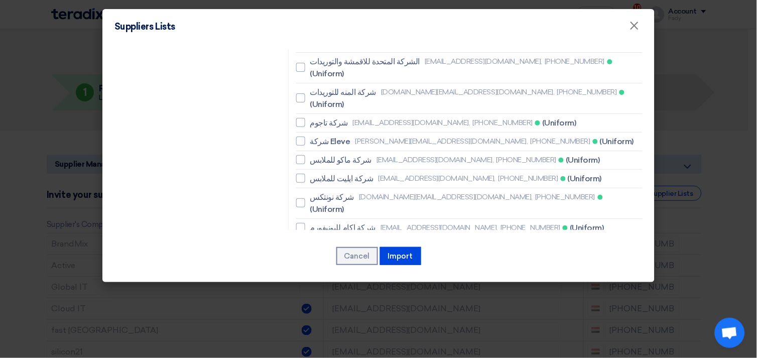
checkbox input "true"
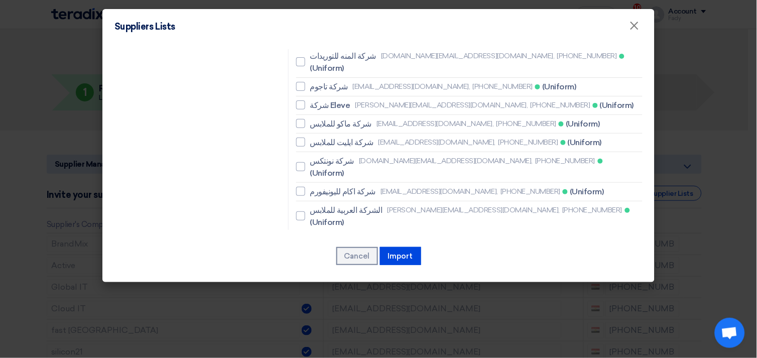
scroll to position [1115, 0]
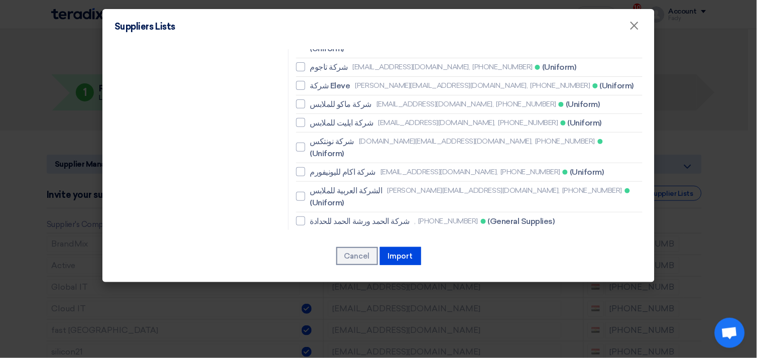
click at [296, 352] on div at bounding box center [300, 356] width 9 height 9
click at [310, 353] on input "شركة السعد اليكتريك [EMAIL_ADDRESS][DOMAIN_NAME], [PHONE_NUMBER] (General Suppl…" at bounding box center [313, 356] width 7 height 7
checkbox input "true"
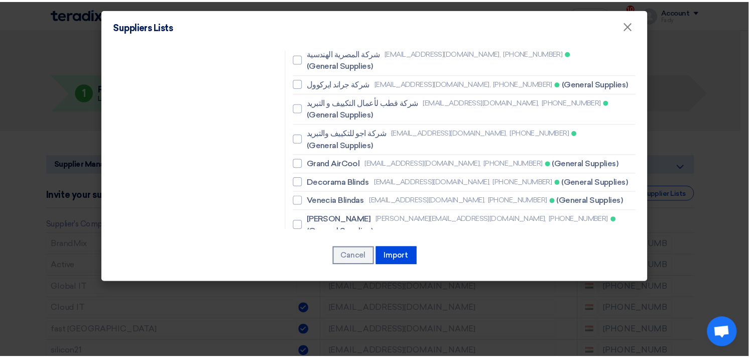
scroll to position [1462, 0]
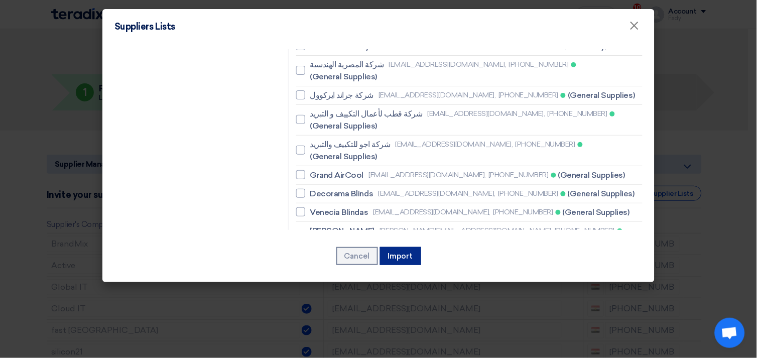
click at [403, 251] on button "Import" at bounding box center [400, 256] width 41 height 18
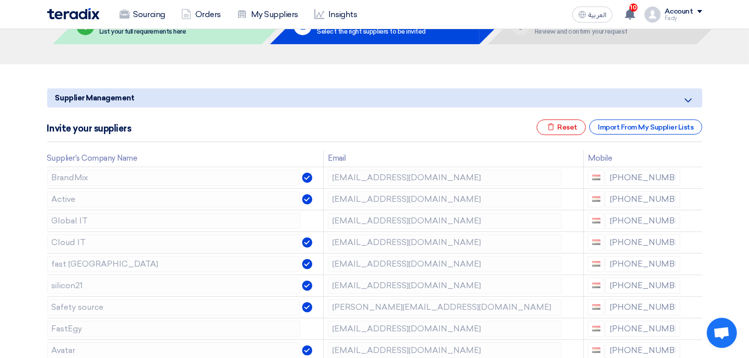
scroll to position [0, 0]
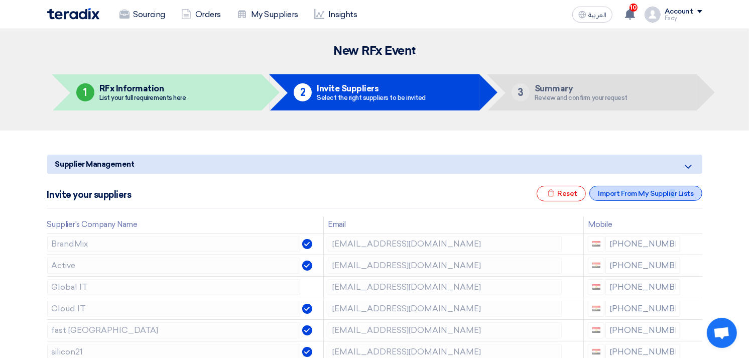
click at [640, 194] on div "Import From My Supplier Lists" at bounding box center [645, 193] width 112 height 15
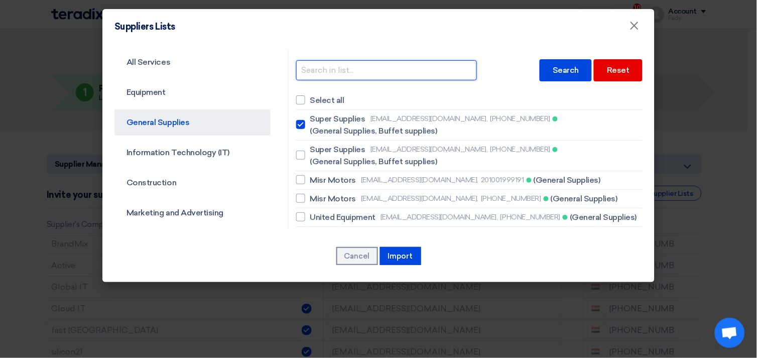
click at [349, 63] on input "text" at bounding box center [386, 70] width 181 height 20
type input "elite"
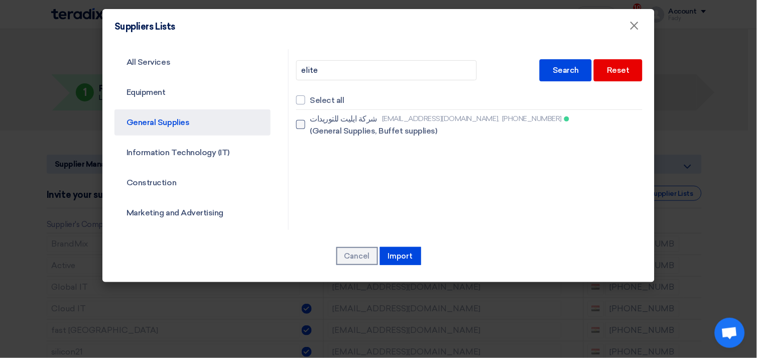
click at [296, 123] on div at bounding box center [300, 124] width 9 height 9
click at [310, 123] on input "شركة ايليت للتوريدات [EMAIL_ADDRESS][DOMAIN_NAME], [PHONE_NUMBER] (General Supp…" at bounding box center [313, 124] width 7 height 7
checkbox input "true"
click at [408, 255] on button "Import" at bounding box center [400, 256] width 41 height 18
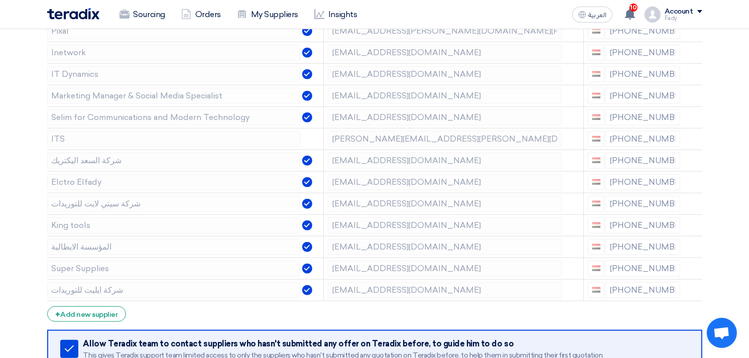
scroll to position [1059, 0]
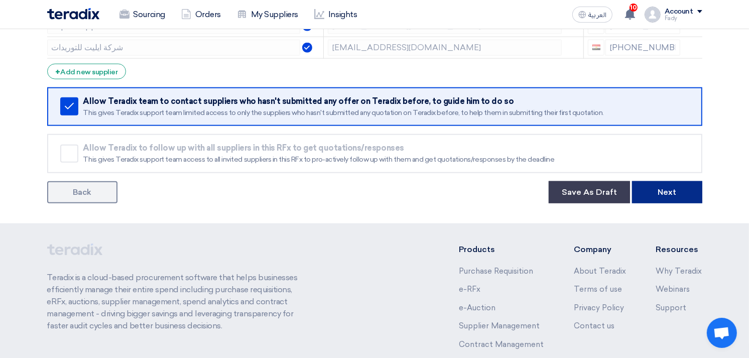
click at [676, 191] on button "Next" at bounding box center [667, 192] width 70 height 22
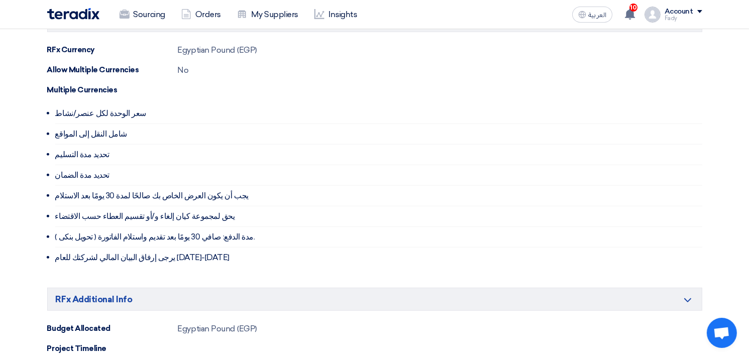
scroll to position [669, 0]
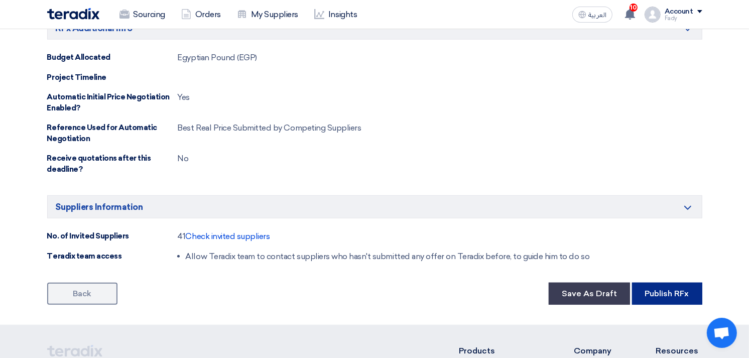
click at [671, 301] on button "Publish RFx" at bounding box center [667, 293] width 70 height 22
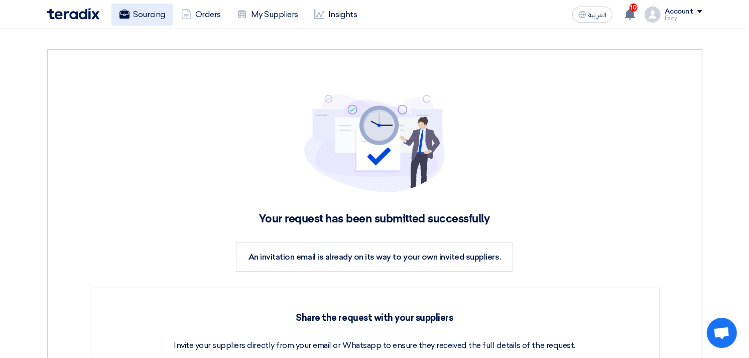
click at [136, 14] on link "Sourcing" at bounding box center [142, 15] width 62 height 22
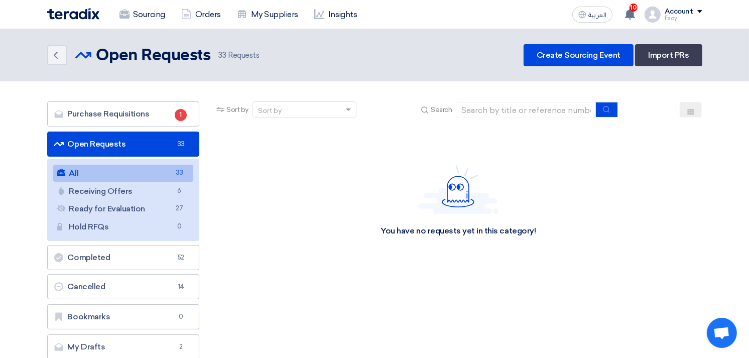
click at [115, 173] on link "All All 33" at bounding box center [123, 173] width 140 height 17
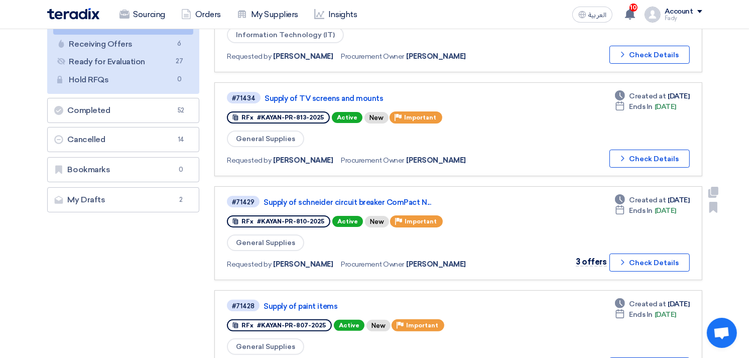
scroll to position [167, 0]
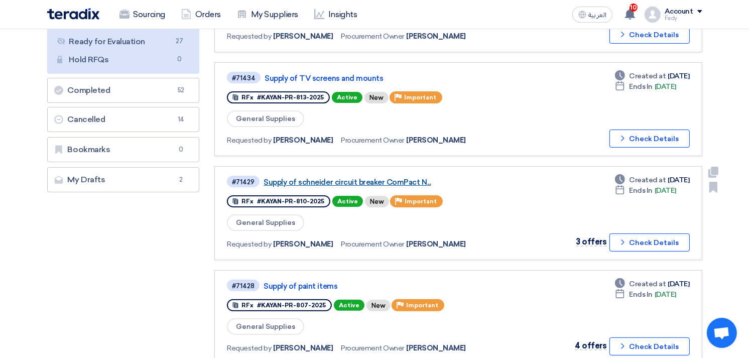
click at [379, 178] on link "Supply of schneider circuit breaker ComPact N..." at bounding box center [388, 182] width 251 height 9
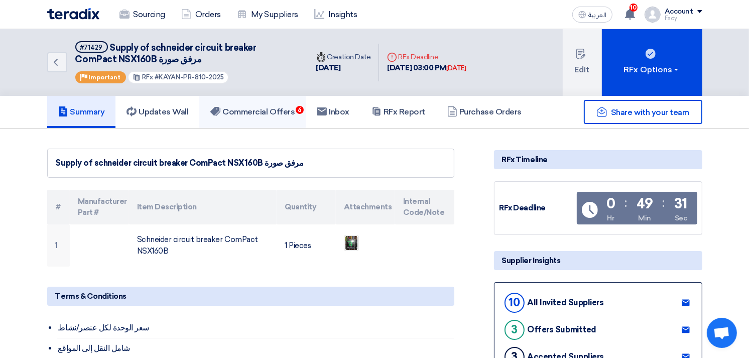
click at [268, 114] on h5 "Commercial Offers 6" at bounding box center [252, 112] width 84 height 10
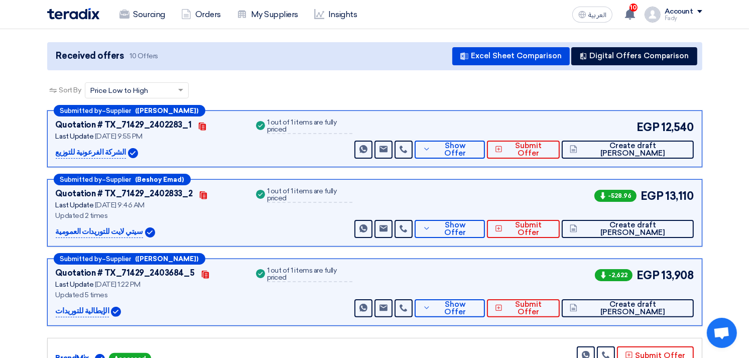
scroll to position [111, 0]
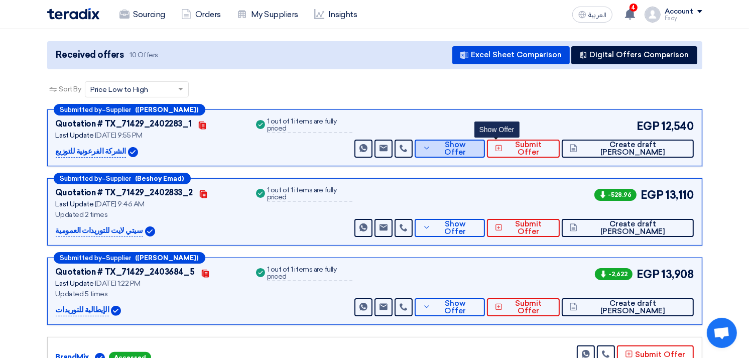
click at [472, 139] on button "Show Offer" at bounding box center [449, 148] width 70 height 18
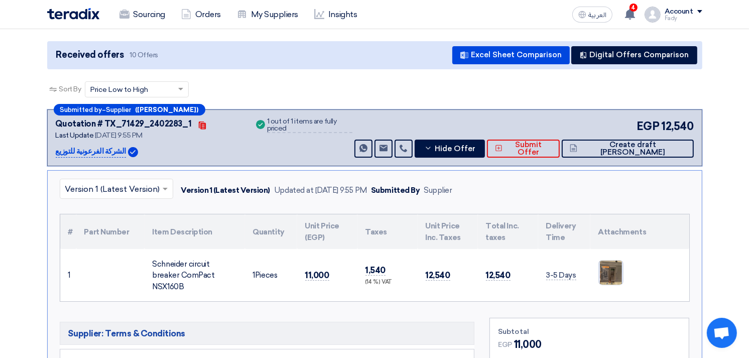
click at [606, 266] on img at bounding box center [611, 272] width 24 height 35
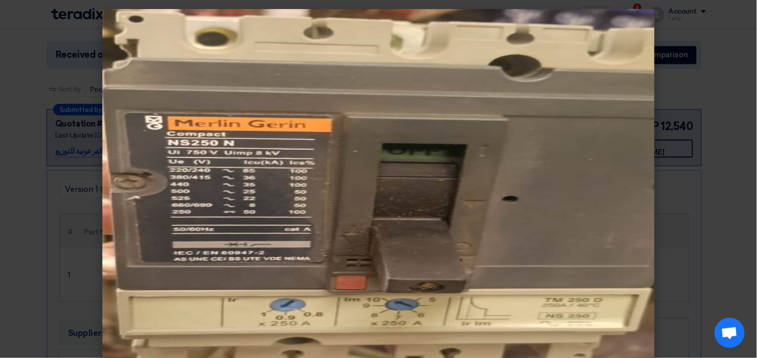
click at [732, 132] on modal-container at bounding box center [378, 179] width 757 height 358
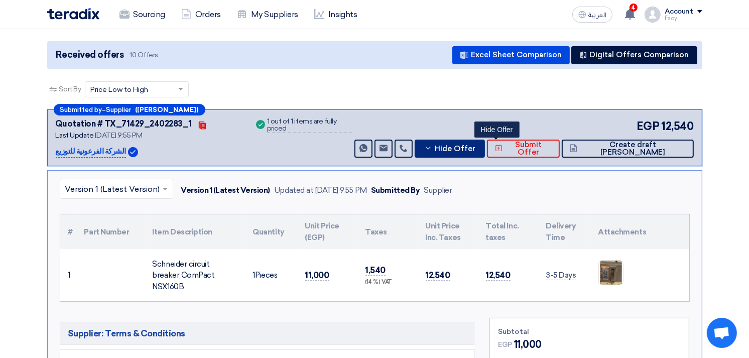
click at [475, 148] on span "Hide Offer" at bounding box center [454, 149] width 41 height 8
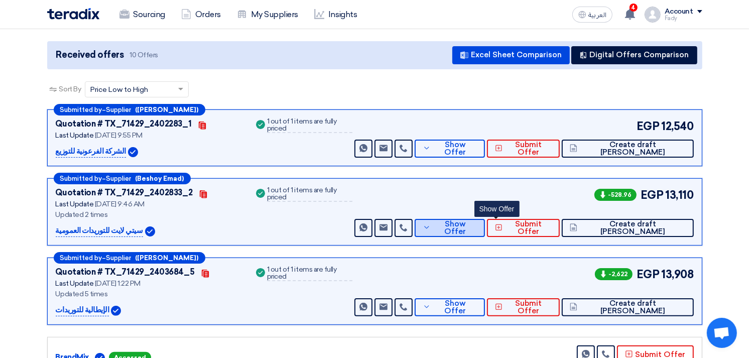
click at [477, 223] on span "Show Offer" at bounding box center [455, 227] width 44 height 15
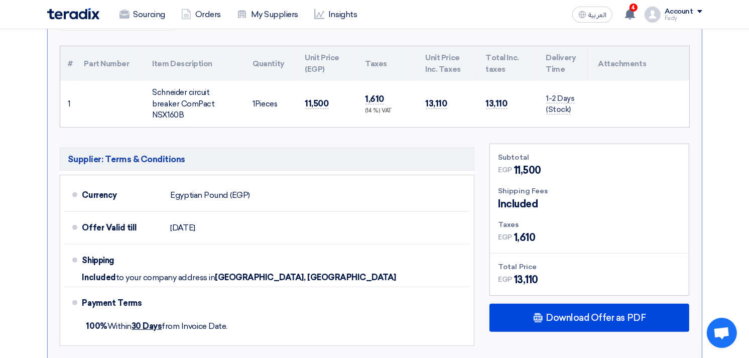
scroll to position [223, 0]
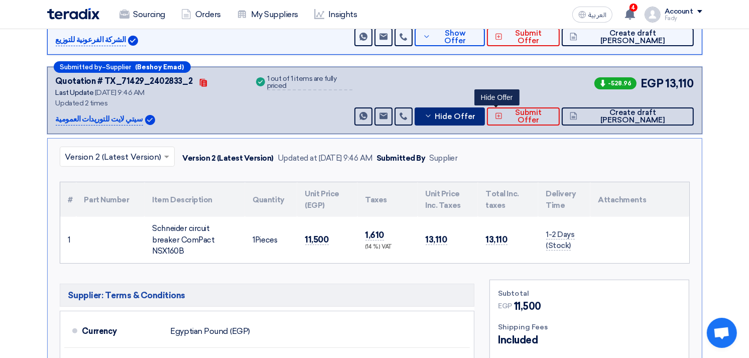
click at [475, 116] on span "Hide Offer" at bounding box center [454, 117] width 41 height 8
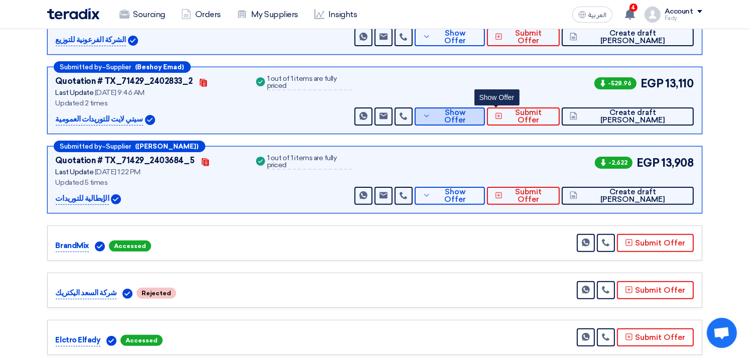
click at [477, 116] on span "Show Offer" at bounding box center [455, 116] width 44 height 15
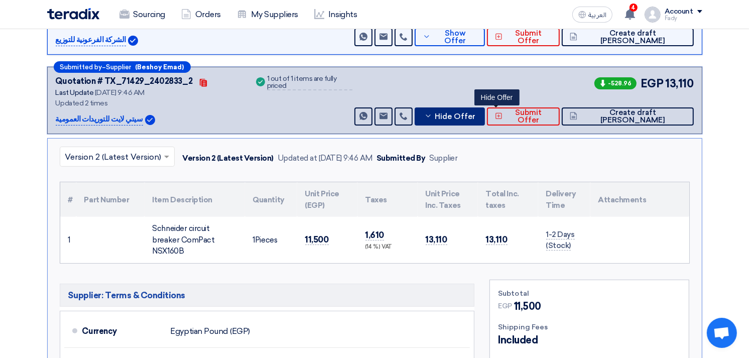
click at [475, 116] on span "Hide Offer" at bounding box center [454, 117] width 41 height 8
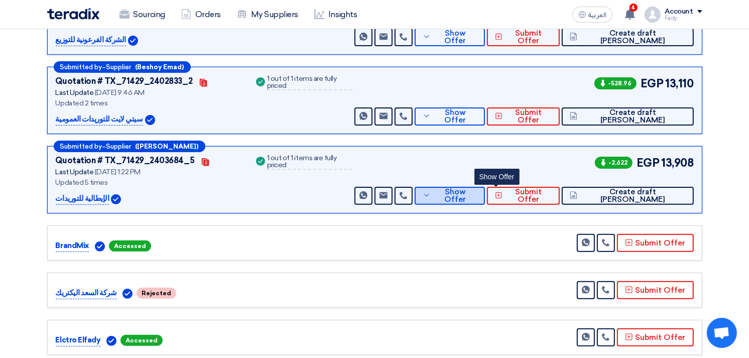
click at [477, 191] on span "Show Offer" at bounding box center [455, 195] width 44 height 15
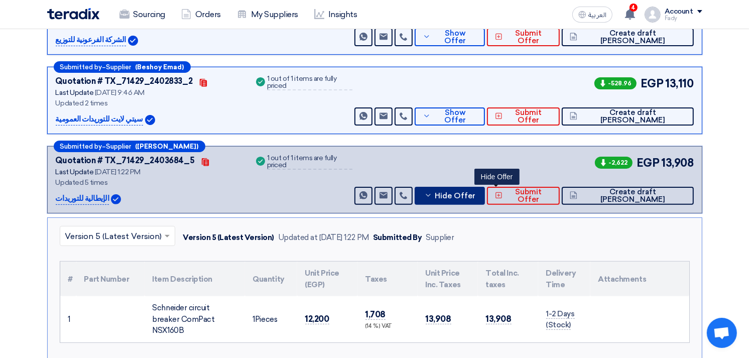
click at [475, 192] on span "Hide Offer" at bounding box center [454, 196] width 41 height 8
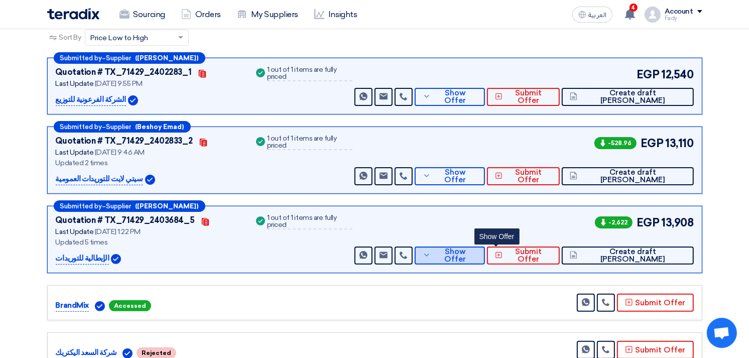
scroll to position [167, 0]
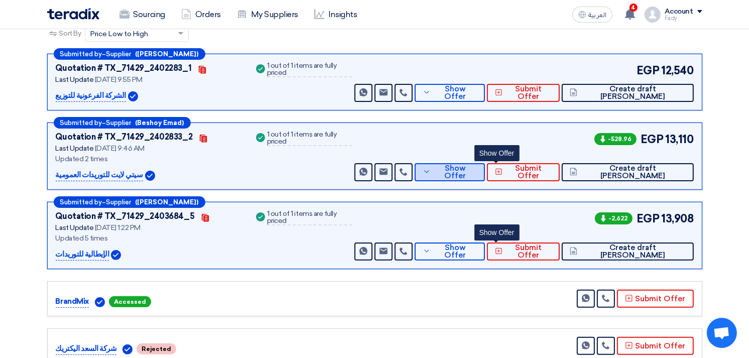
click at [477, 170] on span "Show Offer" at bounding box center [455, 172] width 44 height 15
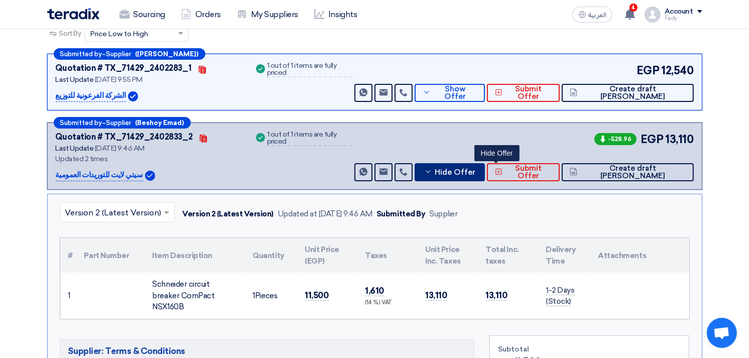
click at [475, 170] on span "Hide Offer" at bounding box center [454, 173] width 41 height 8
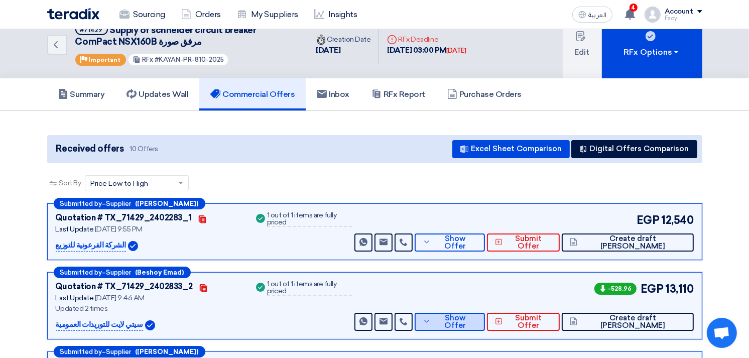
scroll to position [0, 0]
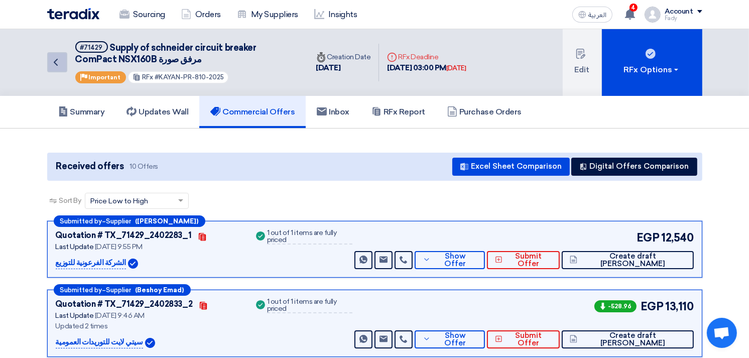
click at [58, 58] on icon "Back" at bounding box center [56, 62] width 12 height 12
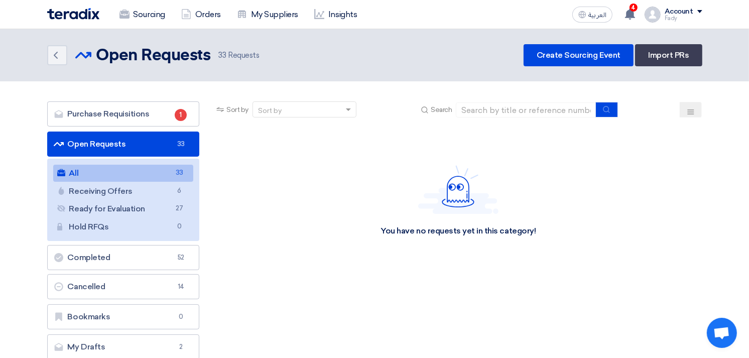
click at [84, 167] on link "All All 33" at bounding box center [123, 173] width 140 height 17
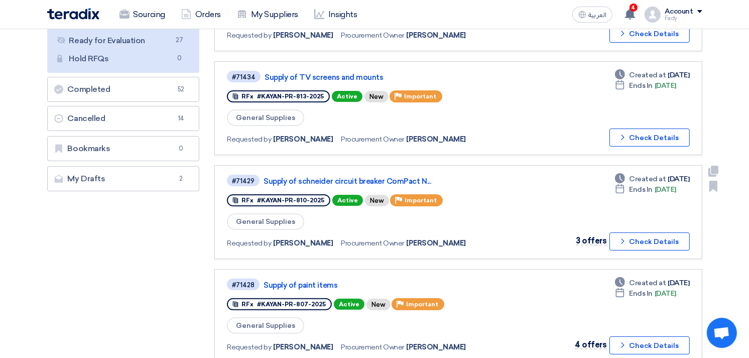
scroll to position [223, 0]
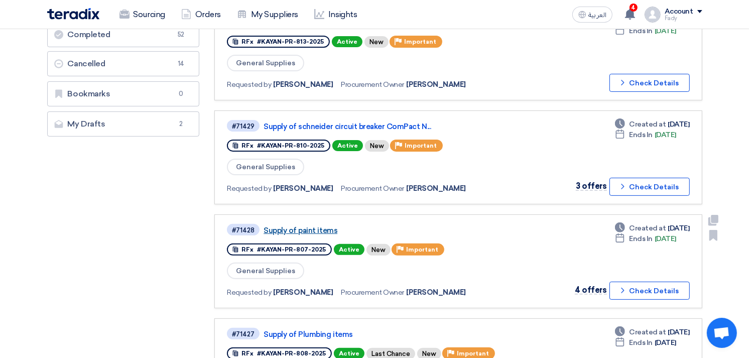
click at [303, 226] on link "Supply of paint items" at bounding box center [388, 230] width 251 height 9
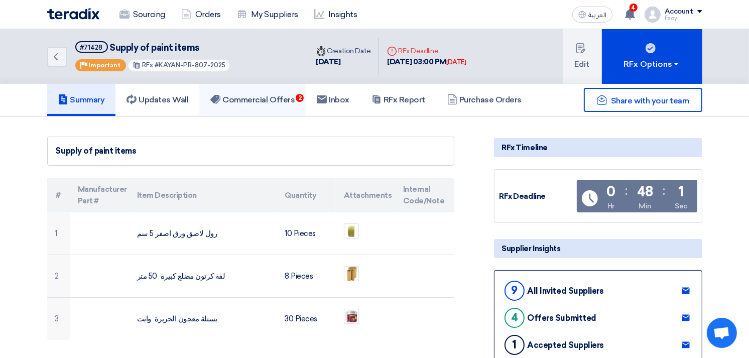
click at [268, 96] on h5 "Commercial Offers 2" at bounding box center [252, 100] width 84 height 10
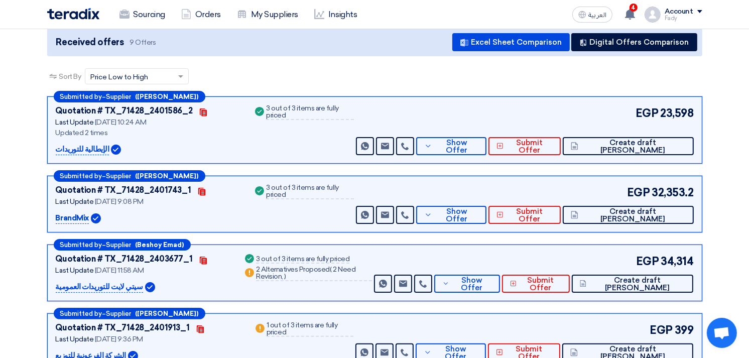
scroll to position [111, 0]
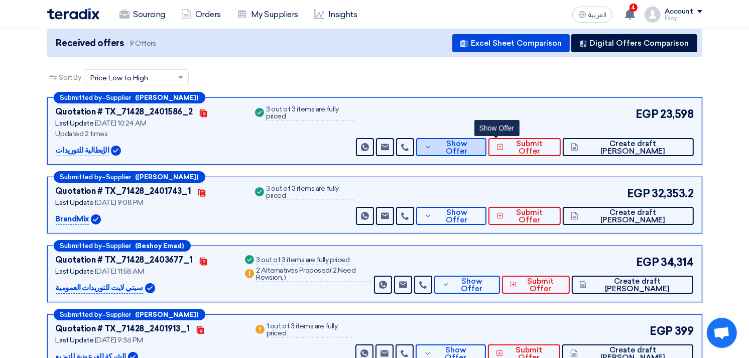
click at [486, 138] on button "Show Offer" at bounding box center [451, 147] width 70 height 18
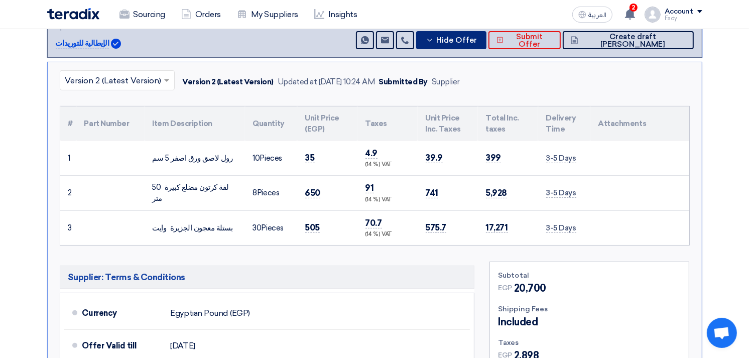
scroll to position [223, 0]
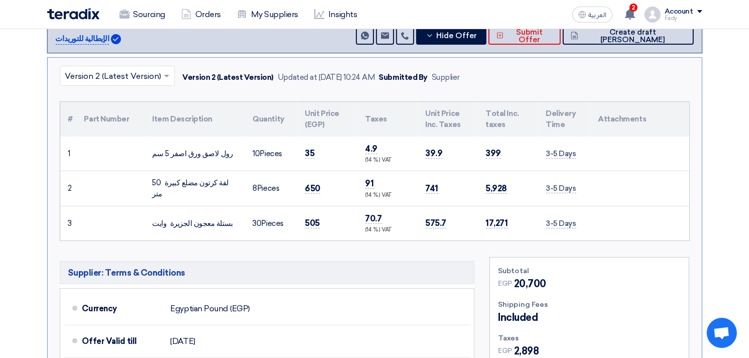
drag, startPoint x: 153, startPoint y: 152, endPoint x: 234, endPoint y: 147, distance: 81.4
click at [234, 148] on div "رول لاصق ورق اصفر 5 سم" at bounding box center [195, 154] width 84 height 12
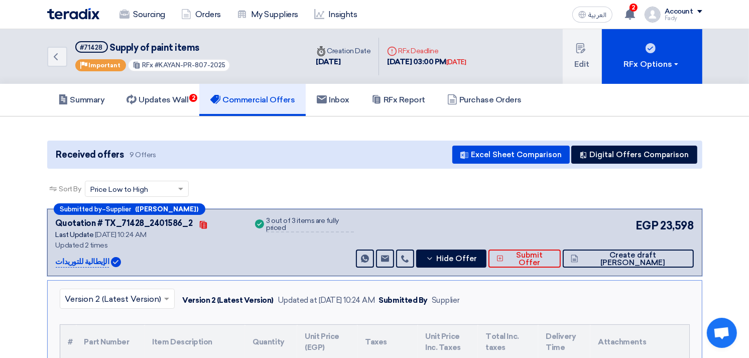
drag, startPoint x: 156, startPoint y: 64, endPoint x: 266, endPoint y: 91, distance: 113.6
click at [263, 40] on div "Back #71428 Supply of paint items Priority Important RFx #KAYAN-PR-807-2025" at bounding box center [177, 56] width 261 height 55
click at [201, 61] on span "#KAYAN-PR-807-2025" at bounding box center [190, 65] width 71 height 8
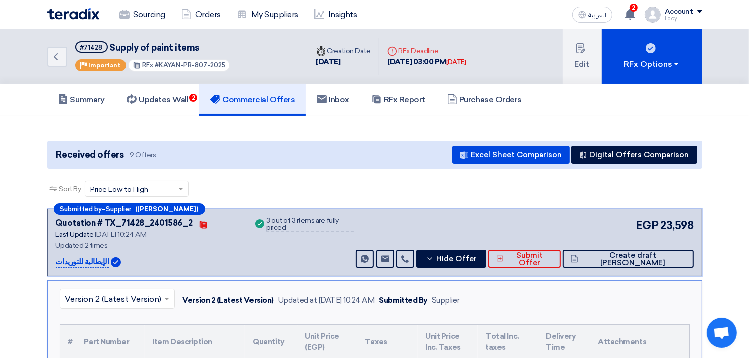
click at [201, 61] on span "#KAYAN-PR-807-2025" at bounding box center [190, 65] width 71 height 8
click at [167, 71] on div "Back #71428 Supply of paint items Priority Important RFx #KAYAN-PR-807-2025" at bounding box center [177, 56] width 261 height 55
drag, startPoint x: 156, startPoint y: 64, endPoint x: 223, endPoint y: 66, distance: 67.3
click at [223, 66] on div "RFx #KAYAN-PR-807-2025" at bounding box center [178, 65] width 103 height 13
copy span "KAYAN-PR-807-2025"
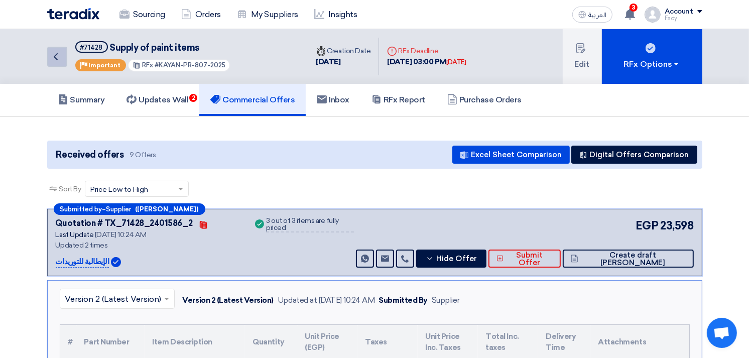
click at [54, 53] on icon "Back" at bounding box center [56, 57] width 12 height 12
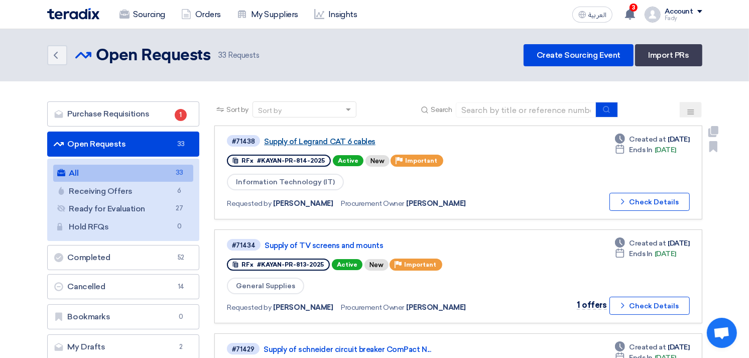
click at [352, 139] on link "Supply of Legrand CAT 6 cables" at bounding box center [389, 141] width 251 height 9
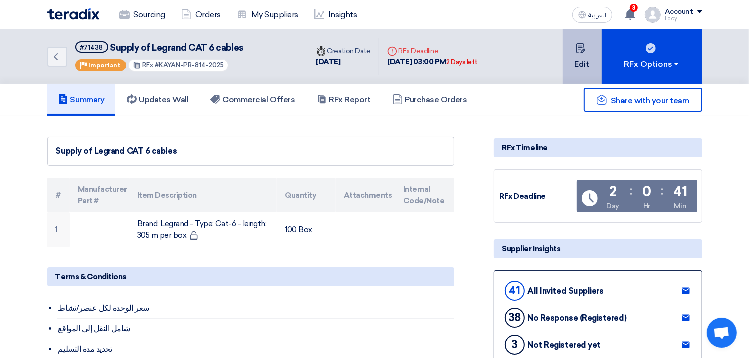
click at [584, 52] on icon at bounding box center [580, 48] width 10 height 10
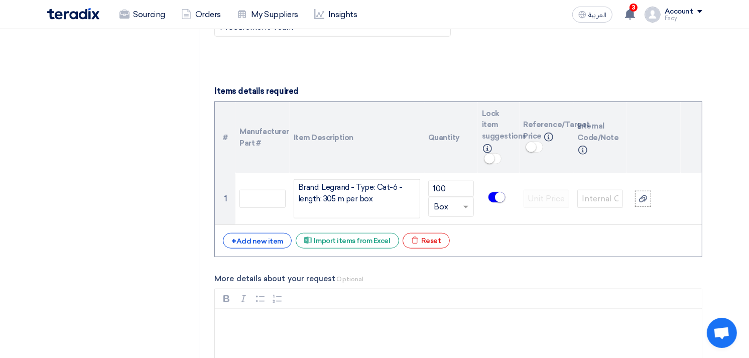
scroll to position [669, 0]
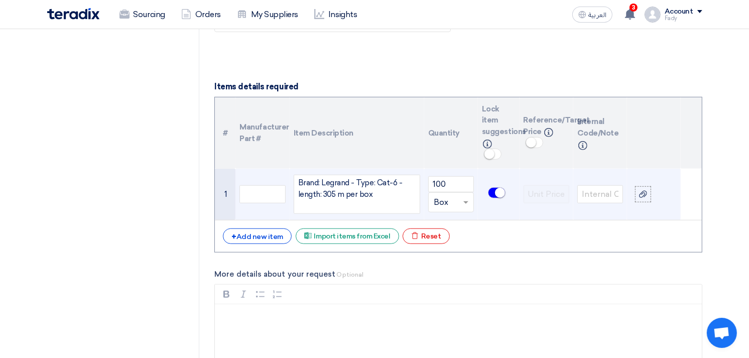
click at [386, 193] on div "Brand: Legrand - Type: Cat-6 - length: 305 m per box" at bounding box center [356, 194] width 126 height 39
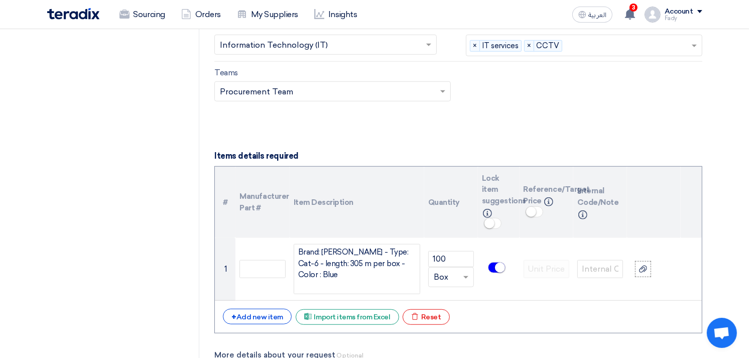
scroll to position [613, 0]
